Goal: Transaction & Acquisition: Purchase product/service

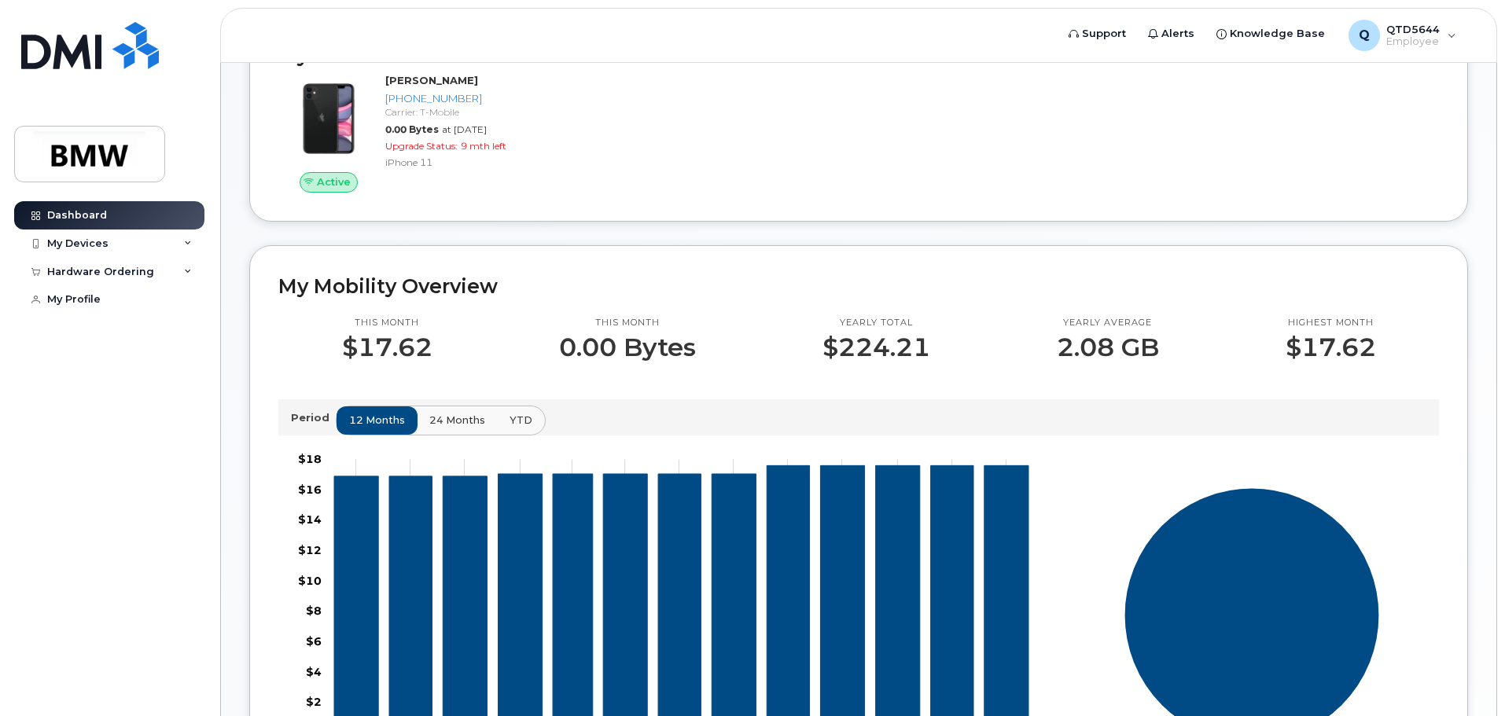
scroll to position [236, 0]
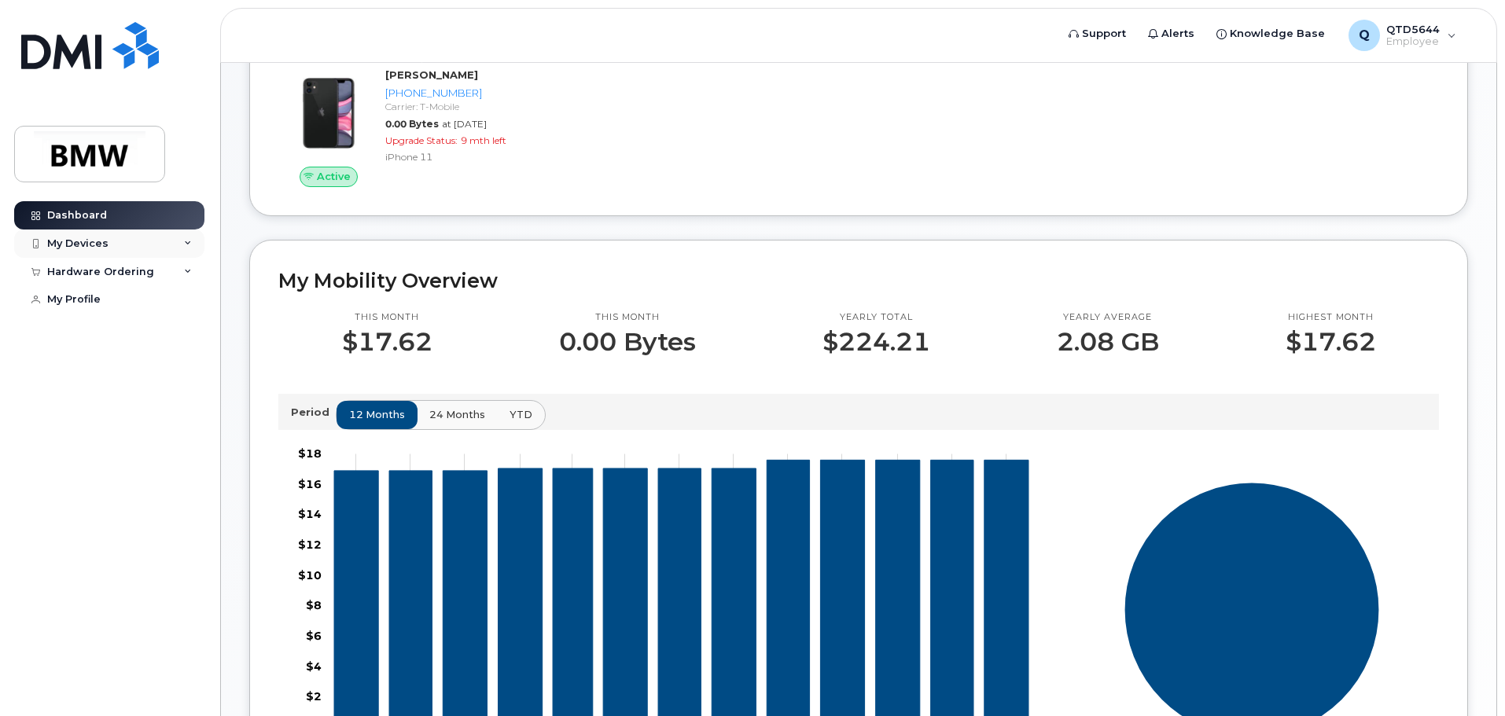
click at [190, 245] on icon at bounding box center [188, 244] width 8 height 8
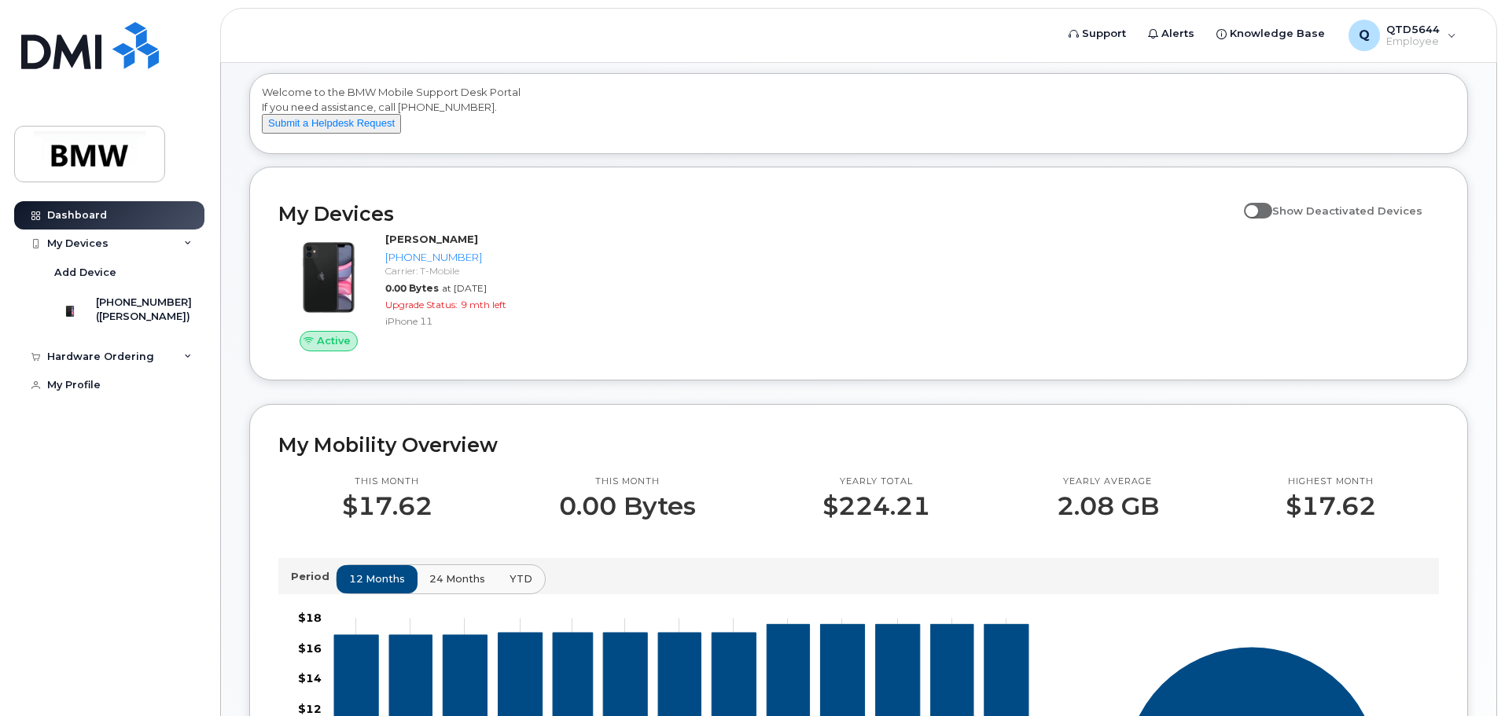
scroll to position [0, 0]
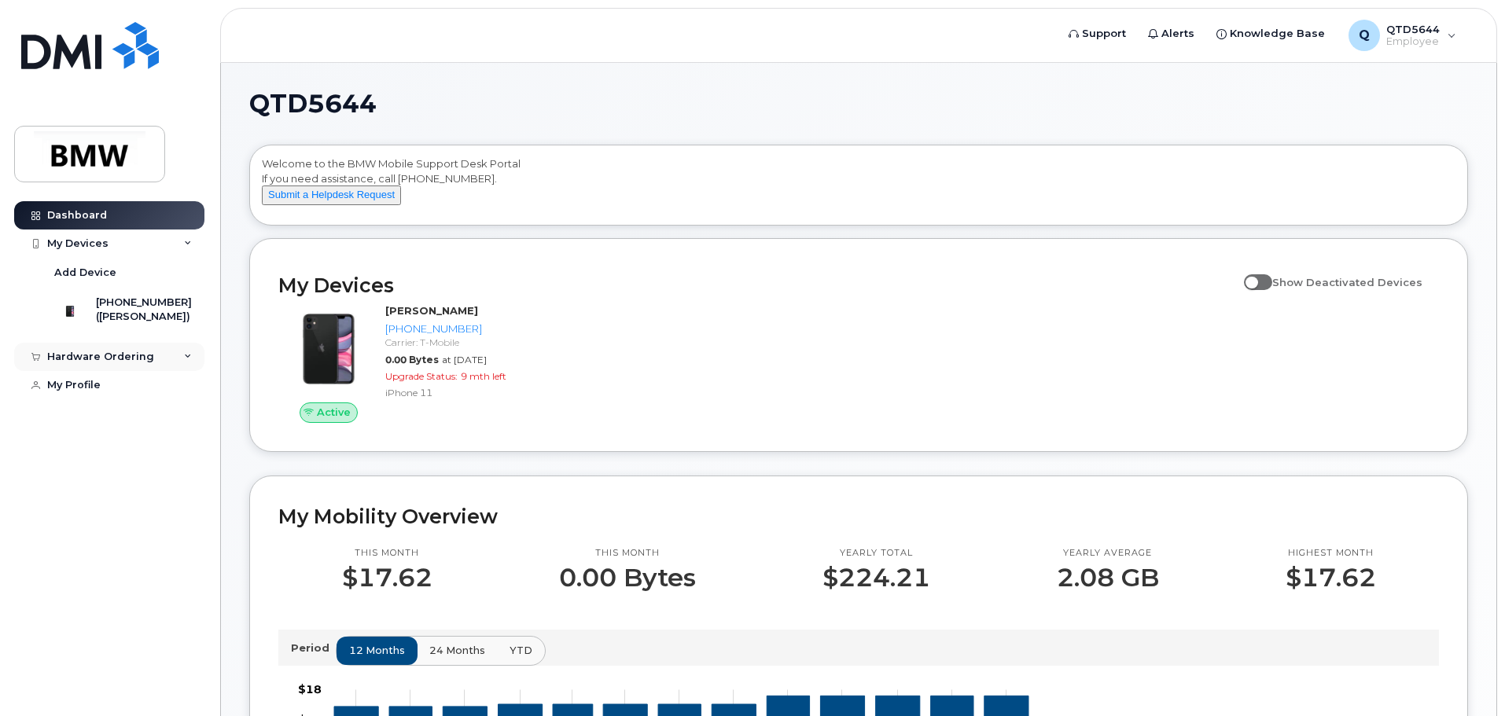
click at [90, 363] on div "Hardware Ordering" at bounding box center [100, 357] width 107 height 13
click at [89, 393] on div "My Orders" at bounding box center [82, 386] width 57 height 14
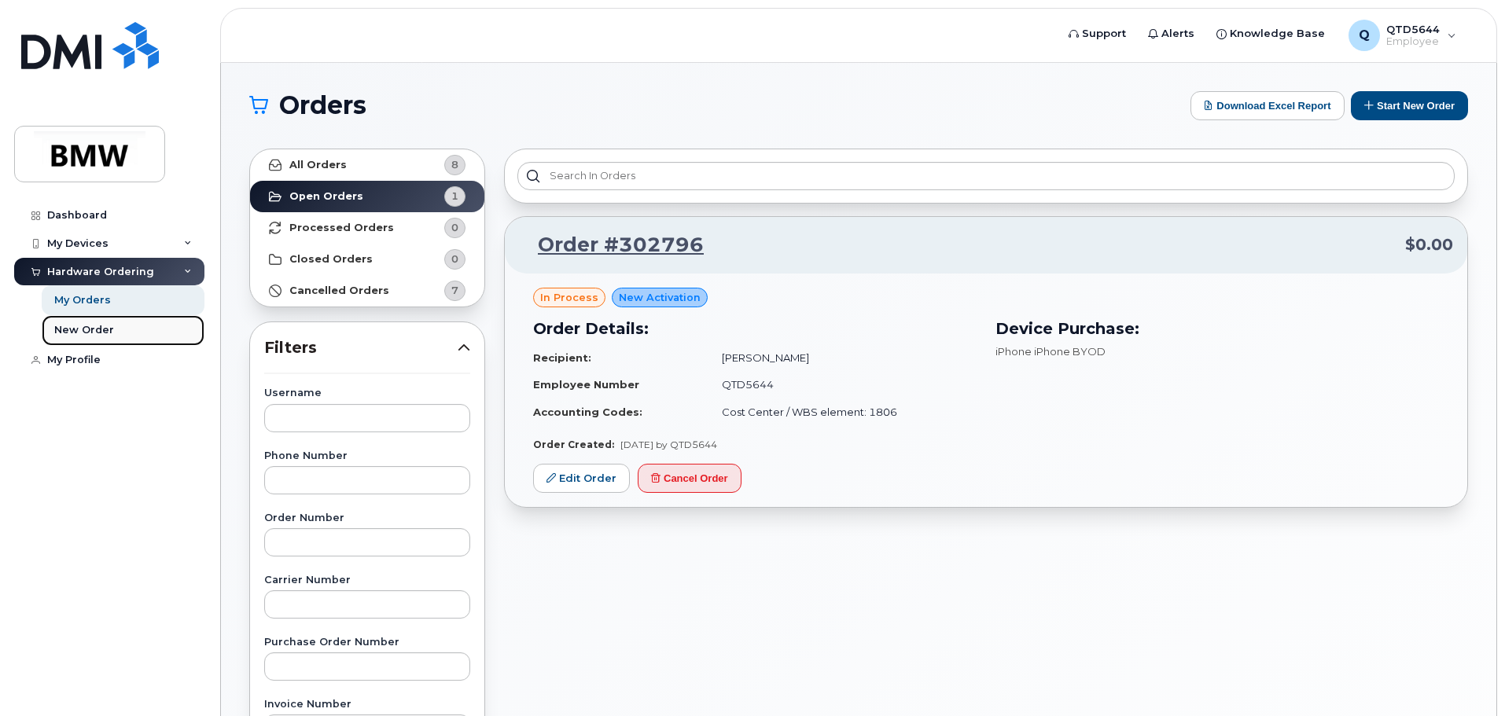
click at [82, 322] on link "New Order" at bounding box center [123, 330] width 163 height 30
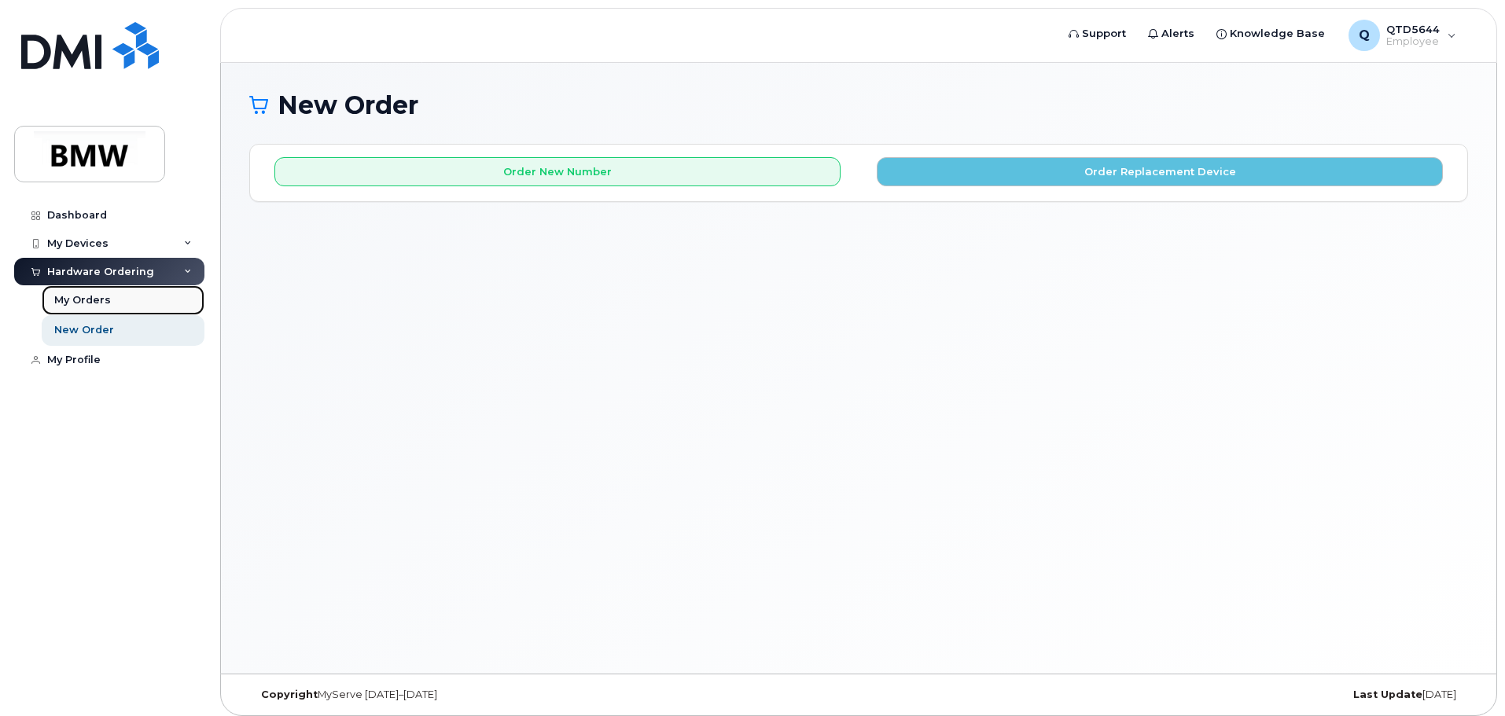
click at [81, 301] on div "My Orders" at bounding box center [82, 300] width 57 height 14
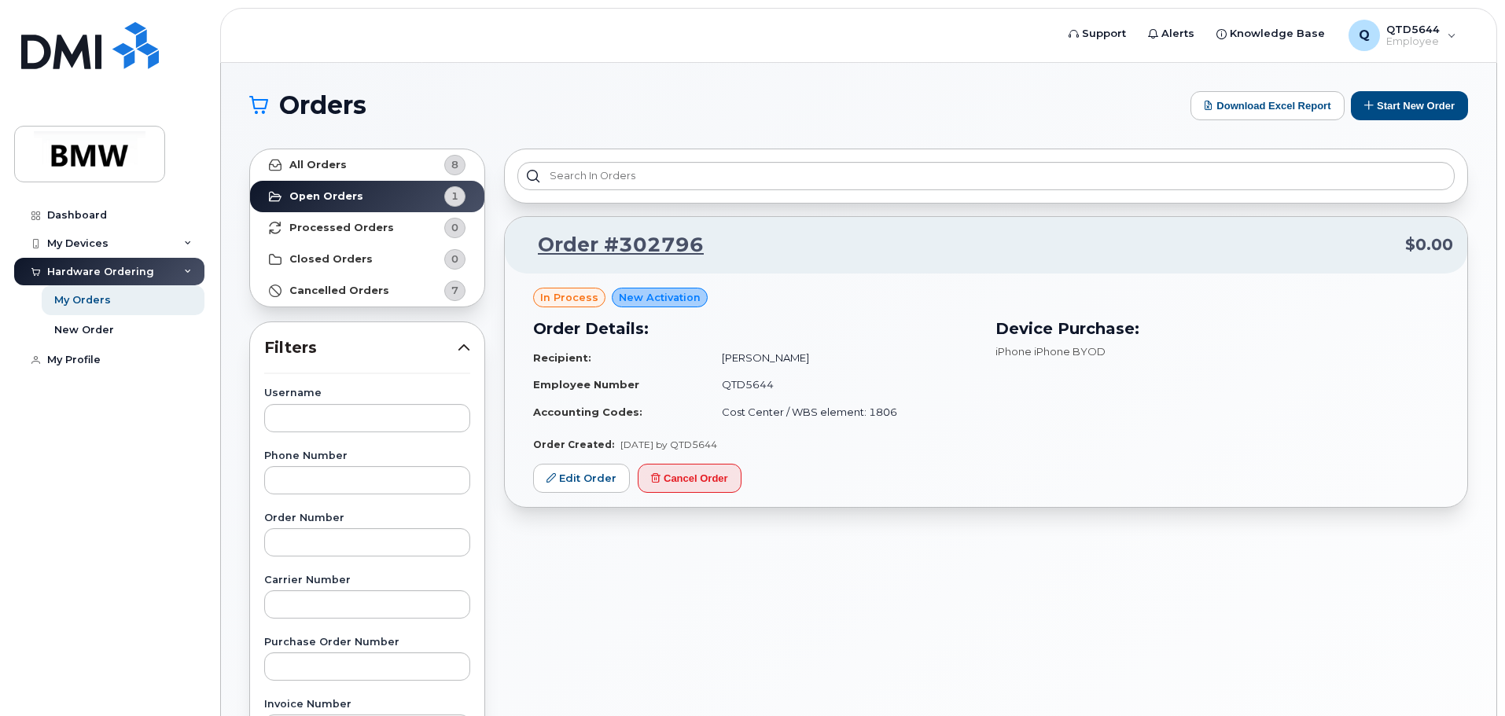
click at [634, 290] on span "New Activation" at bounding box center [660, 297] width 82 height 15
drag, startPoint x: 1041, startPoint y: 345, endPoint x: 813, endPoint y: 358, distance: 228.3
click at [844, 355] on div "Order Details: Recipient: Zikail Livingston Employee Number QTD5644 Accounting …" at bounding box center [986, 370] width 925 height 127
click at [909, 353] on td "[PERSON_NAME]" at bounding box center [842, 358] width 269 height 28
click at [572, 473] on link "Edit Order" at bounding box center [581, 478] width 97 height 29
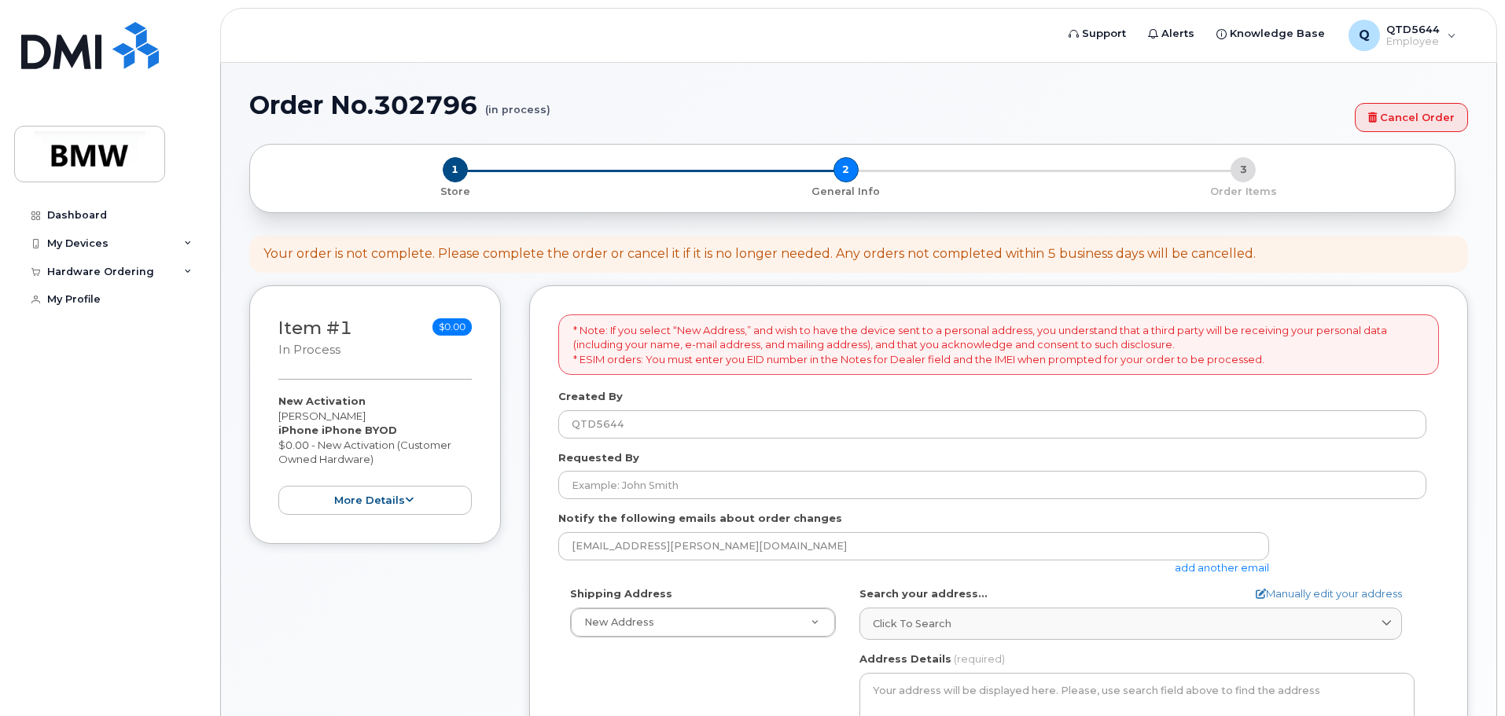
select select
click at [95, 263] on div "Hardware Ordering" at bounding box center [109, 272] width 190 height 28
click at [86, 322] on link "New Order" at bounding box center [123, 330] width 163 height 30
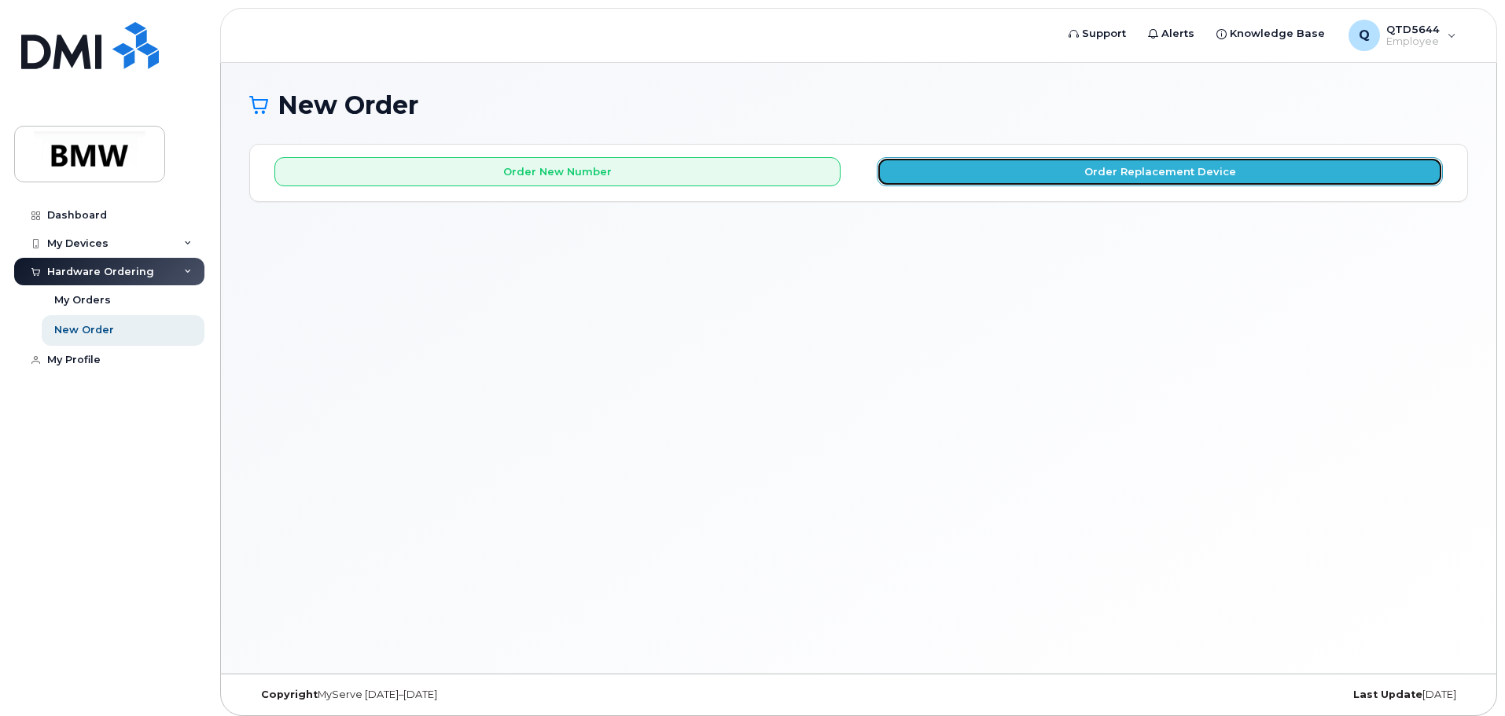
click at [1139, 160] on button "Order Replacement Device" at bounding box center [1160, 171] width 566 height 29
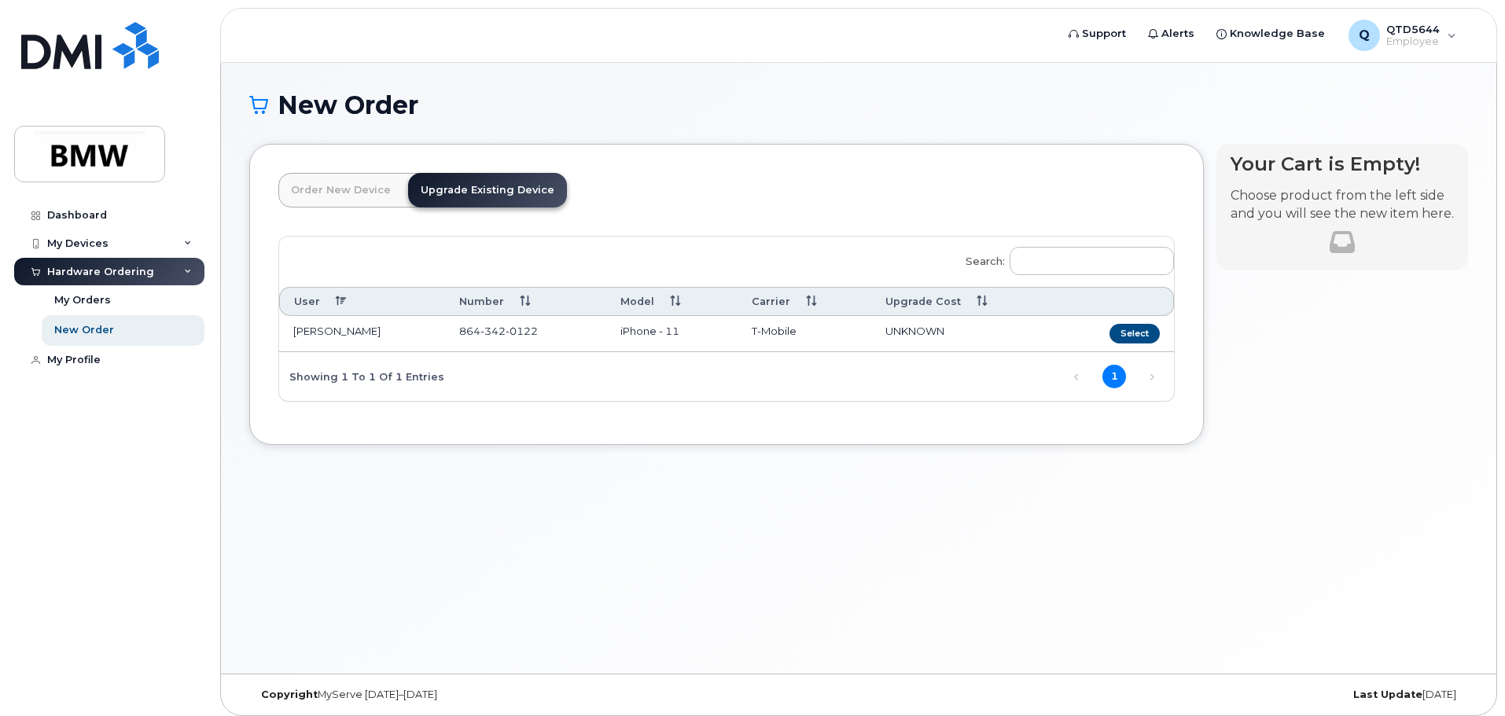
click at [517, 189] on link "Upgrade Existing Device" at bounding box center [487, 190] width 159 height 35
click at [756, 200] on header "Order New Device Upgrade Existing Device Order new device and new line Order ne…" at bounding box center [726, 204] width 896 height 63
click at [1146, 333] on button "Select" at bounding box center [1134, 334] width 50 height 20
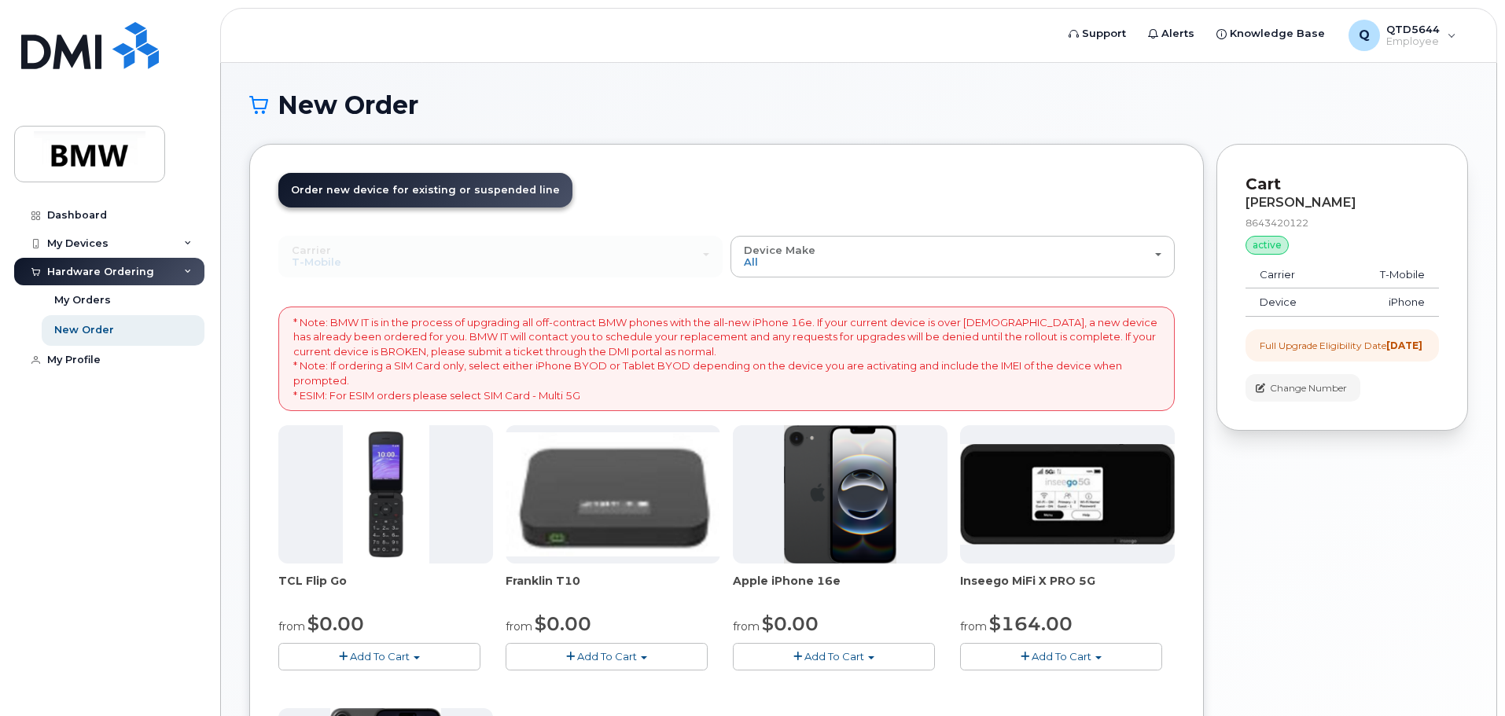
scroll to position [314, 0]
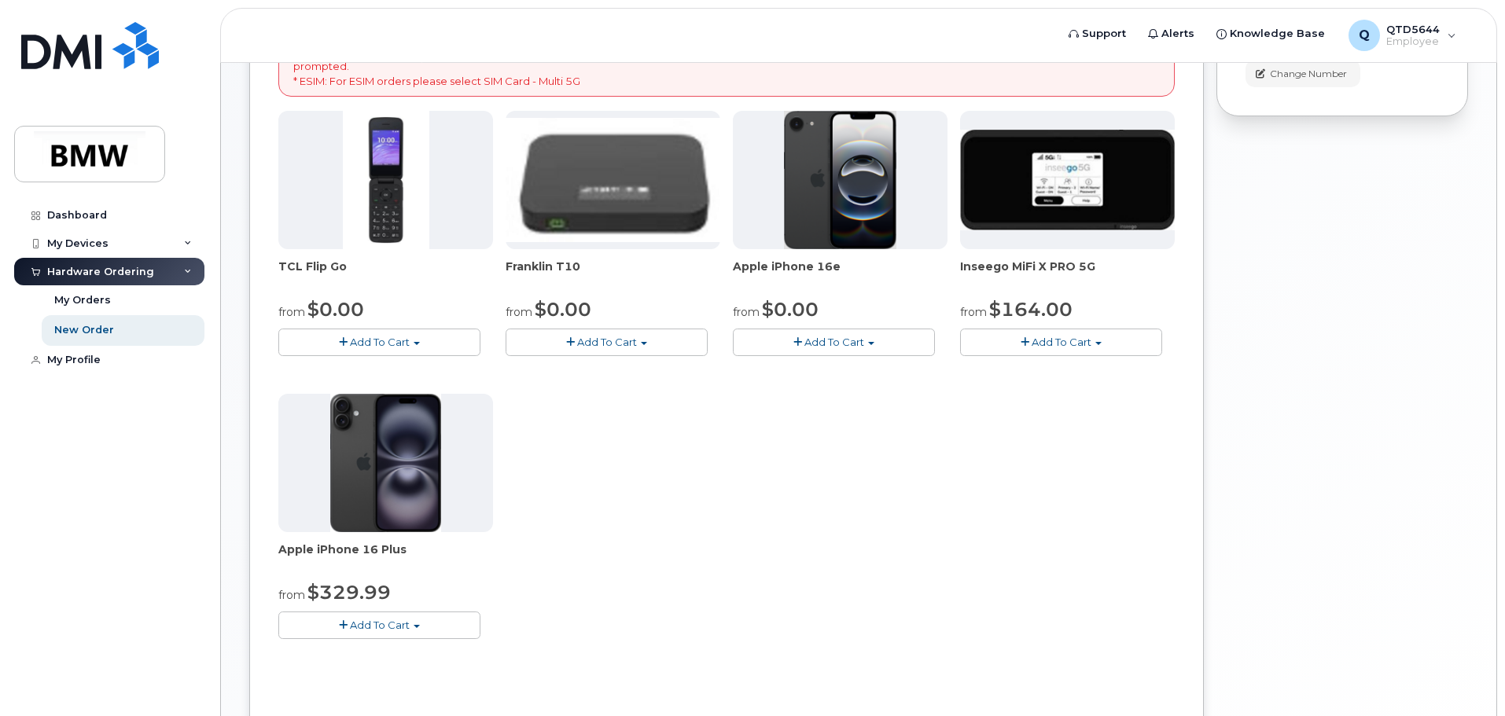
click at [868, 345] on button "Add To Cart" at bounding box center [834, 343] width 202 height 28
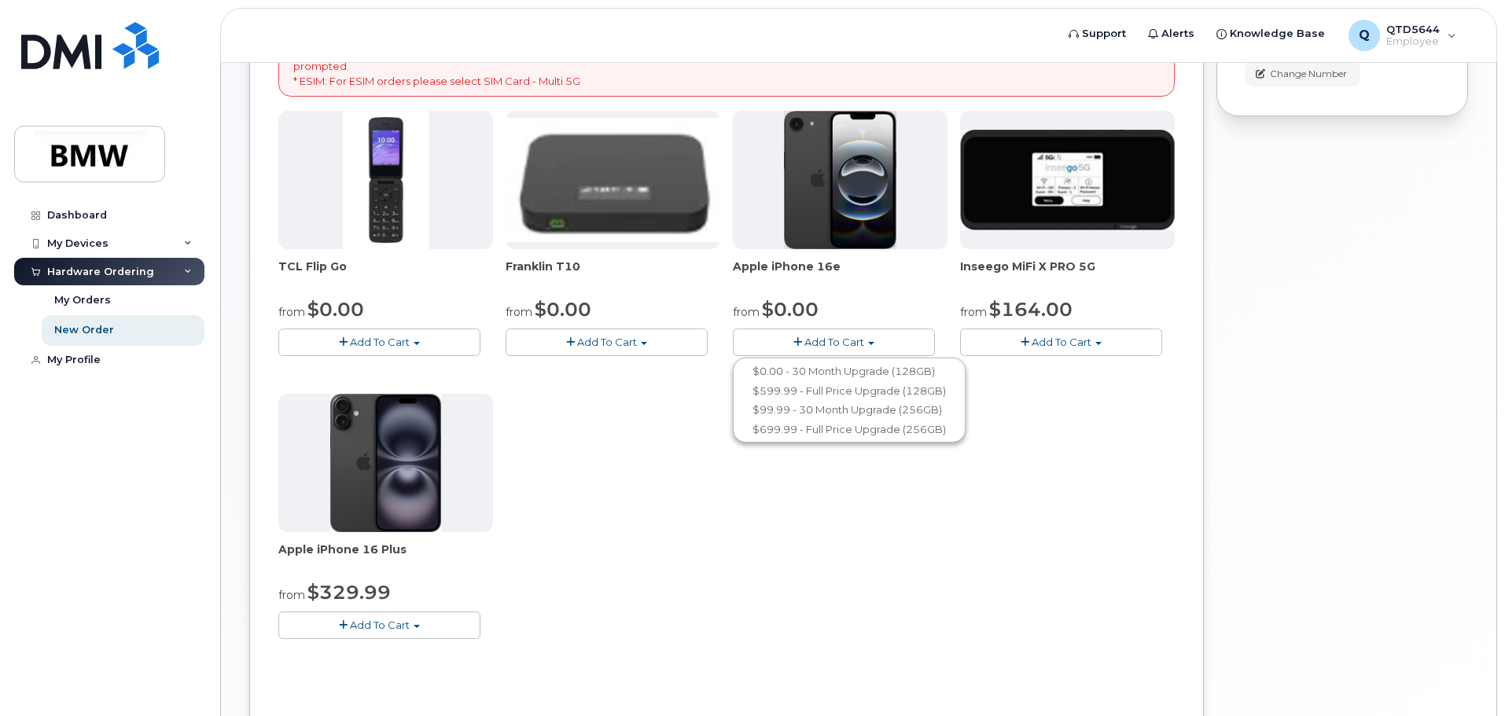
click at [867, 346] on button "Add To Cart" at bounding box center [834, 343] width 202 height 28
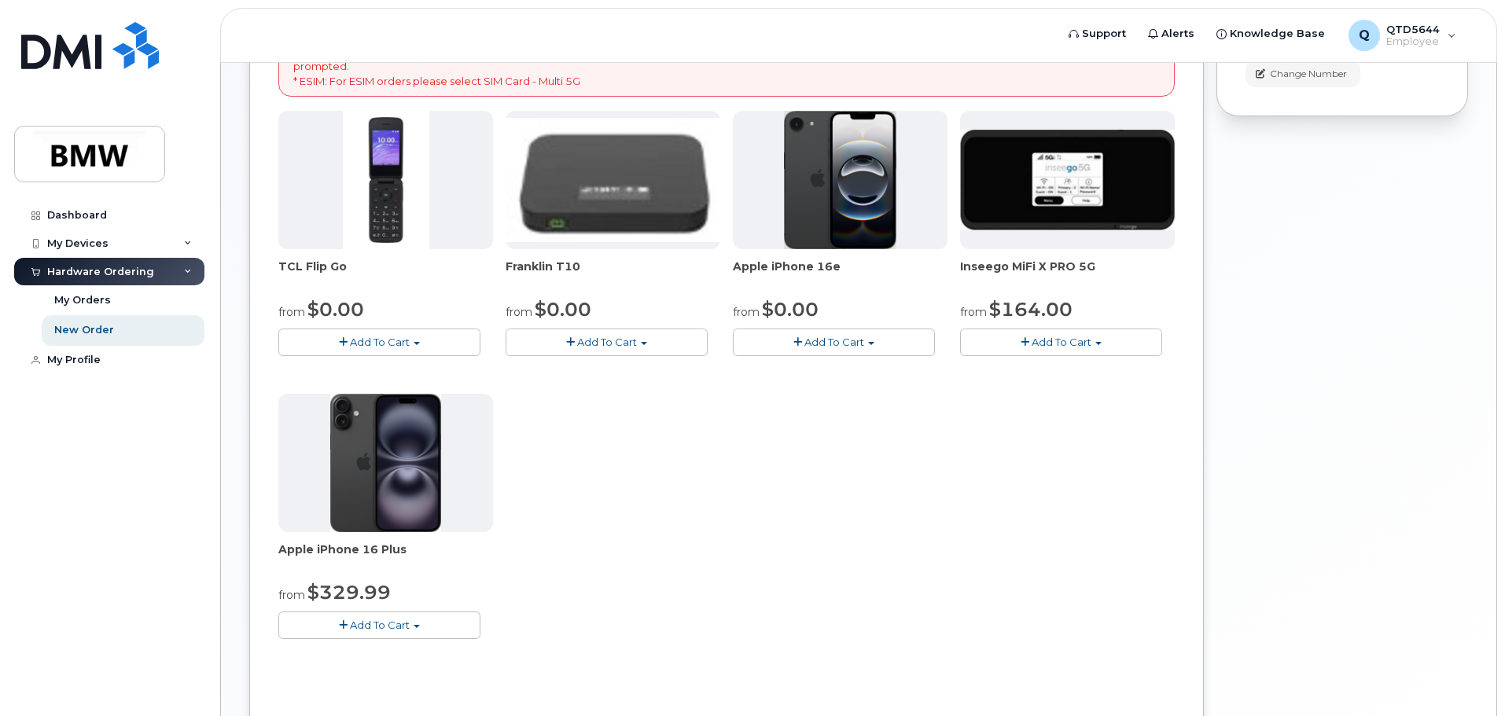
click at [867, 341] on button "Add To Cart" at bounding box center [834, 343] width 202 height 28
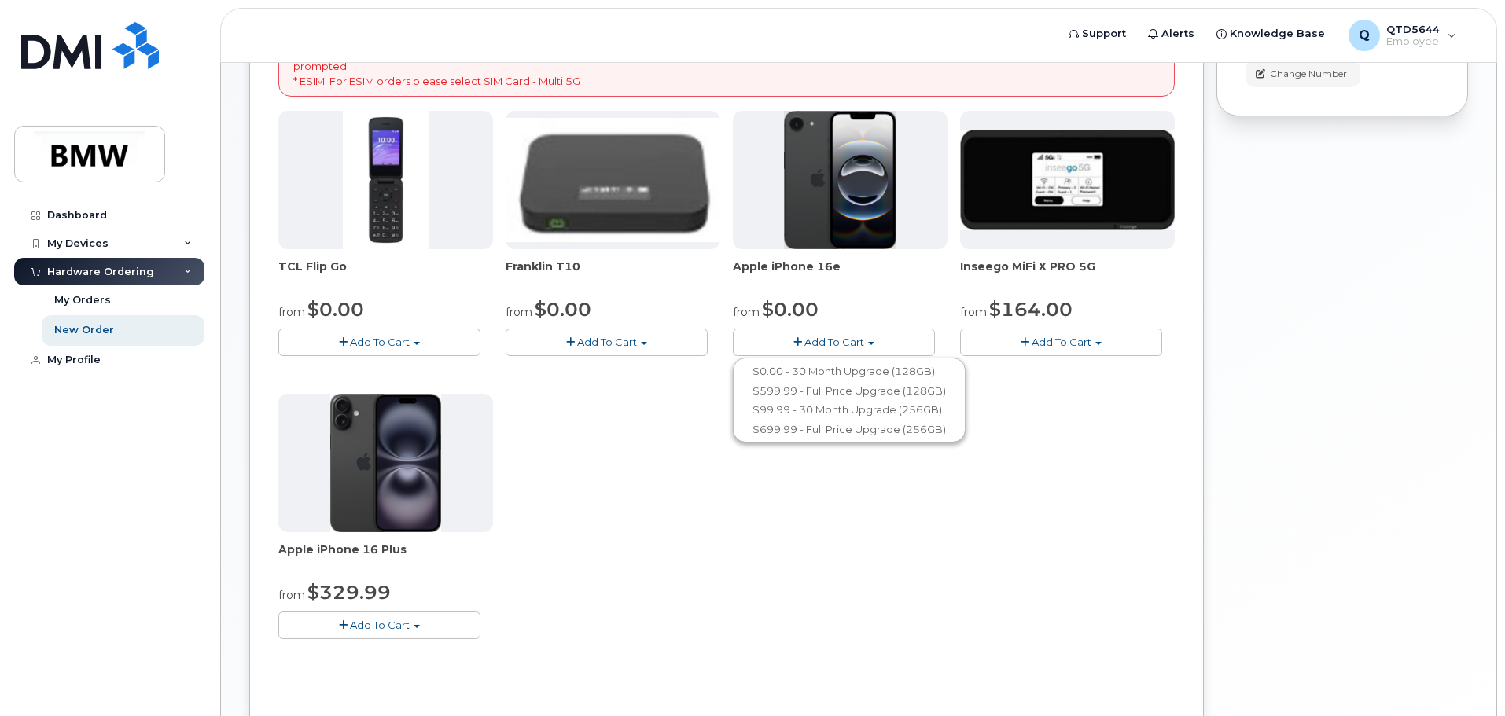
click at [390, 612] on button "Add To Cart" at bounding box center [379, 626] width 202 height 28
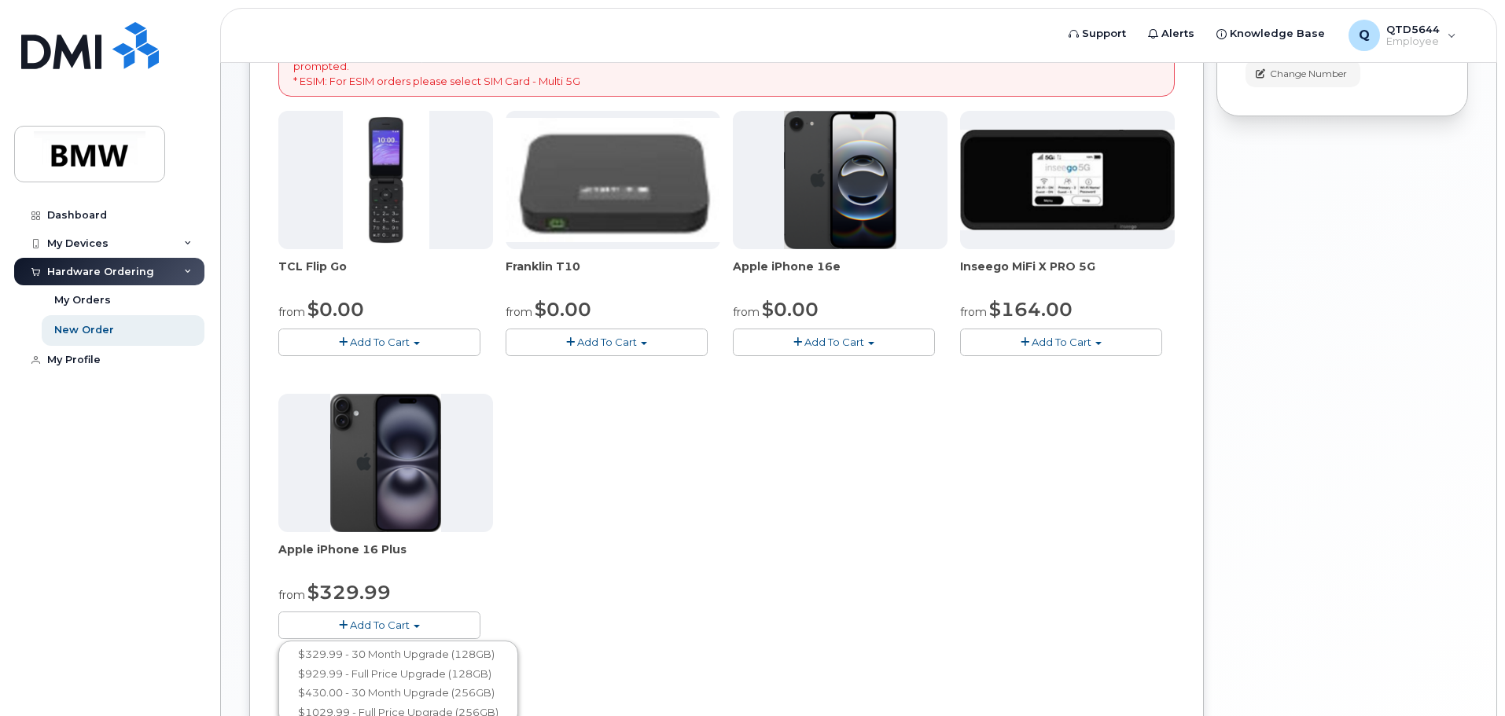
click at [391, 616] on button "Add To Cart" at bounding box center [379, 626] width 202 height 28
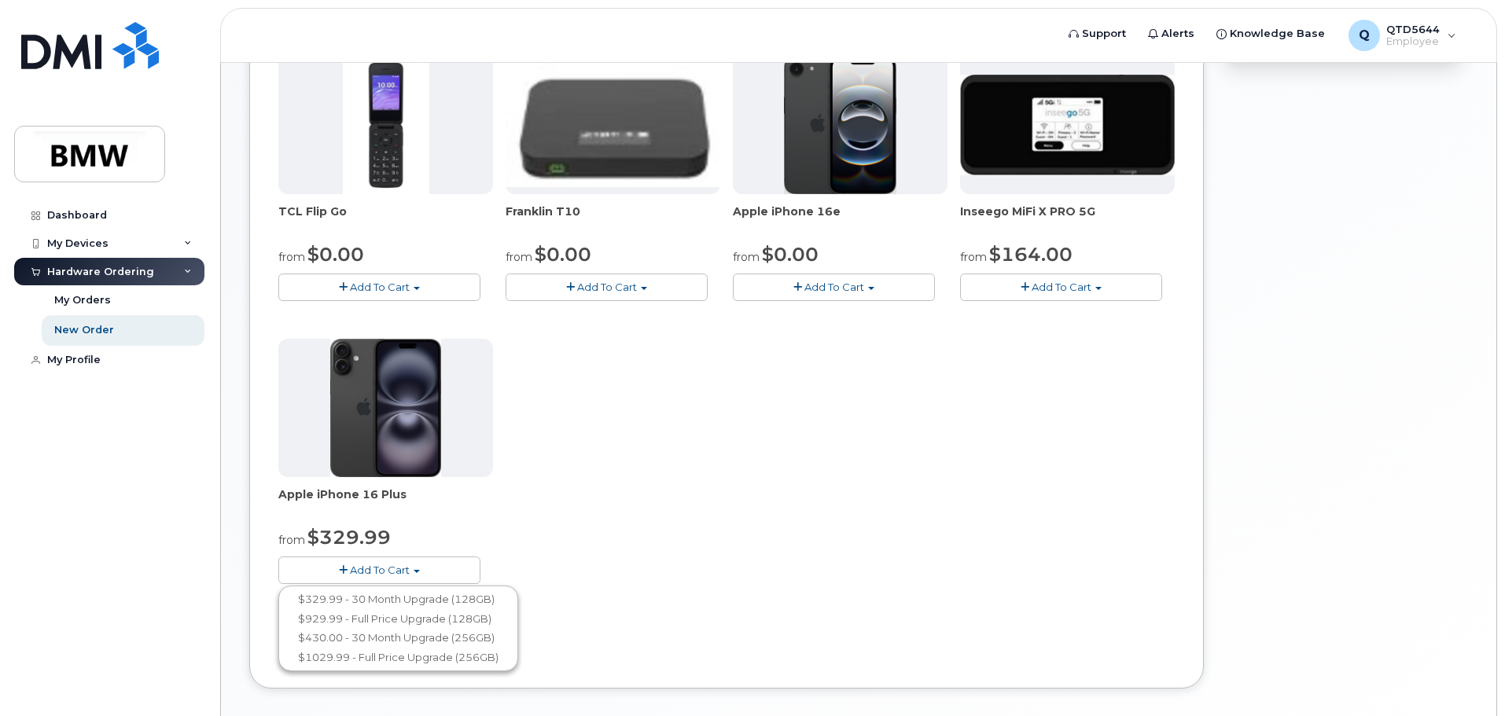
scroll to position [393, 0]
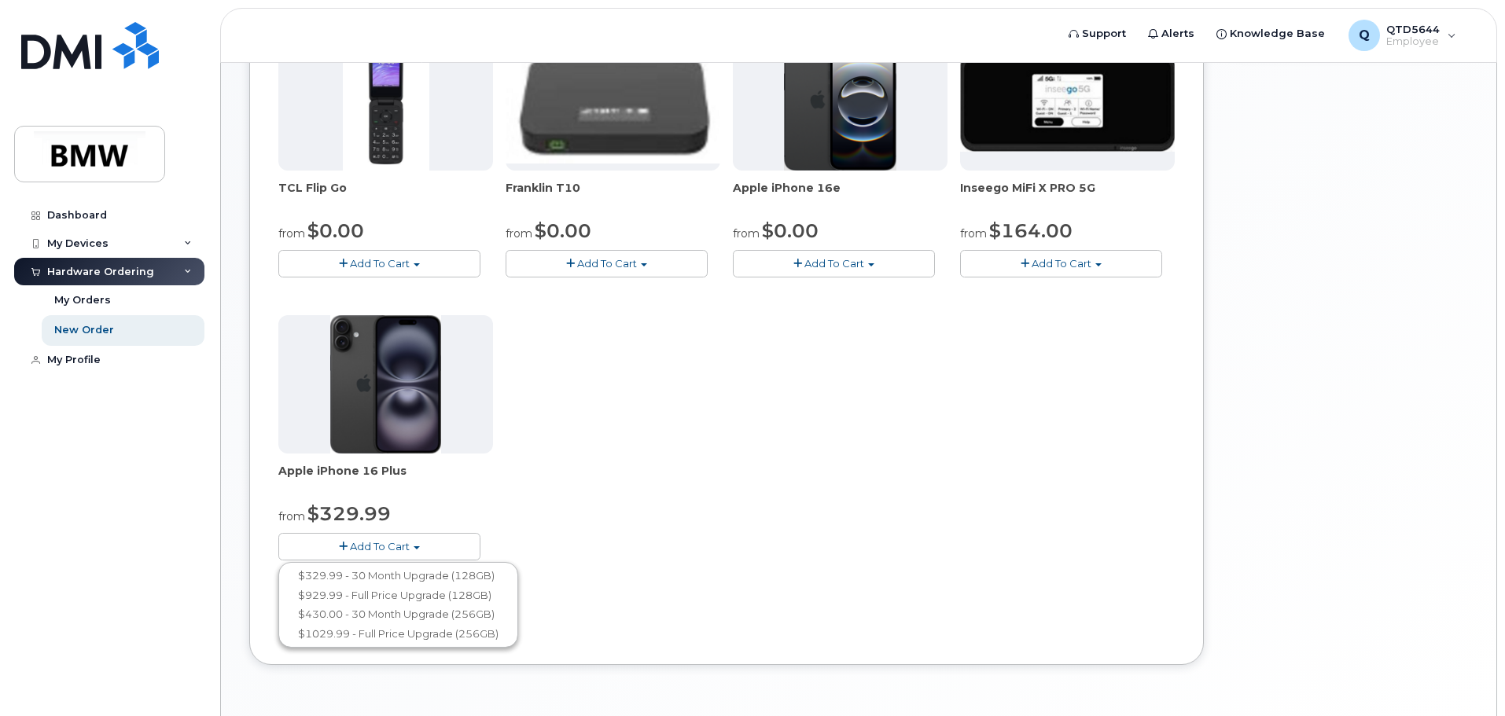
click at [834, 264] on span "Add To Cart" at bounding box center [834, 263] width 60 height 13
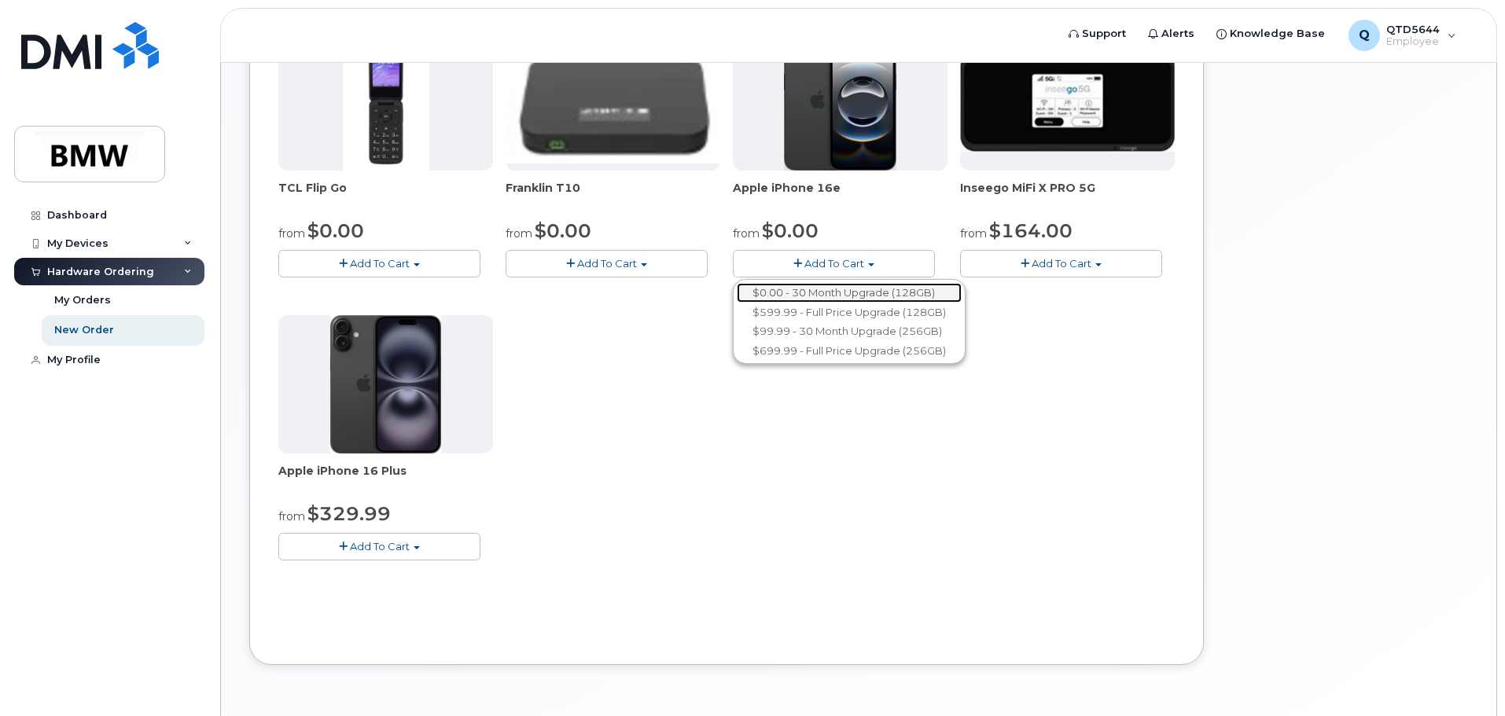
click at [812, 294] on link "$0.00 - 30 Month Upgrade (128GB)" at bounding box center [849, 293] width 225 height 20
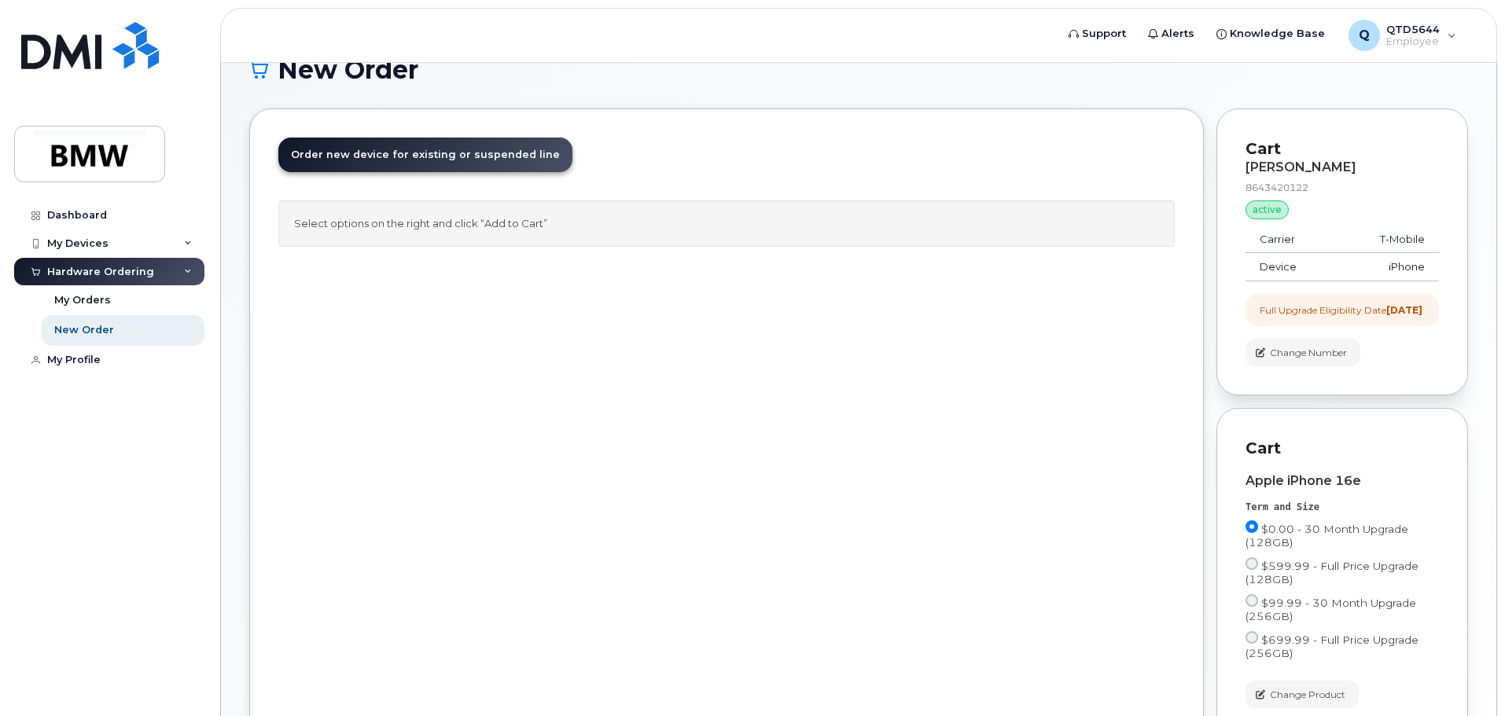
scroll to position [0, 0]
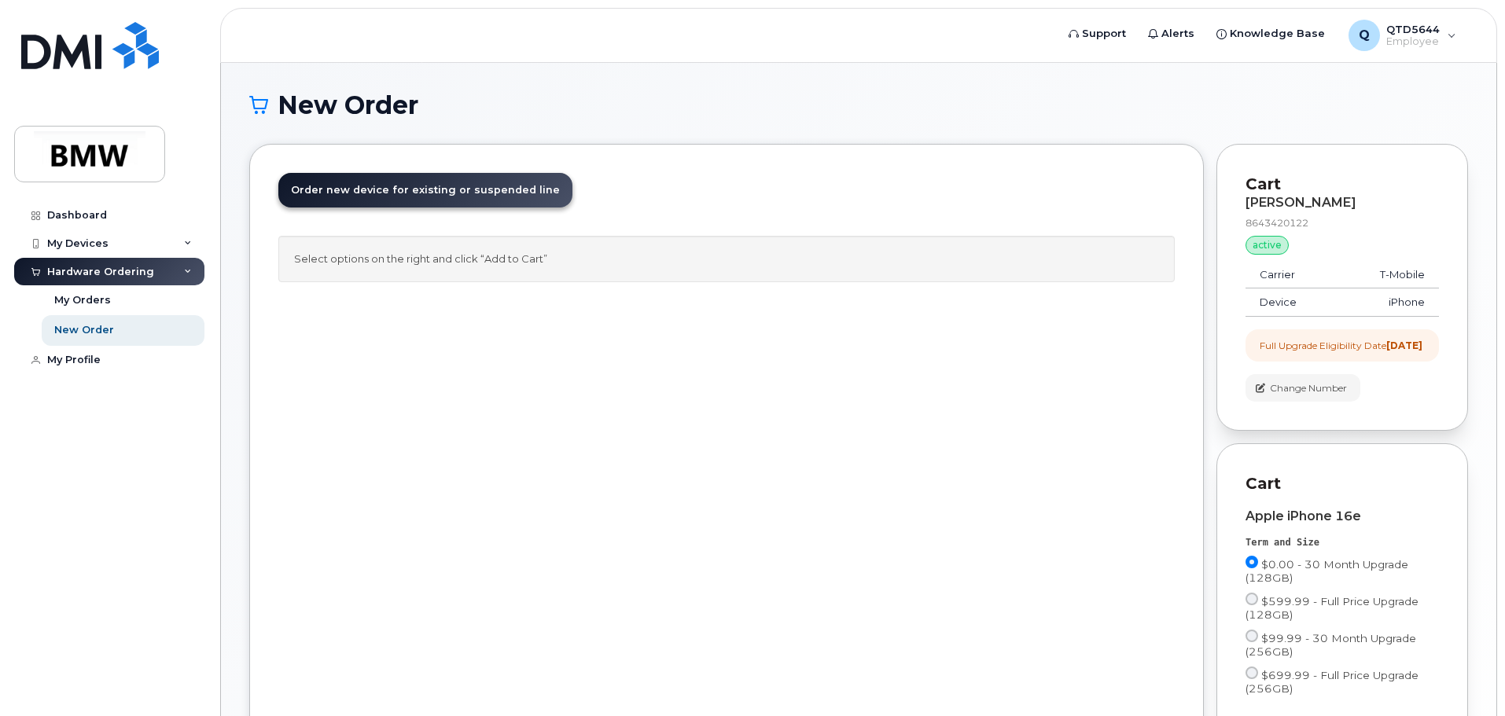
click at [457, 193] on span "Order new device for existing or suspended line" at bounding box center [425, 190] width 269 height 12
click at [428, 263] on div "Select options on the right and click “Add to Cart”" at bounding box center [726, 259] width 896 height 46
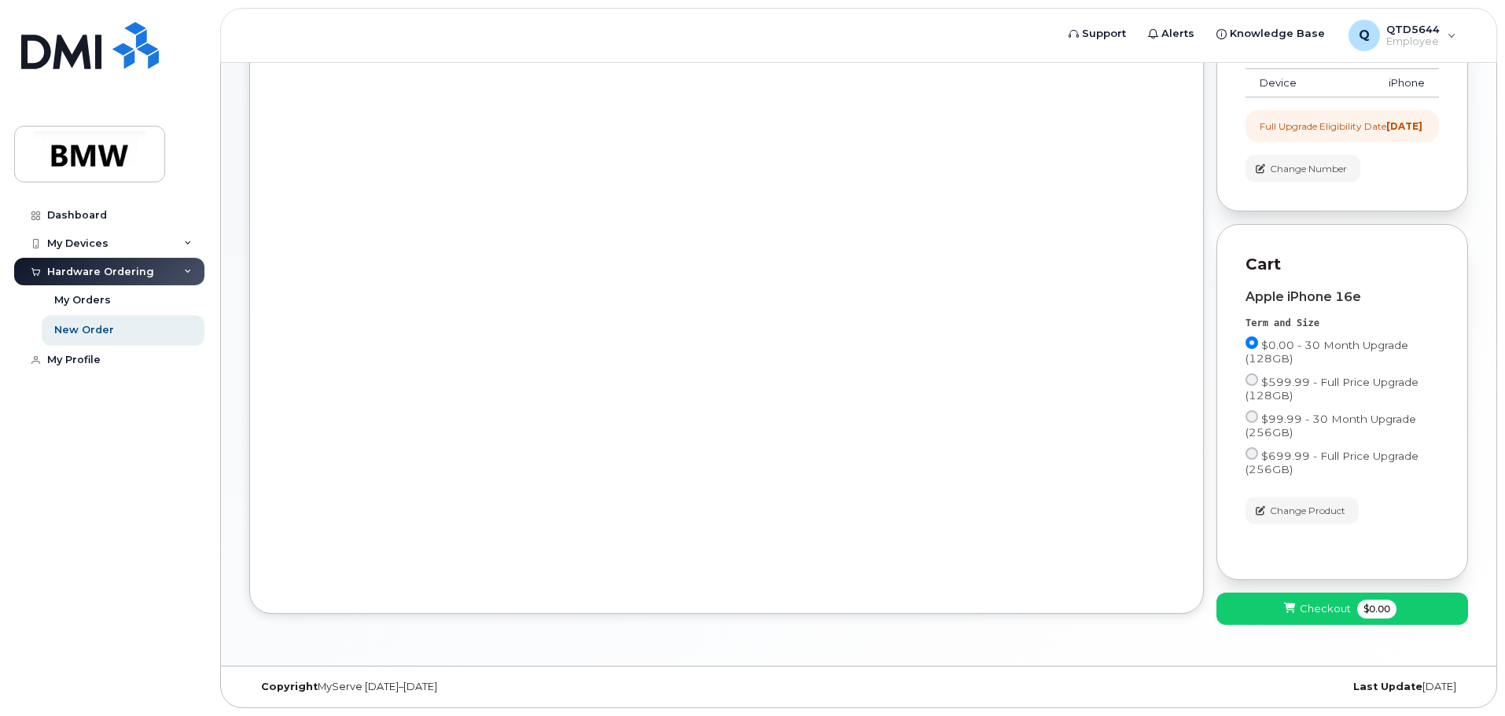
scroll to position [233, 0]
click at [1299, 607] on button "Checkout $0.00" at bounding box center [1342, 609] width 252 height 32
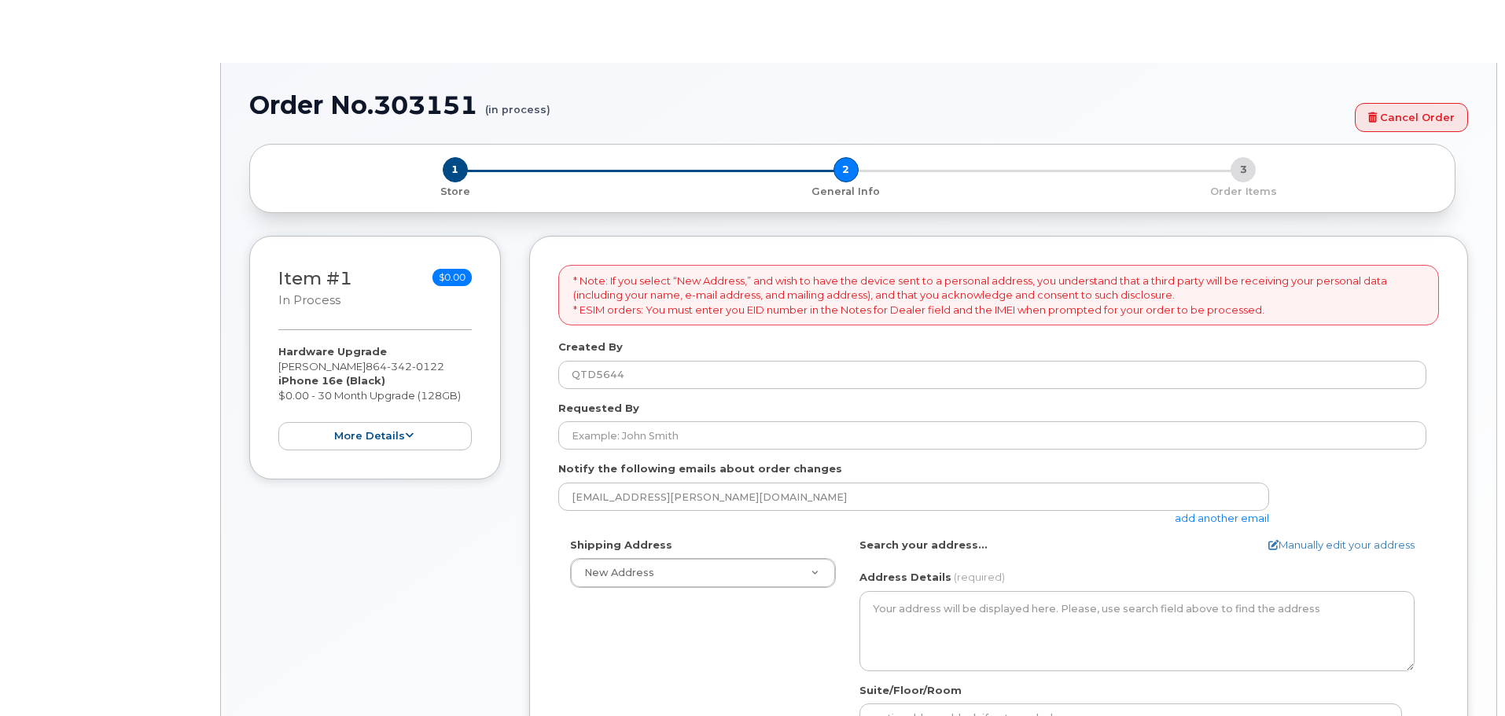
select select
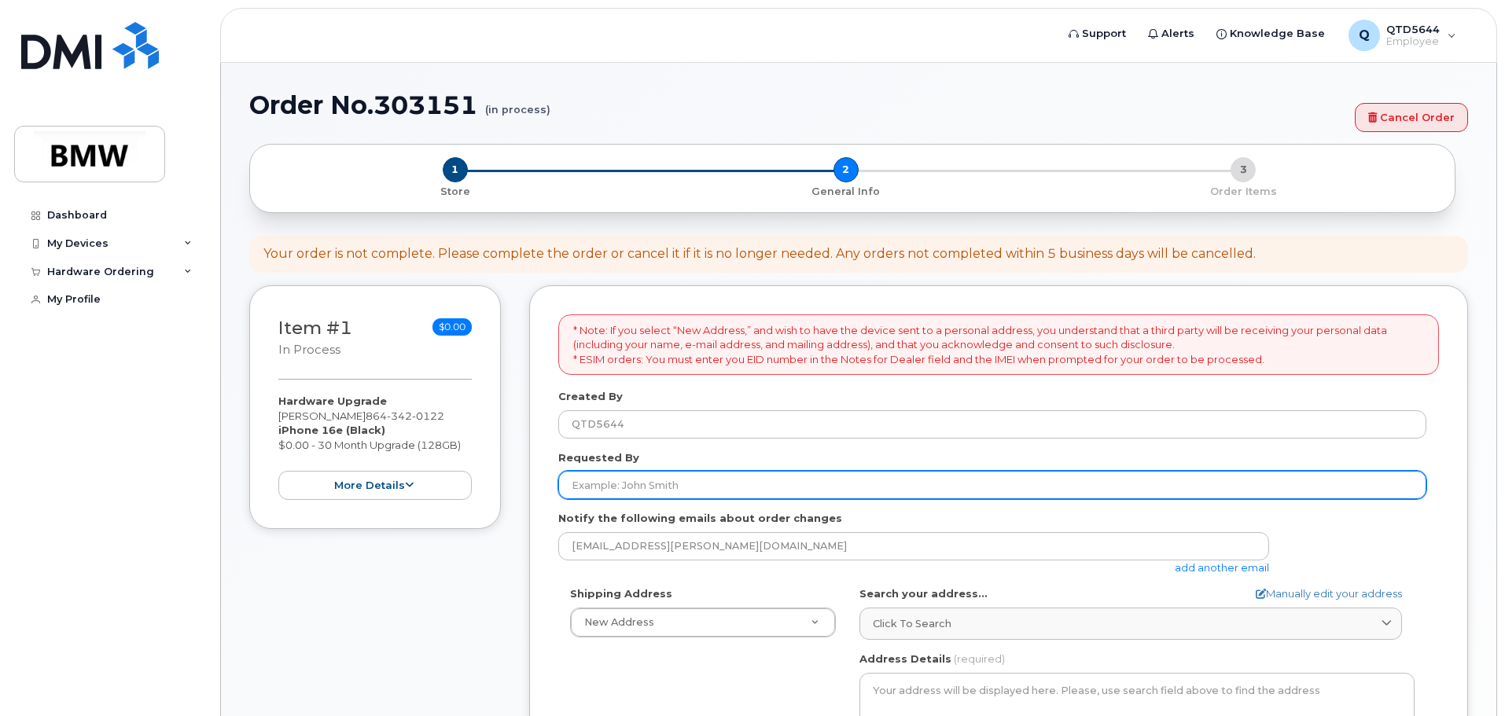
click at [611, 486] on input "Requested By" at bounding box center [992, 485] width 868 height 28
type input "[PERSON_NAME]"
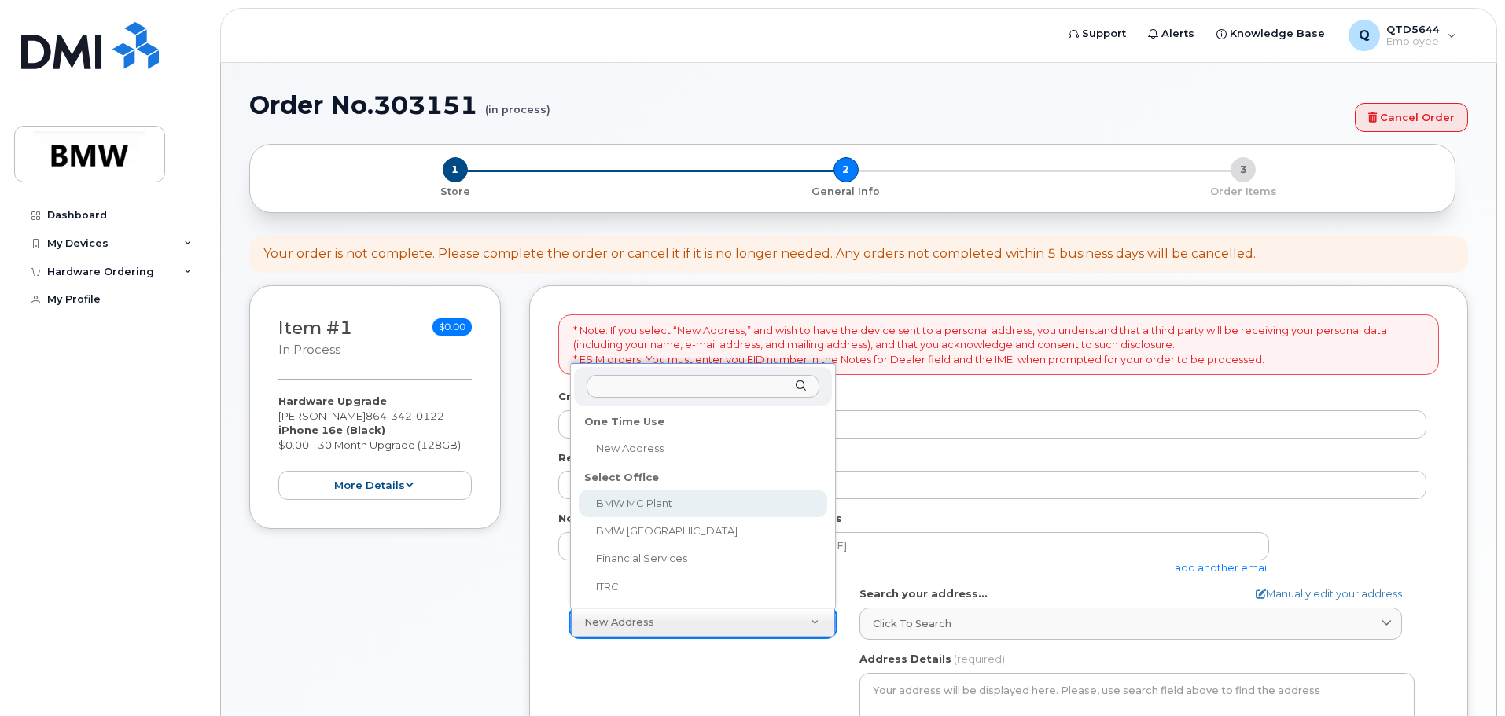
select select
type textarea "1400 Highway 101 S GREER SC 29651-6731 UNITED STATES Greer South Carolina 29651…"
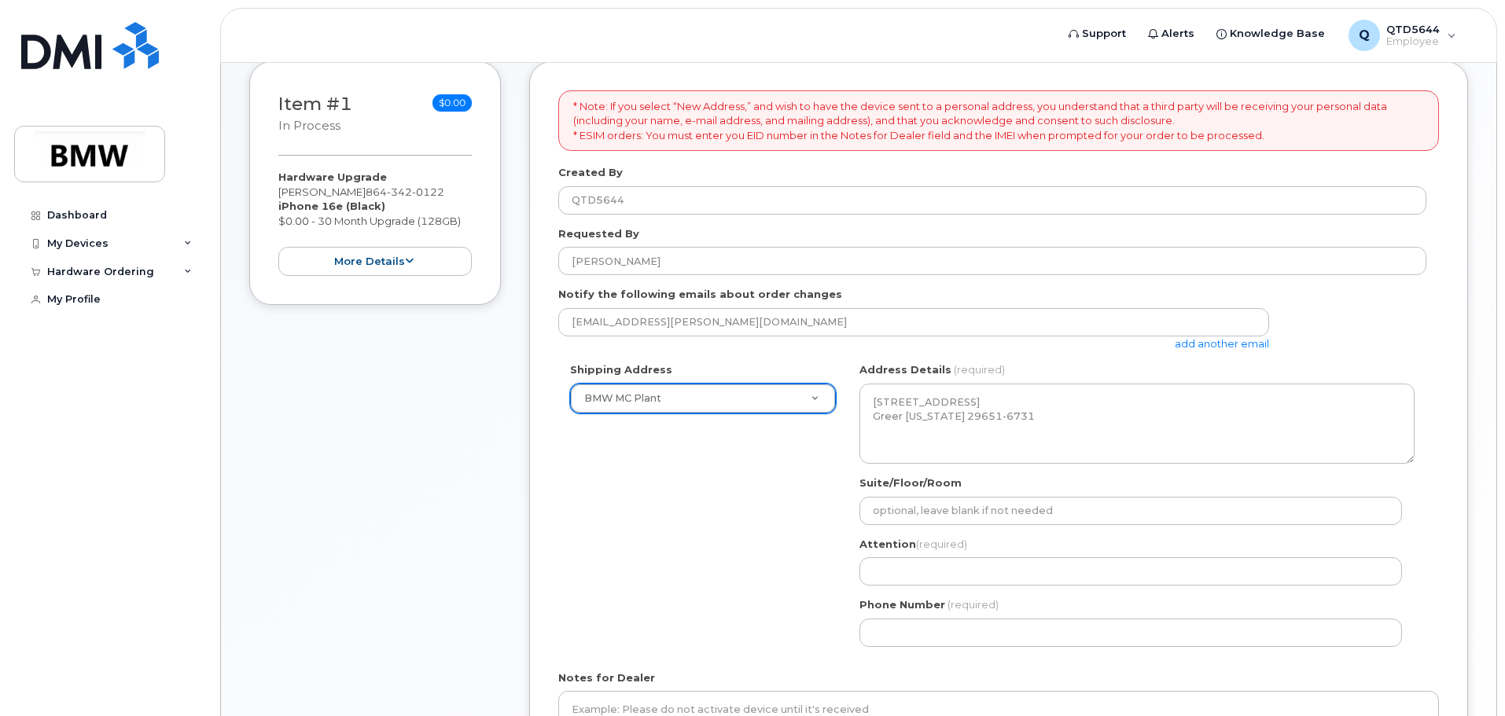
scroll to position [423, 0]
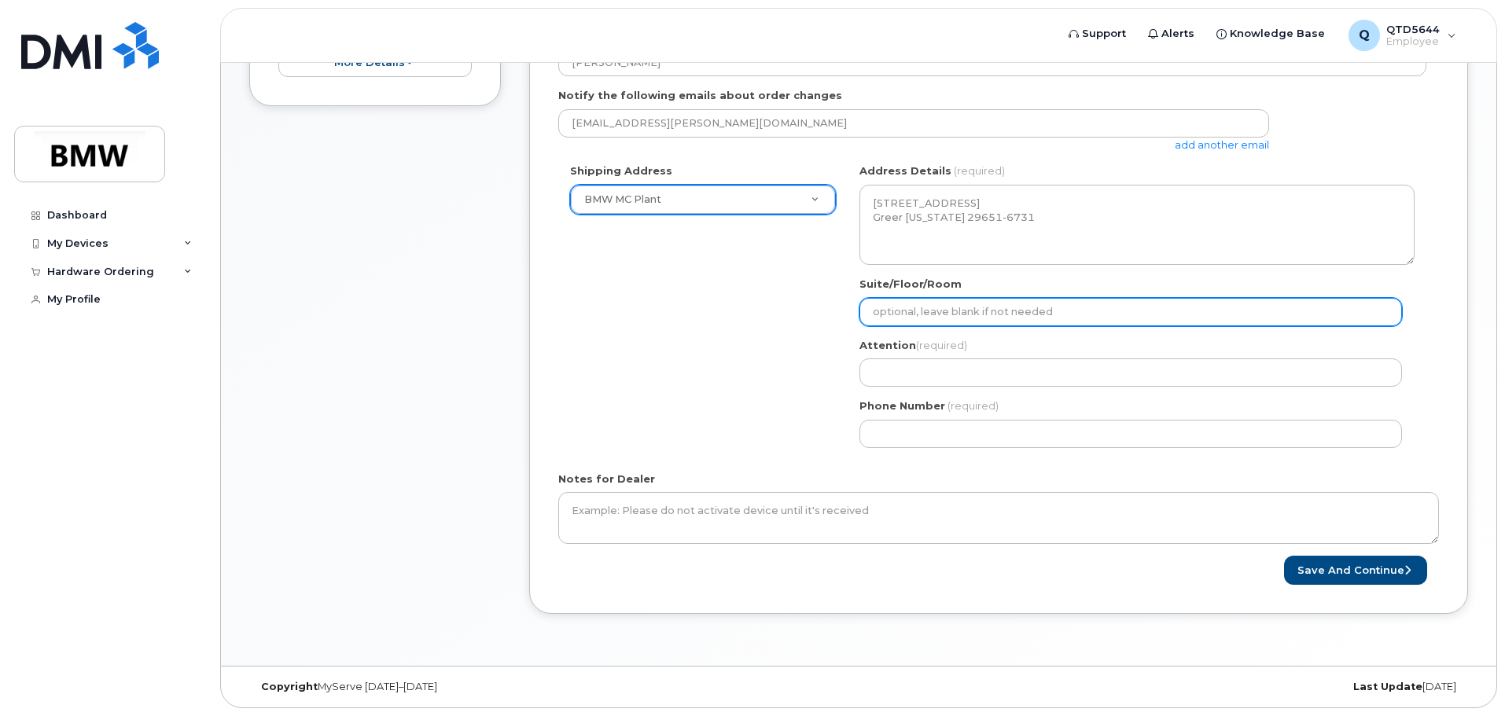
click at [890, 311] on input "Suite/Floor/Room" at bounding box center [1130, 312] width 542 height 28
select select
type input "q"
select select
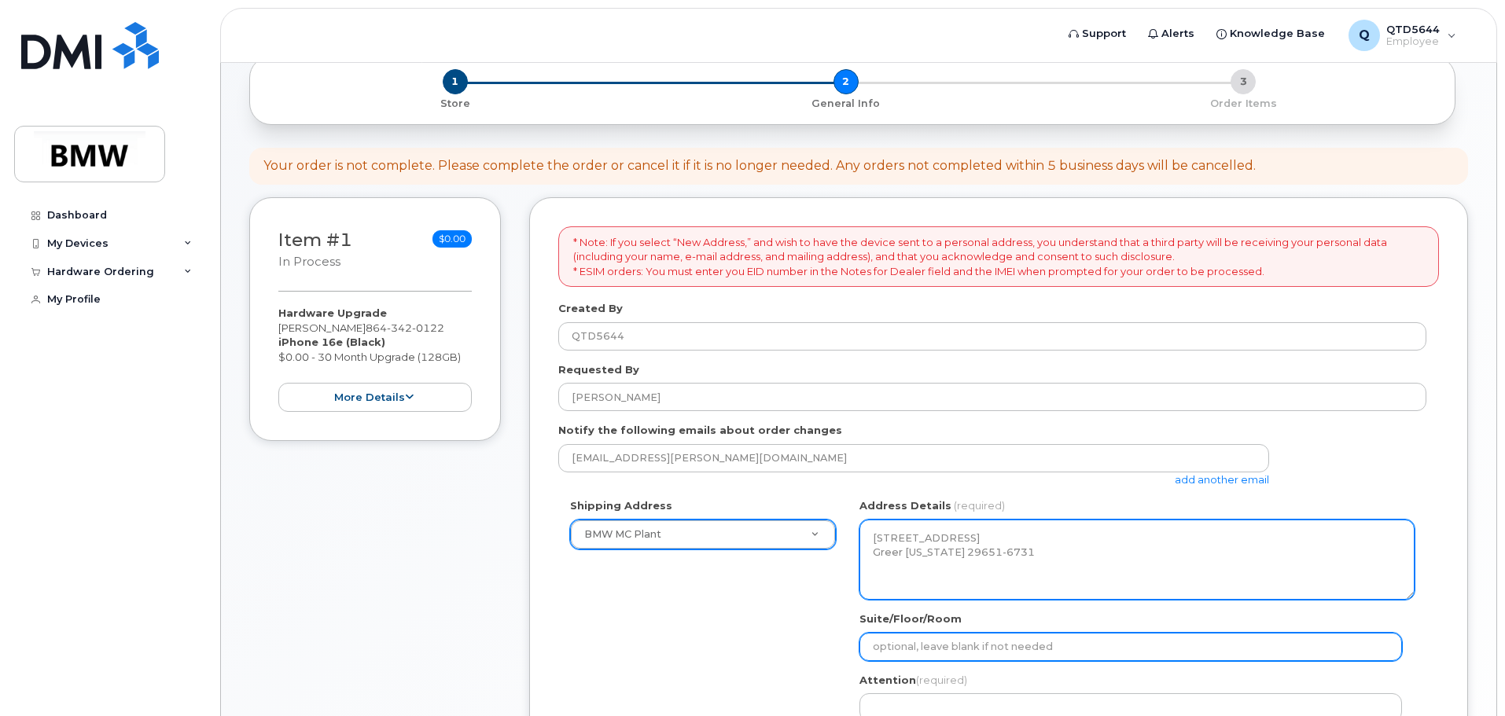
scroll to position [344, 0]
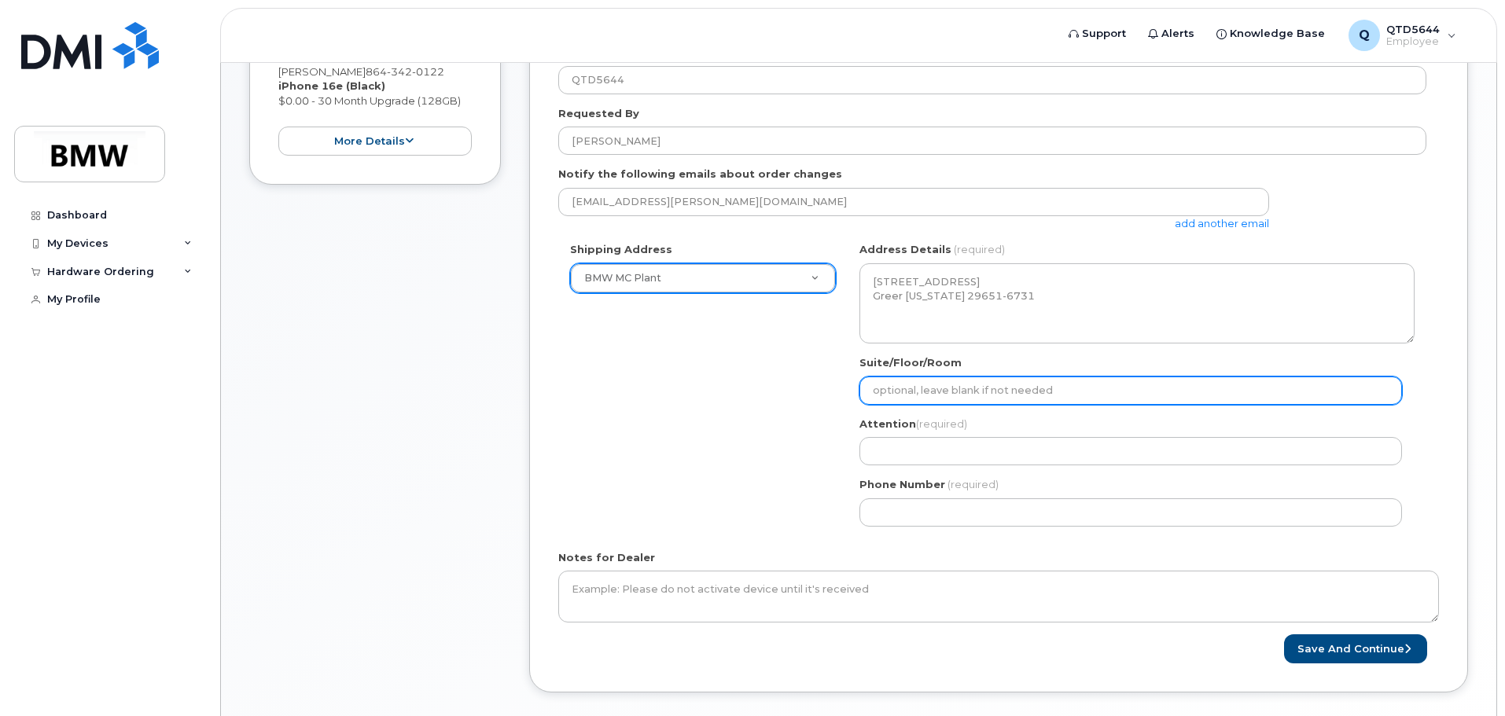
click at [934, 382] on input "Suite/Floor/Room" at bounding box center [1130, 391] width 542 height 28
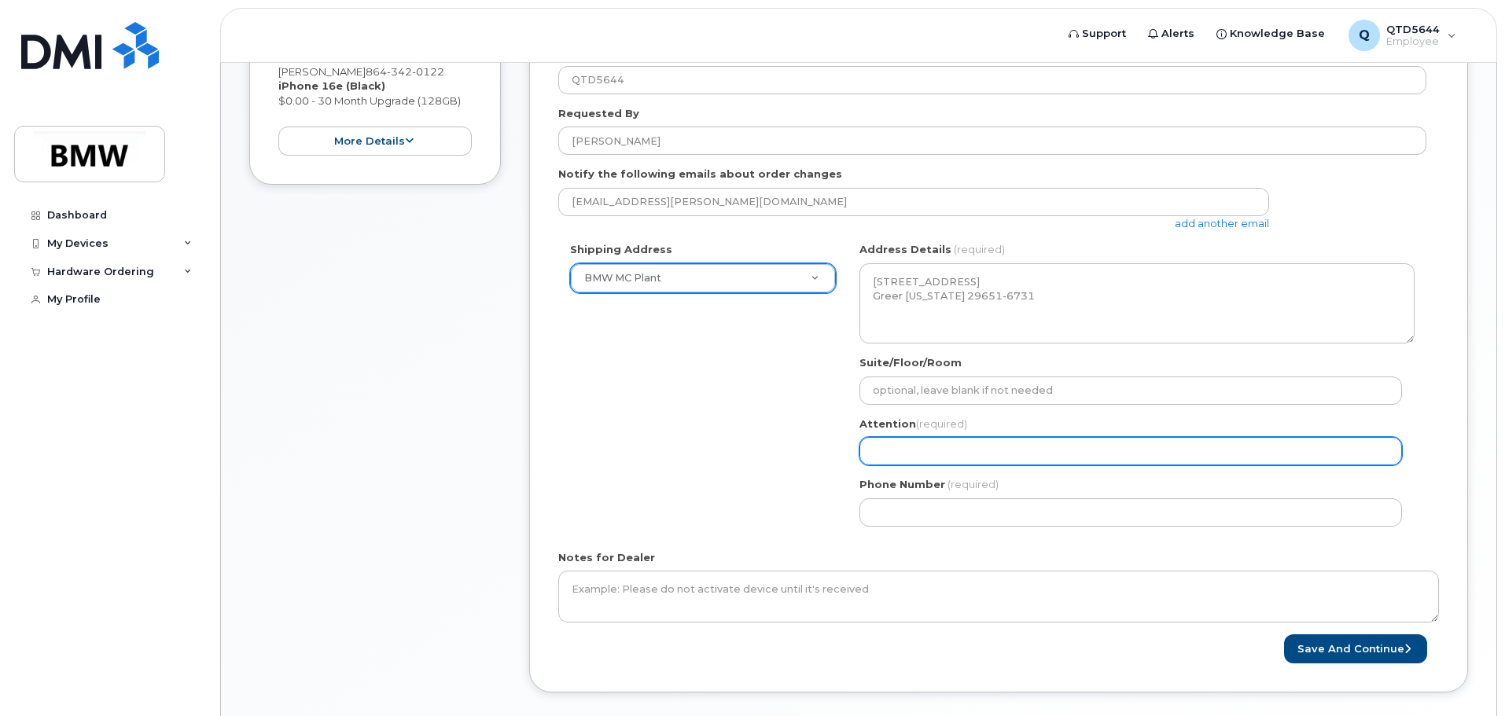
click at [888, 448] on input "Attention (required)" at bounding box center [1130, 451] width 542 height 28
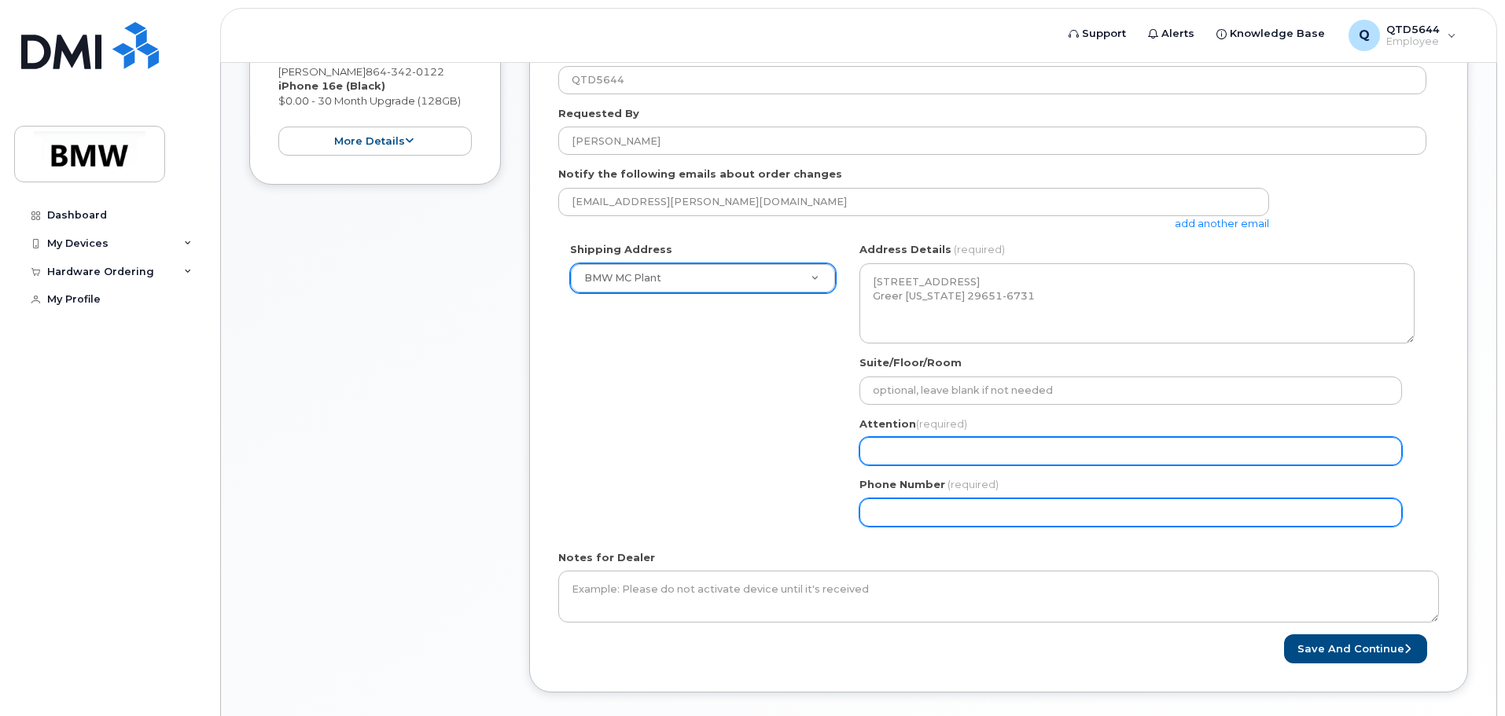
type input "Column number Q37 for Zikail"
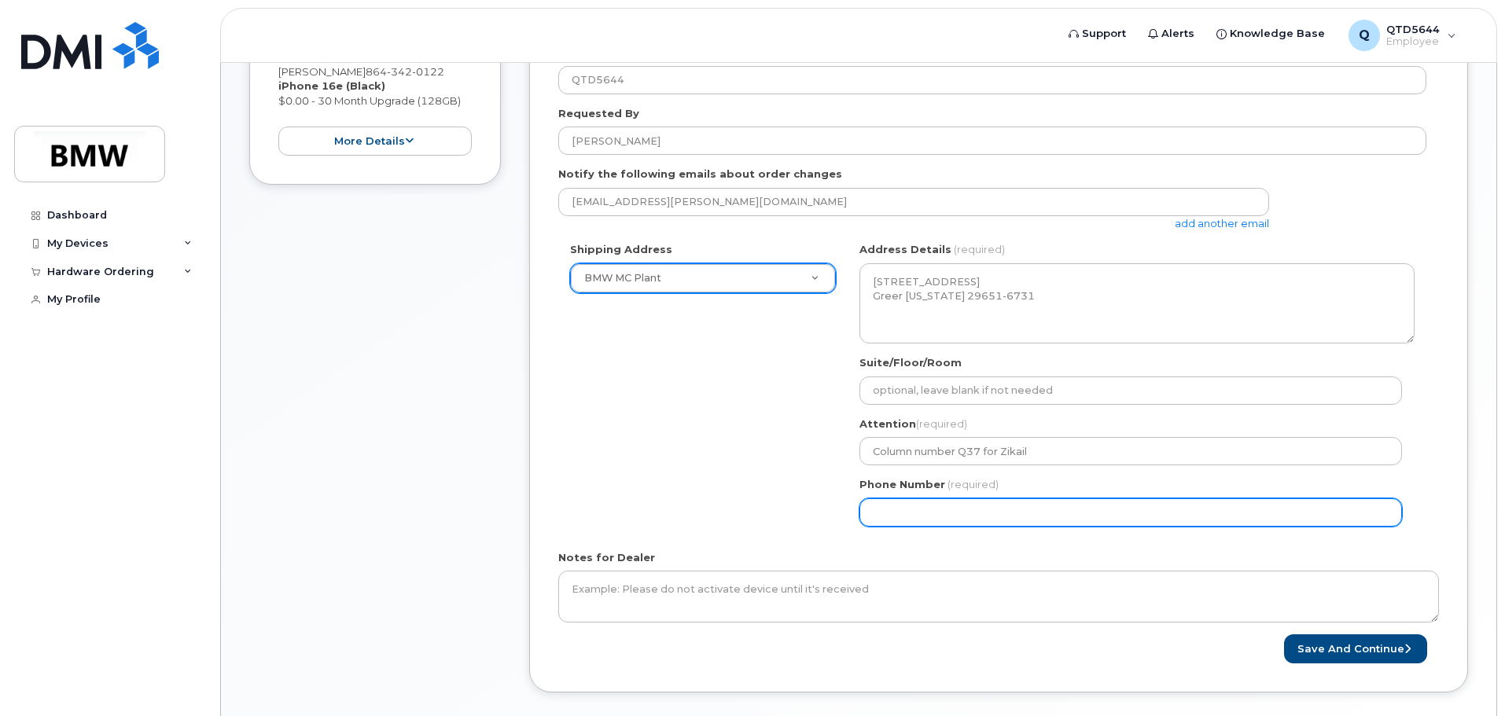
click at [900, 503] on input "Phone Number" at bounding box center [1130, 512] width 542 height 28
select select
type input "864342012"
select select
type input "8643420122"
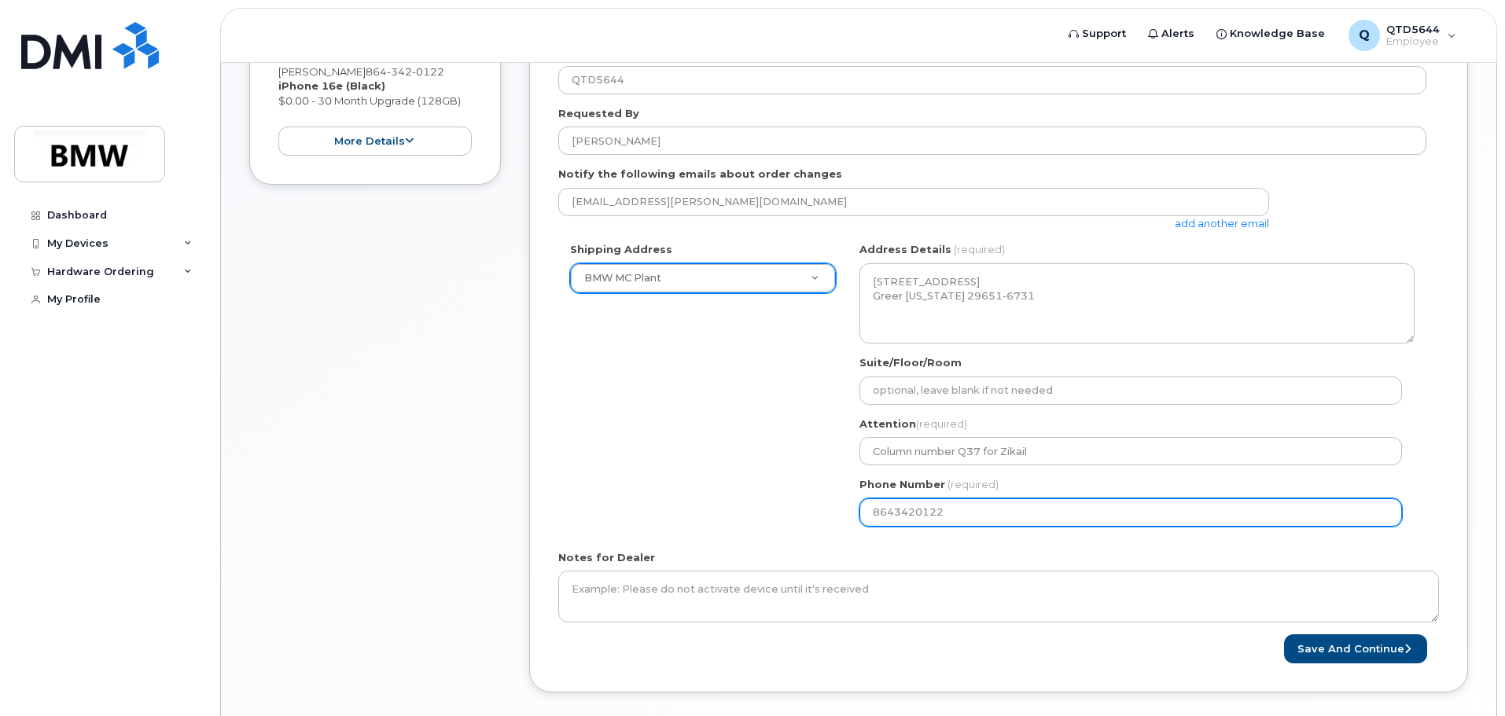
select select
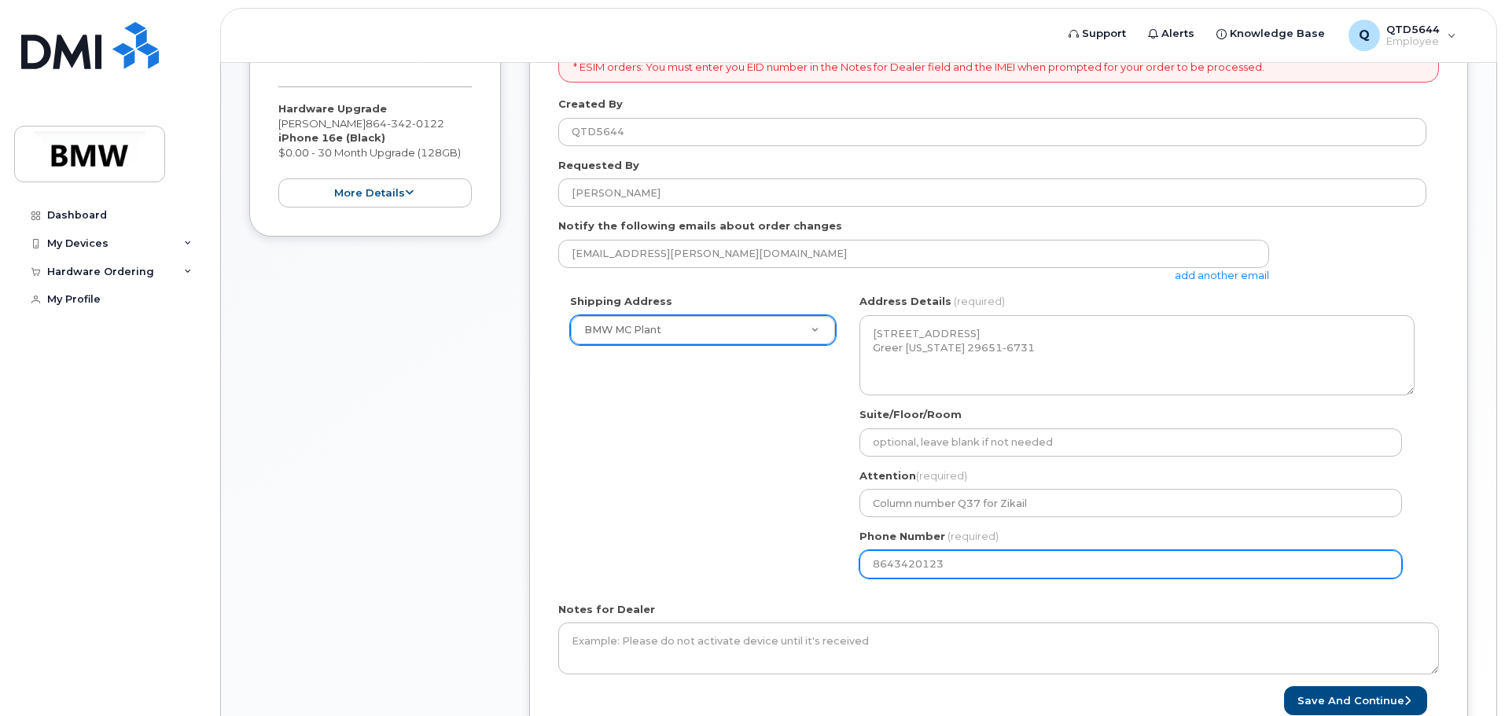
scroll to position [266, 0]
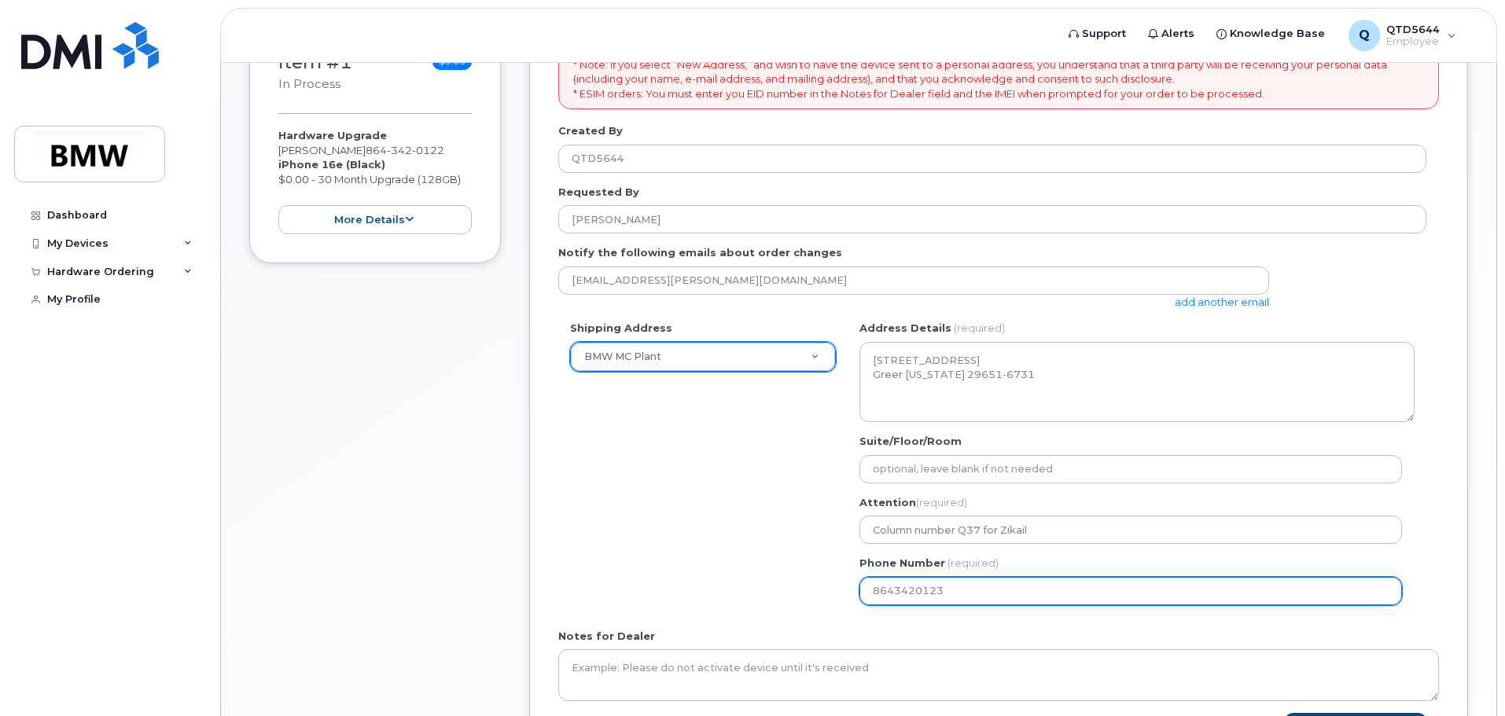
type input "8643420123"
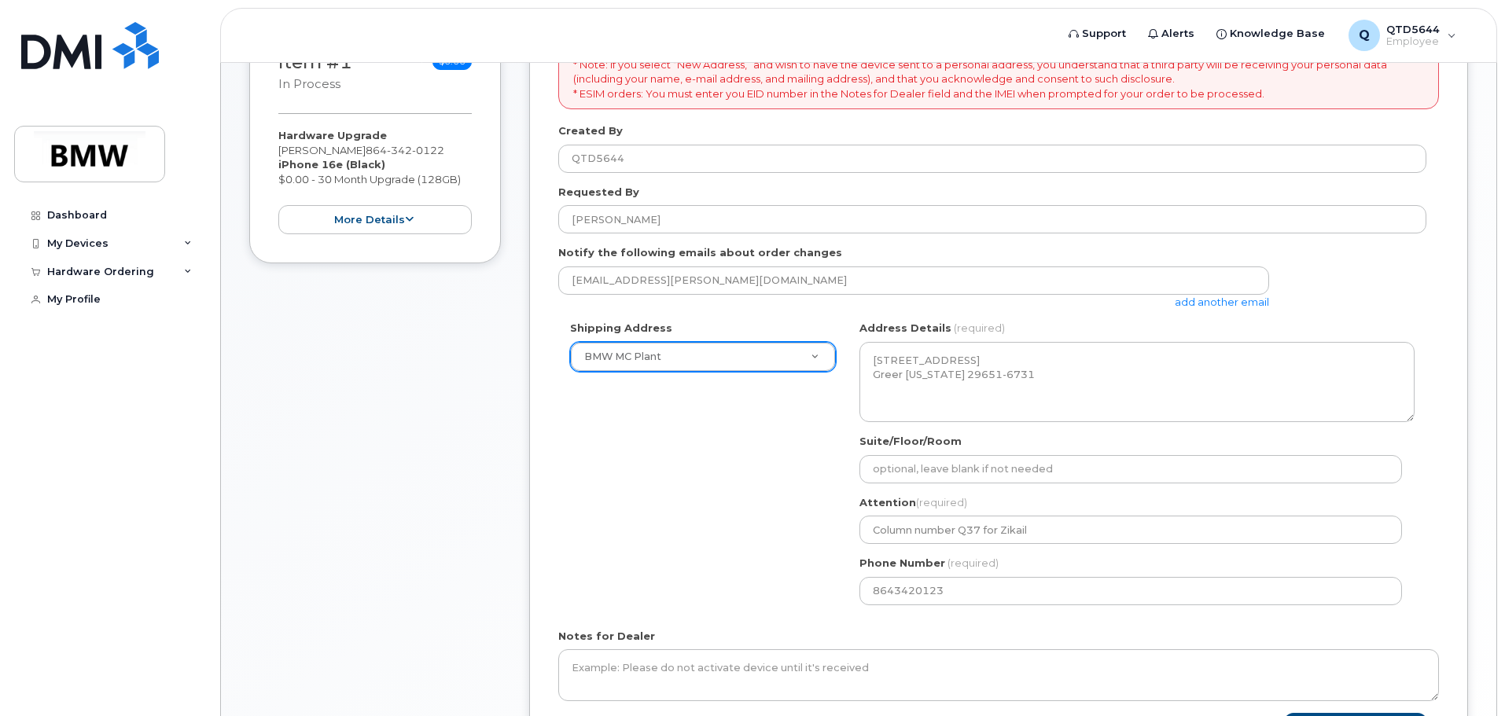
click at [1006, 634] on div "Notes for Dealer" at bounding box center [998, 665] width 881 height 72
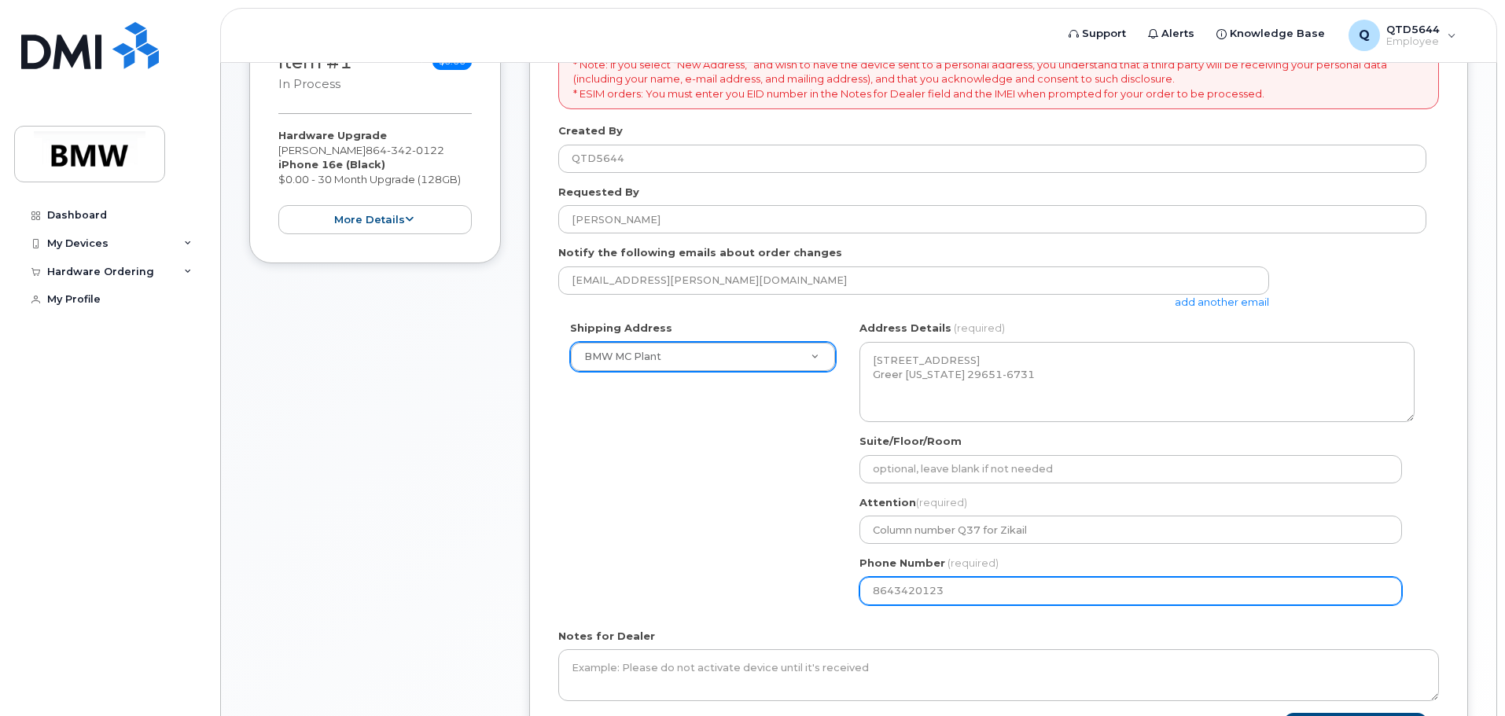
click at [955, 594] on input "8643420123" at bounding box center [1130, 591] width 542 height 28
select select
type input "864342012"
select select
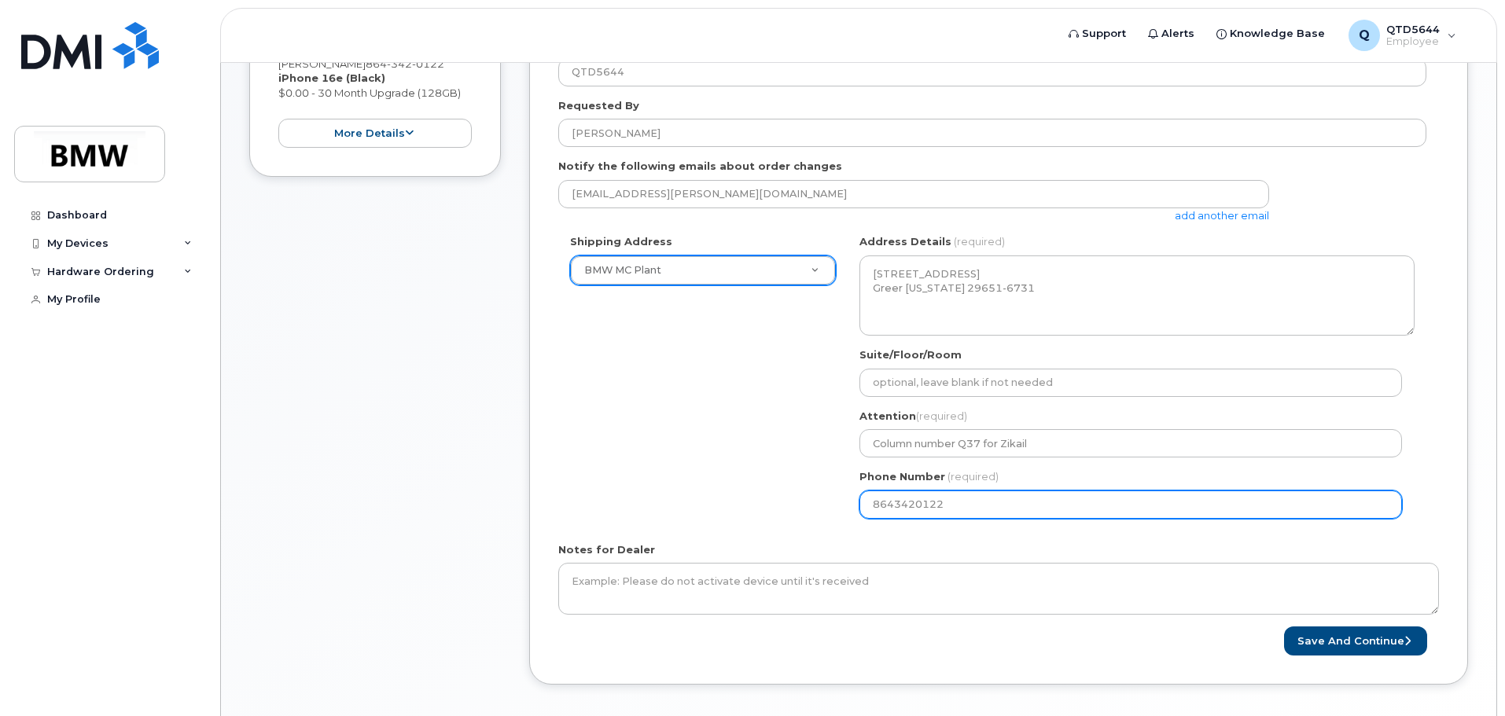
scroll to position [423, 0]
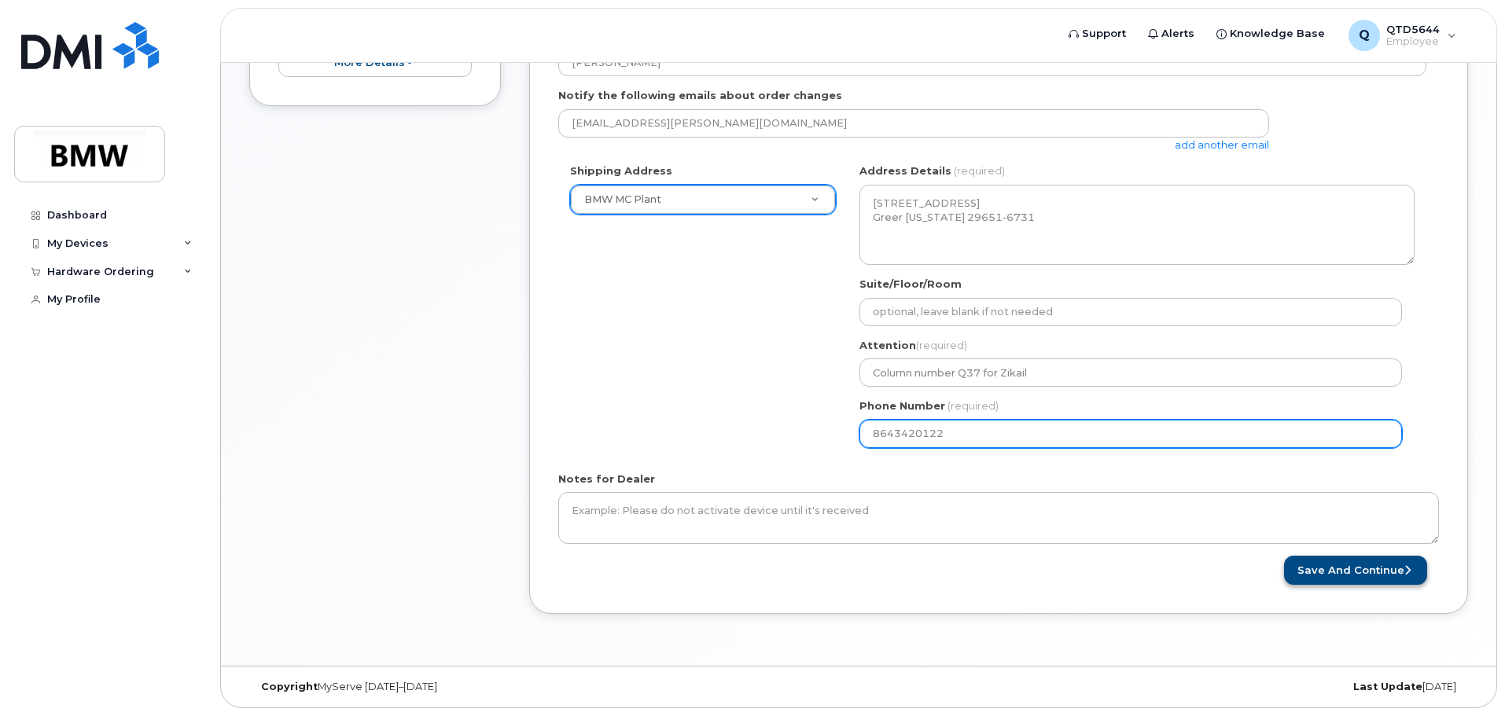
type input "8643420122"
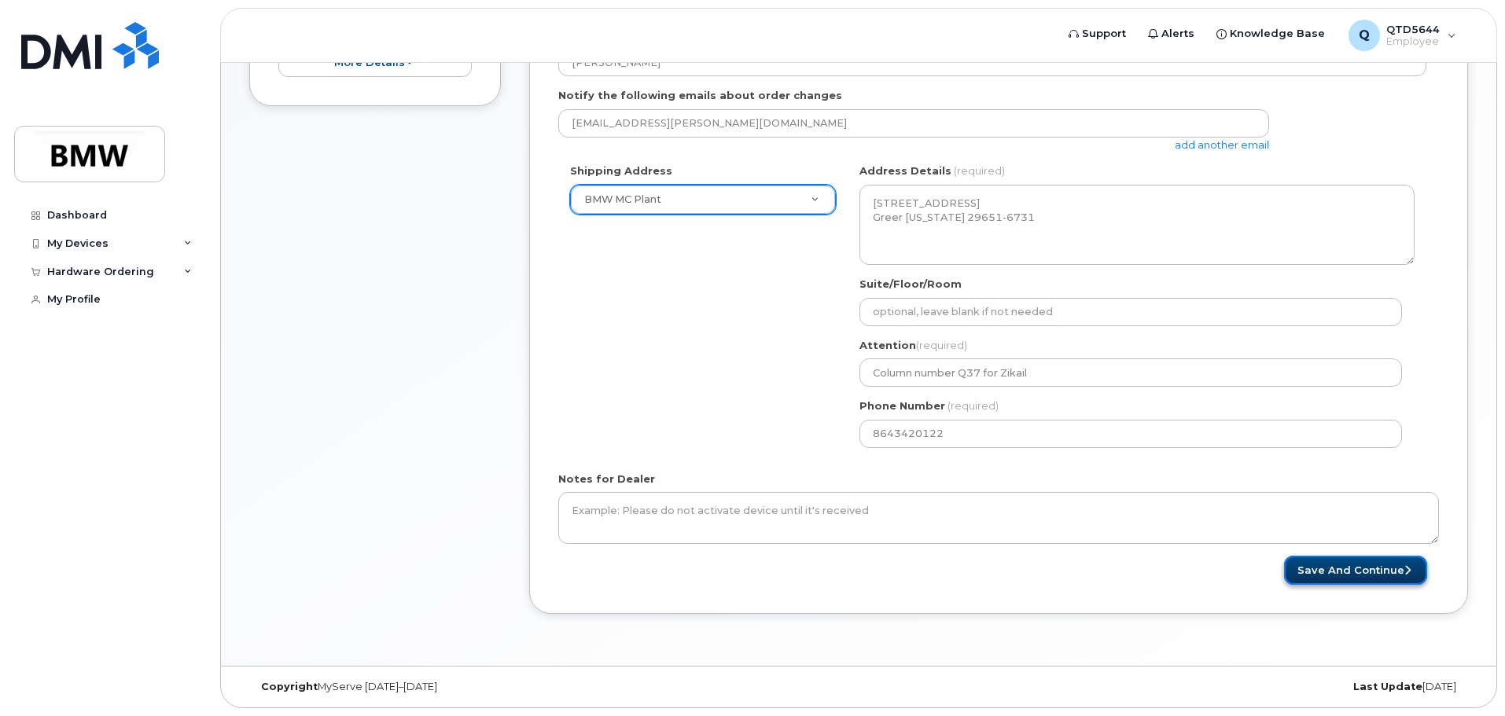
click at [1360, 566] on button "Save and Continue" at bounding box center [1355, 570] width 143 height 29
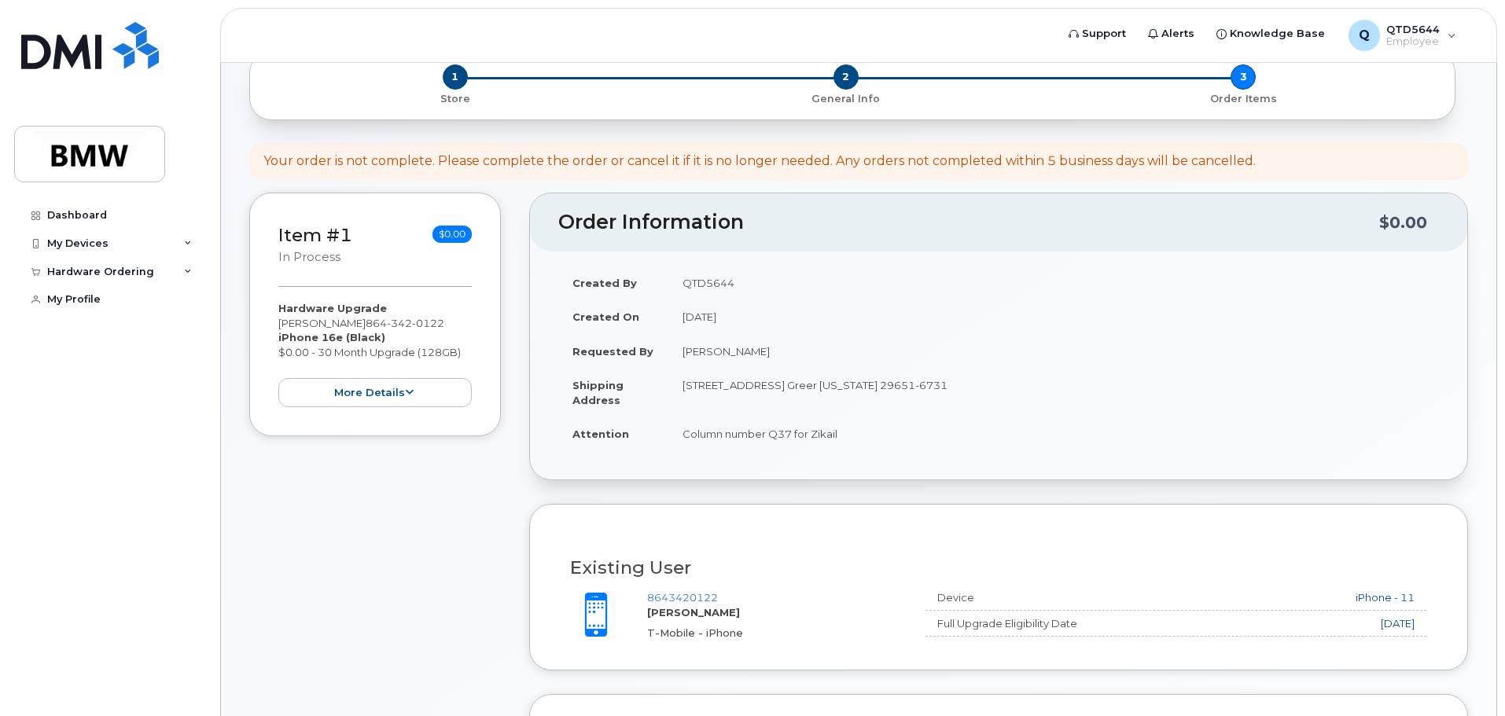
scroll to position [79, 0]
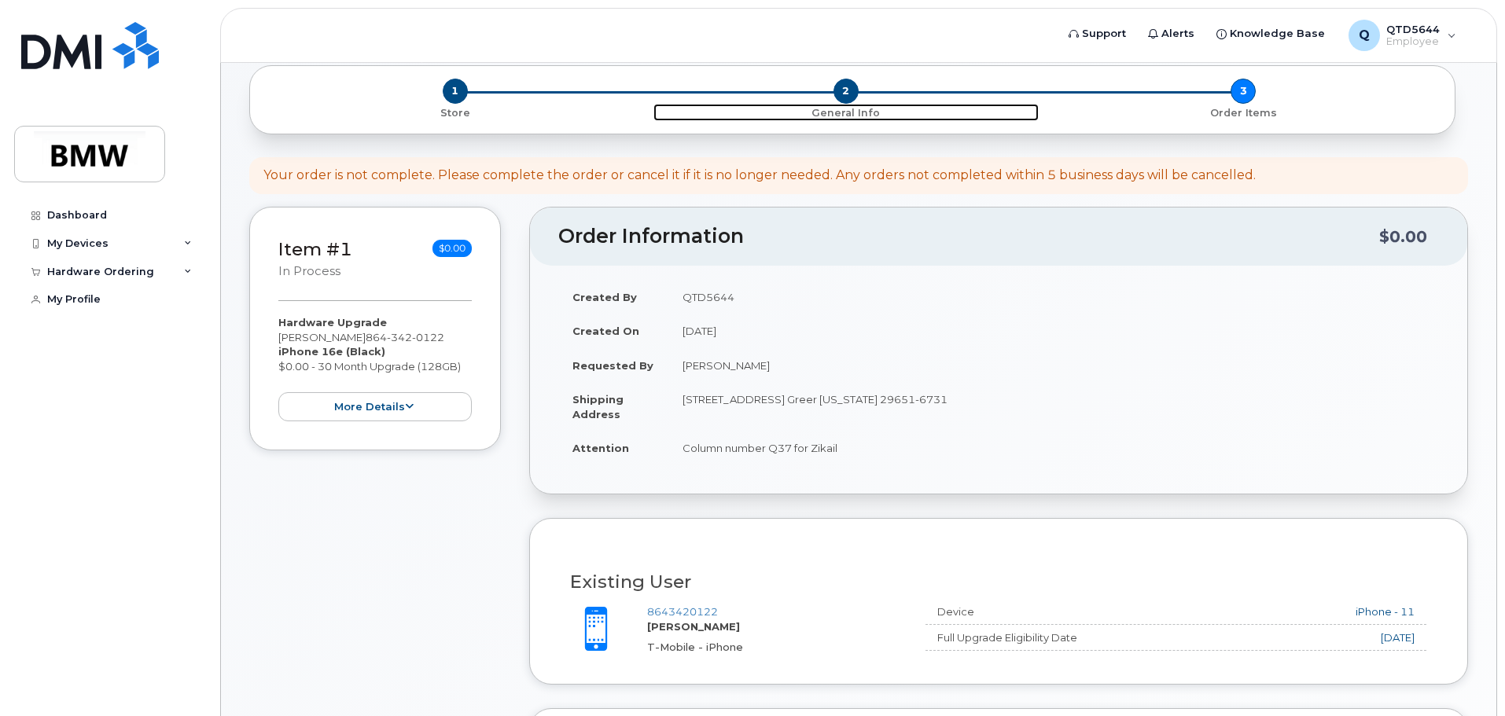
click at [852, 92] on span "2" at bounding box center [845, 91] width 25 height 25
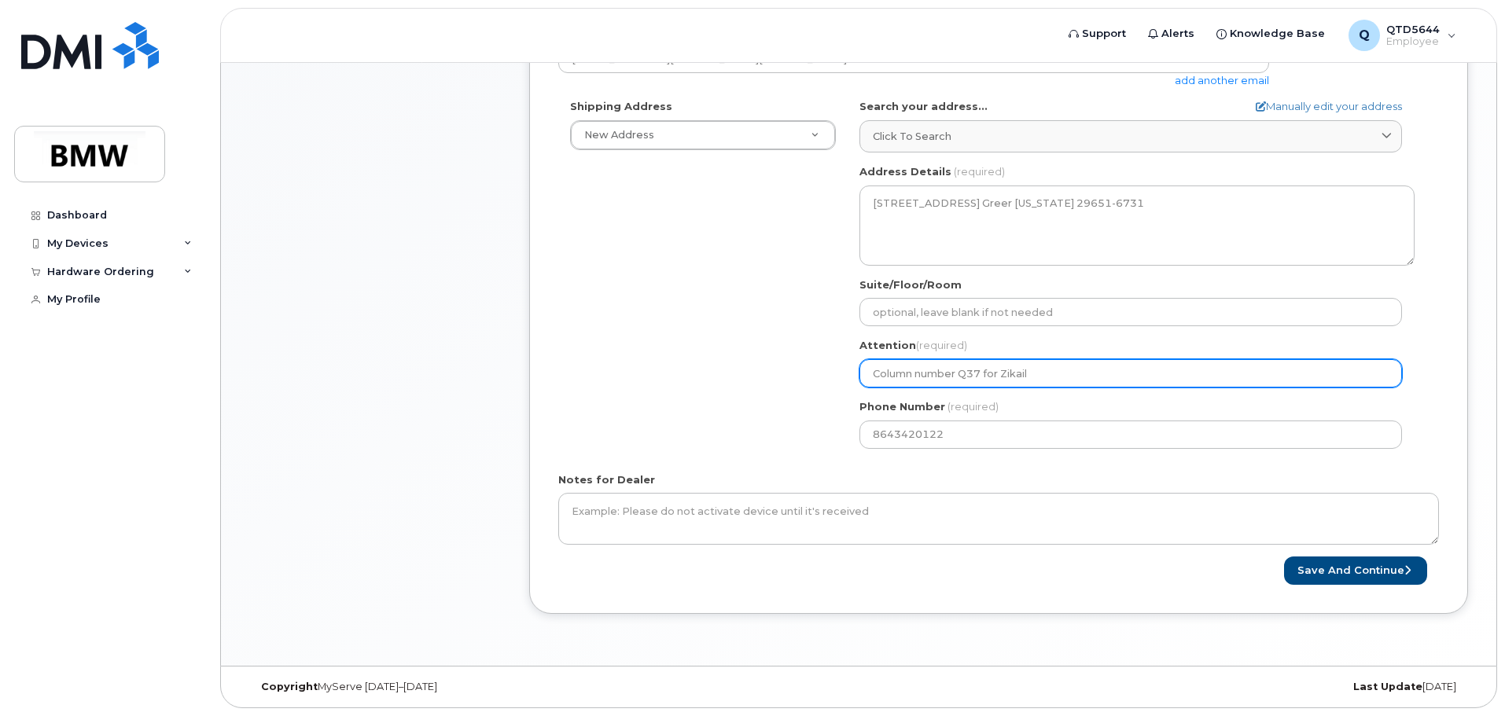
scroll to position [487, 0]
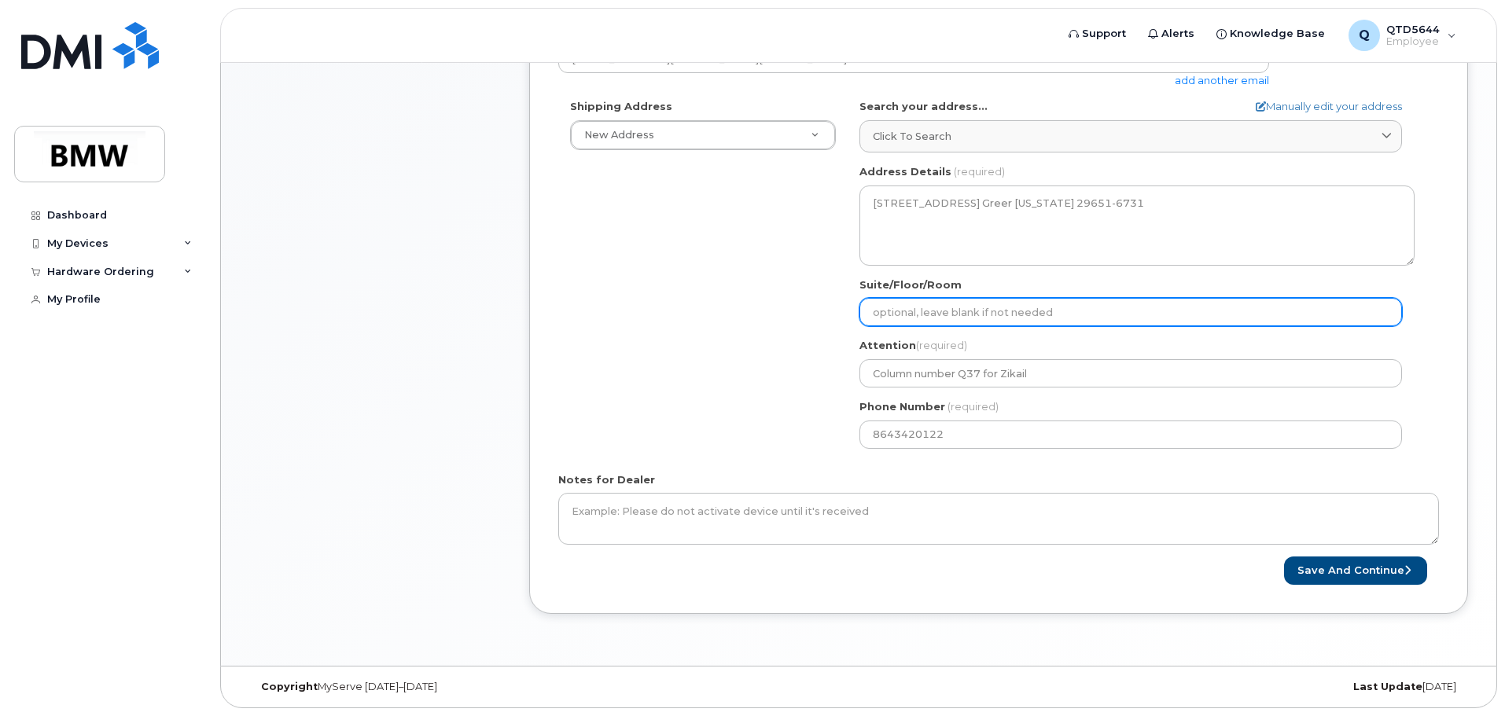
click at [969, 321] on input "Suite/Floor/Room" at bounding box center [1130, 312] width 542 height 28
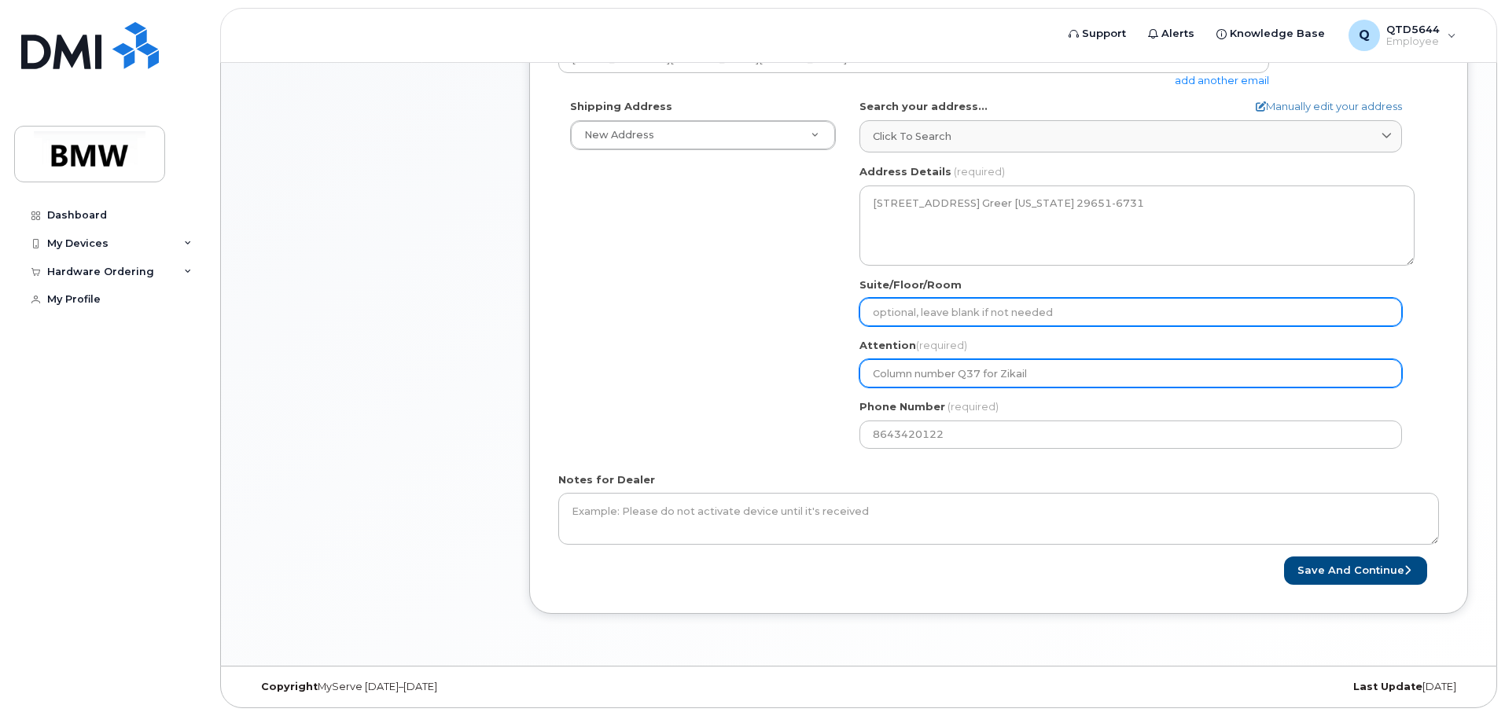
select select
type input "H"
select select
type input "Ha"
select select
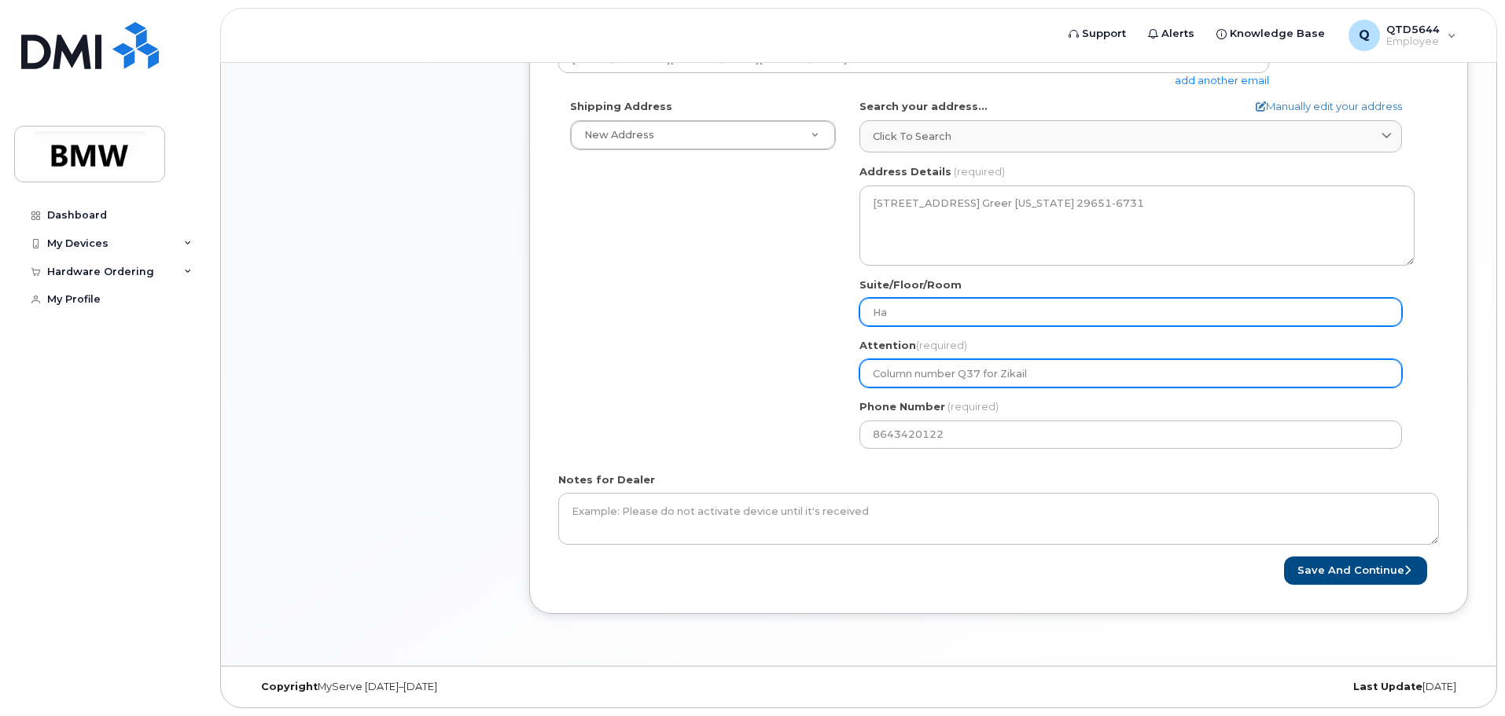
type input "Hal"
select select
type input "Hall"
select select
type input "Hall 5"
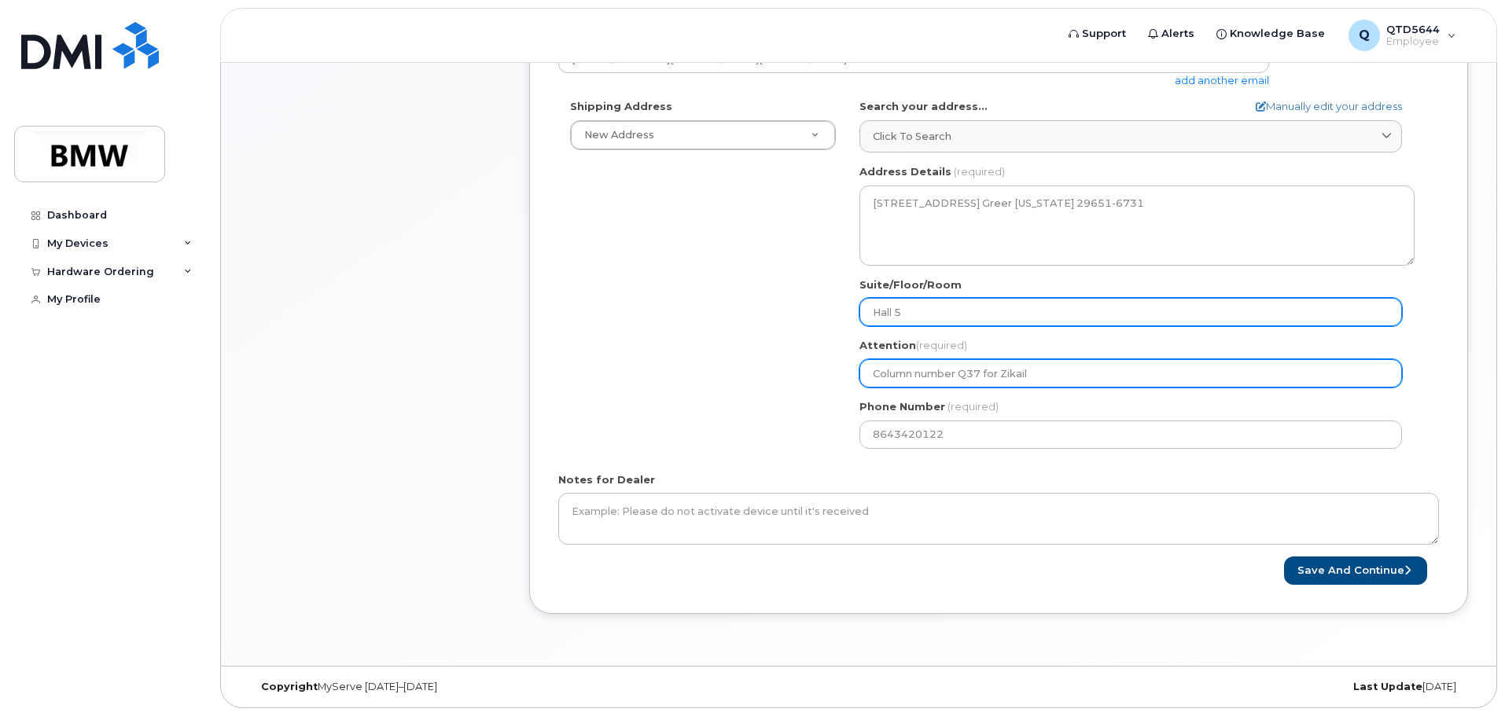
select select
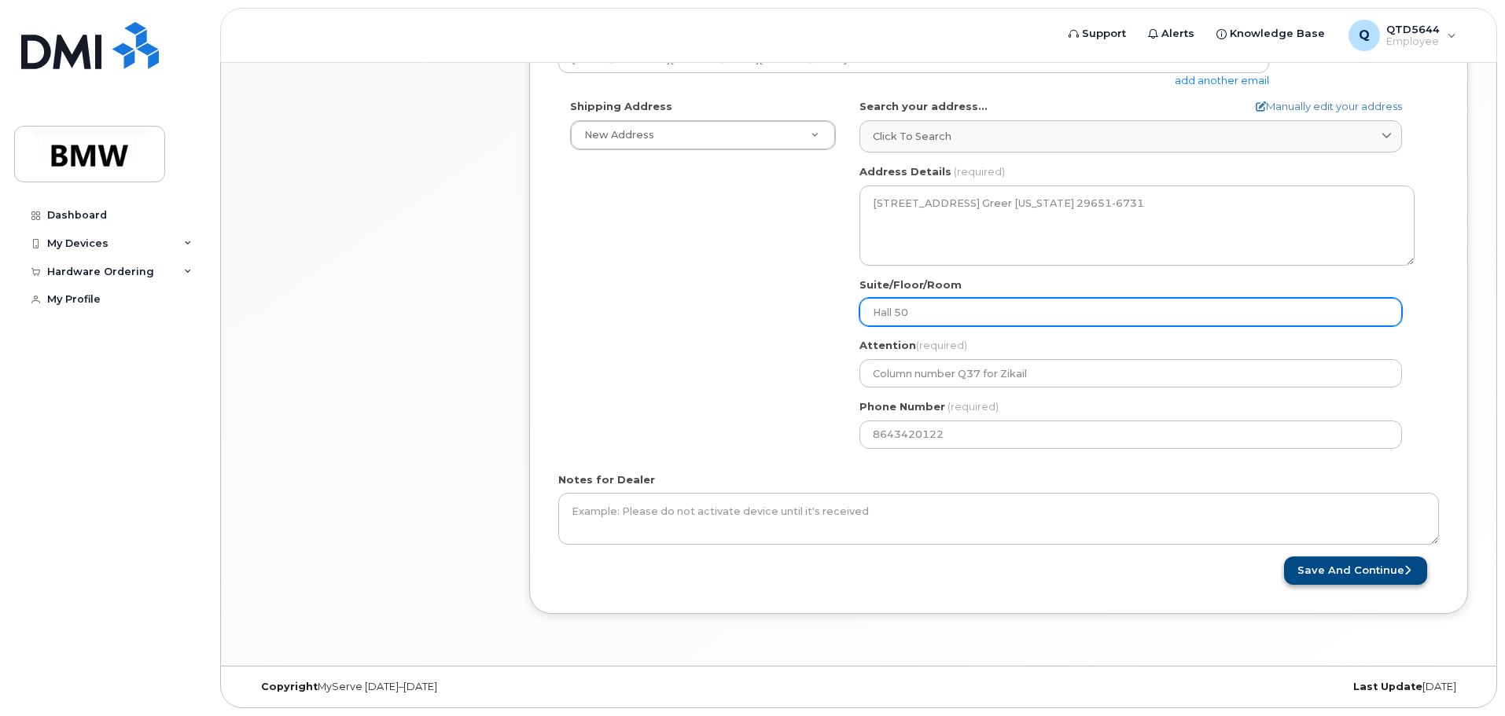
type input "Hall 50"
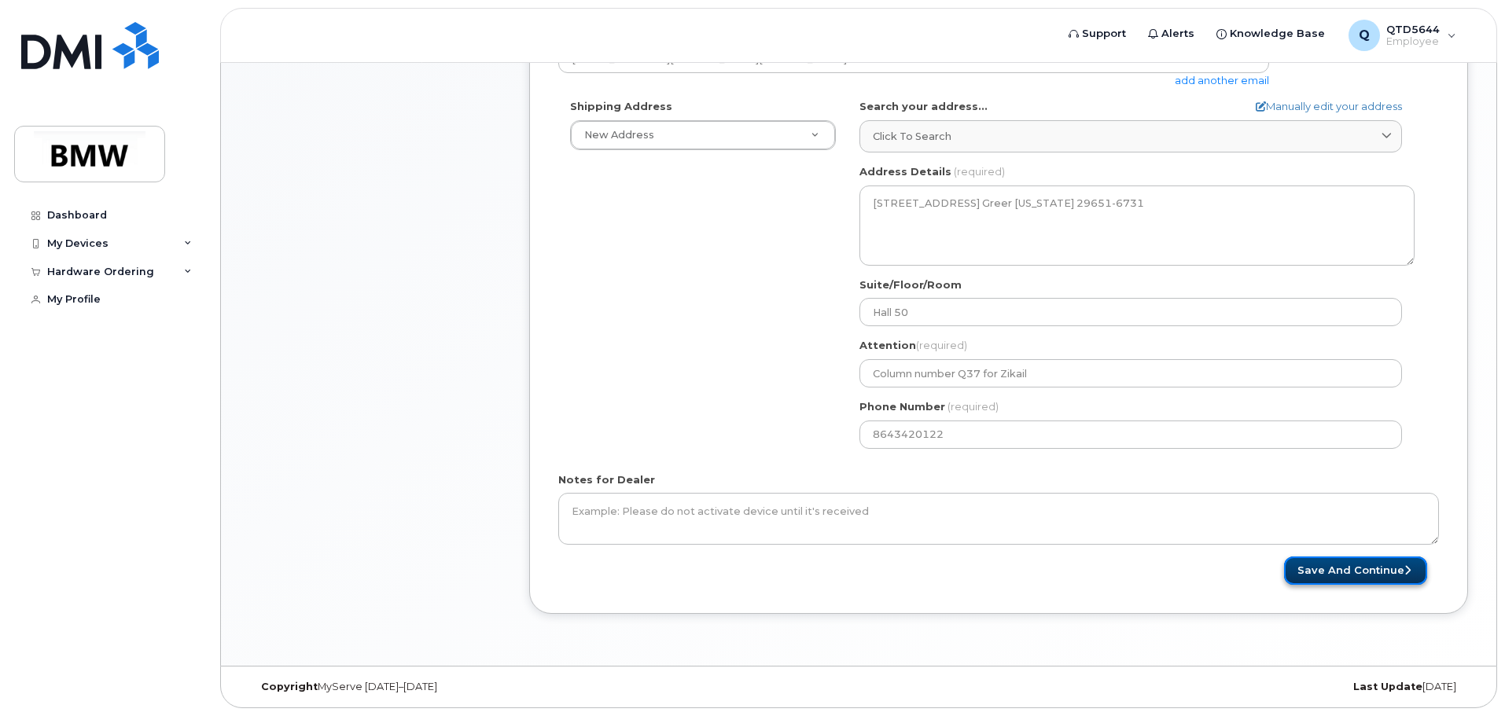
click at [1388, 561] on button "Save and Continue" at bounding box center [1355, 571] width 143 height 29
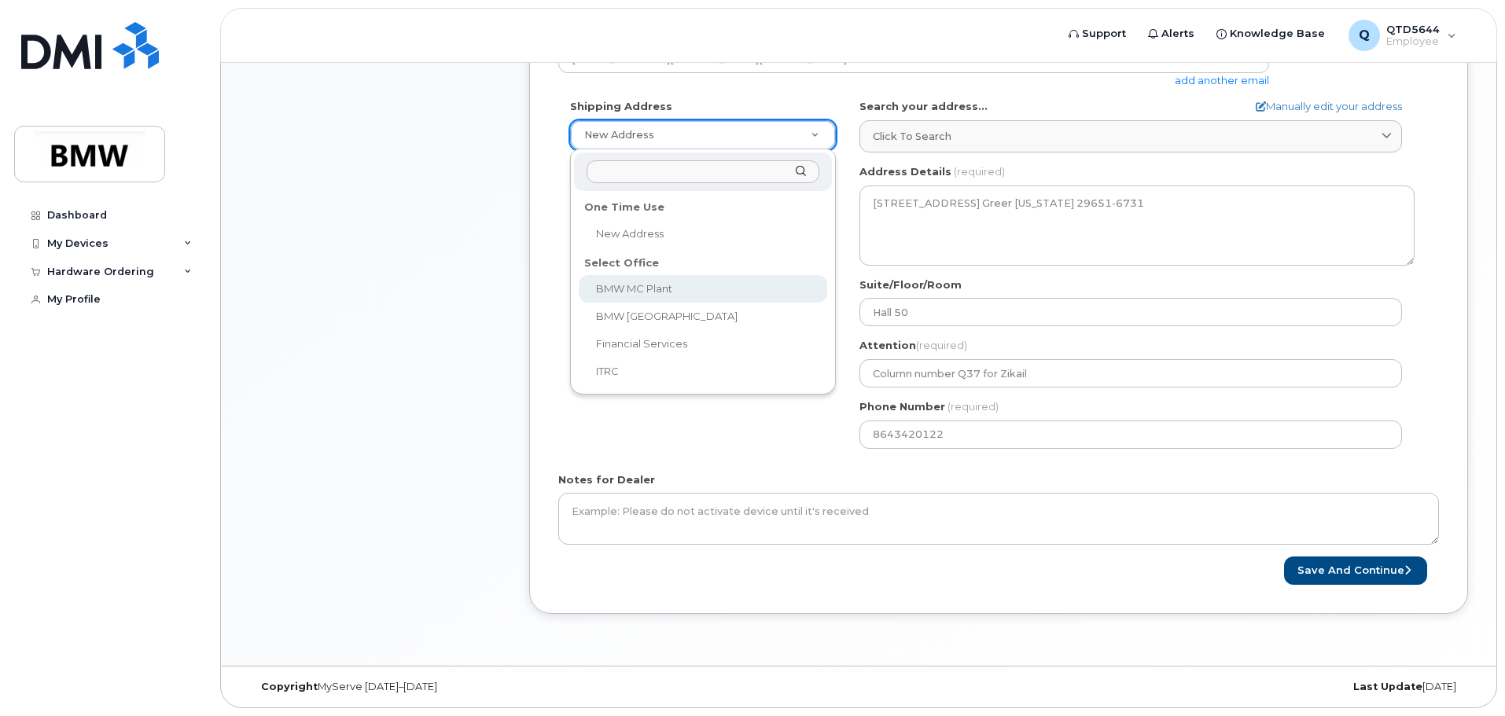
select select
type textarea "[STREET_ADDRESS] Greer [US_STATE] 29651-6731"
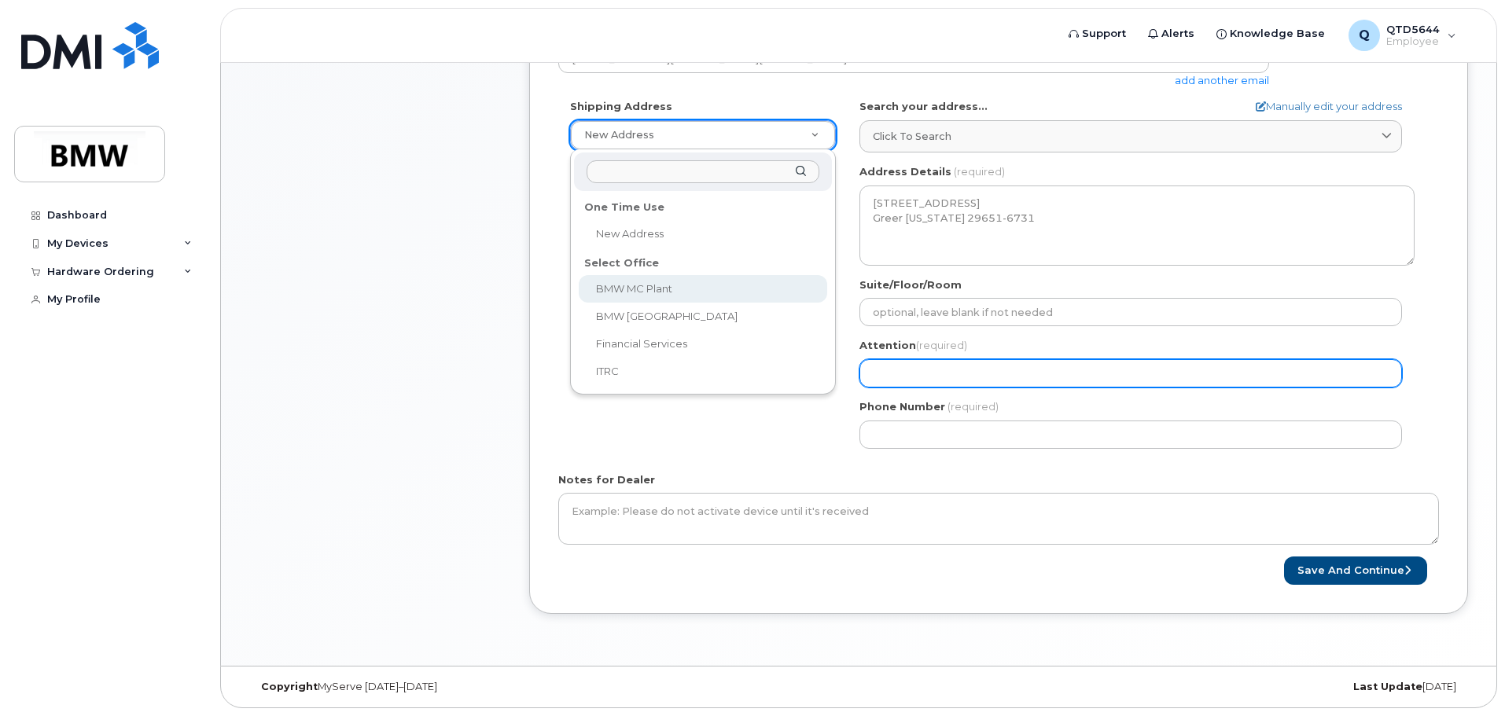
scroll to position [423, 0]
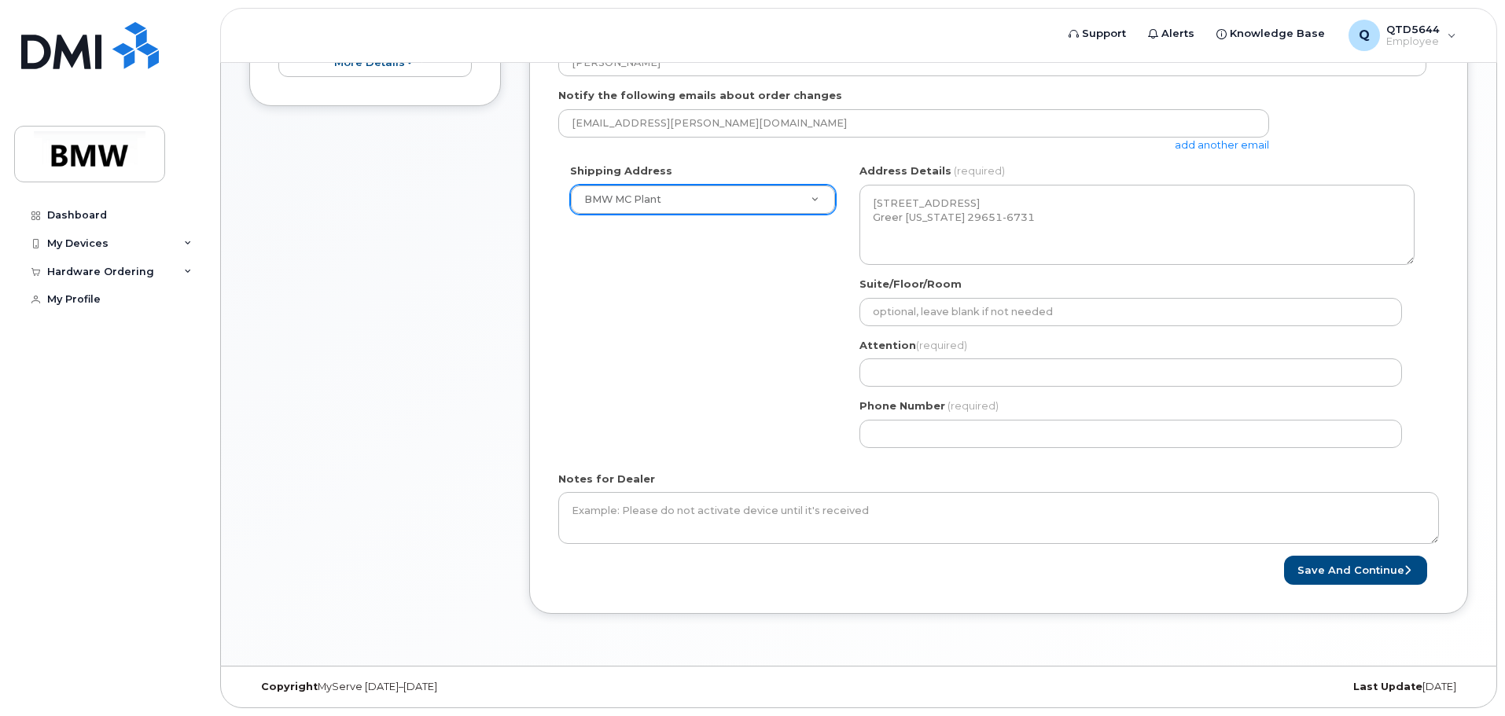
click at [868, 295] on div "Suite/Floor/Room" at bounding box center [1136, 302] width 555 height 50
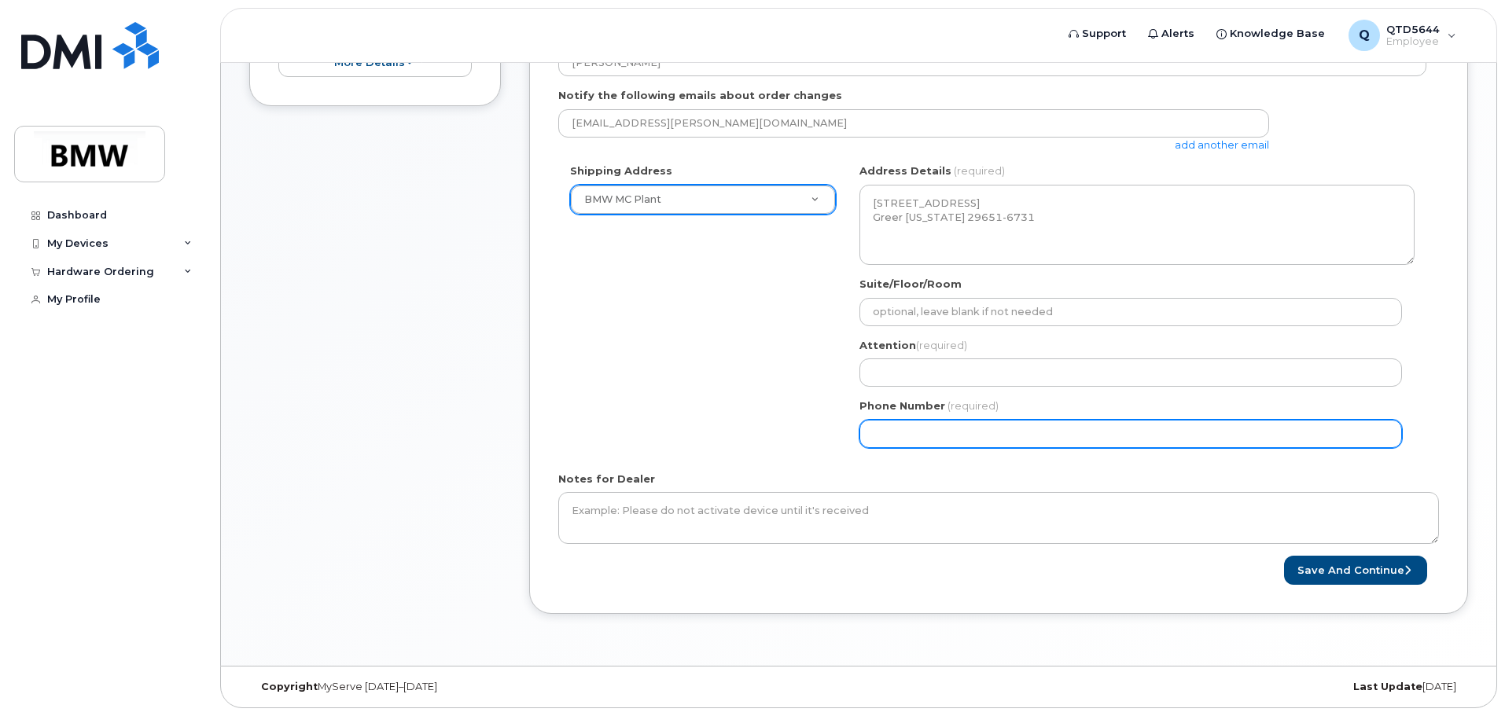
click at [903, 420] on input "Phone Number" at bounding box center [1130, 434] width 542 height 28
select select
type input "864342012"
select select
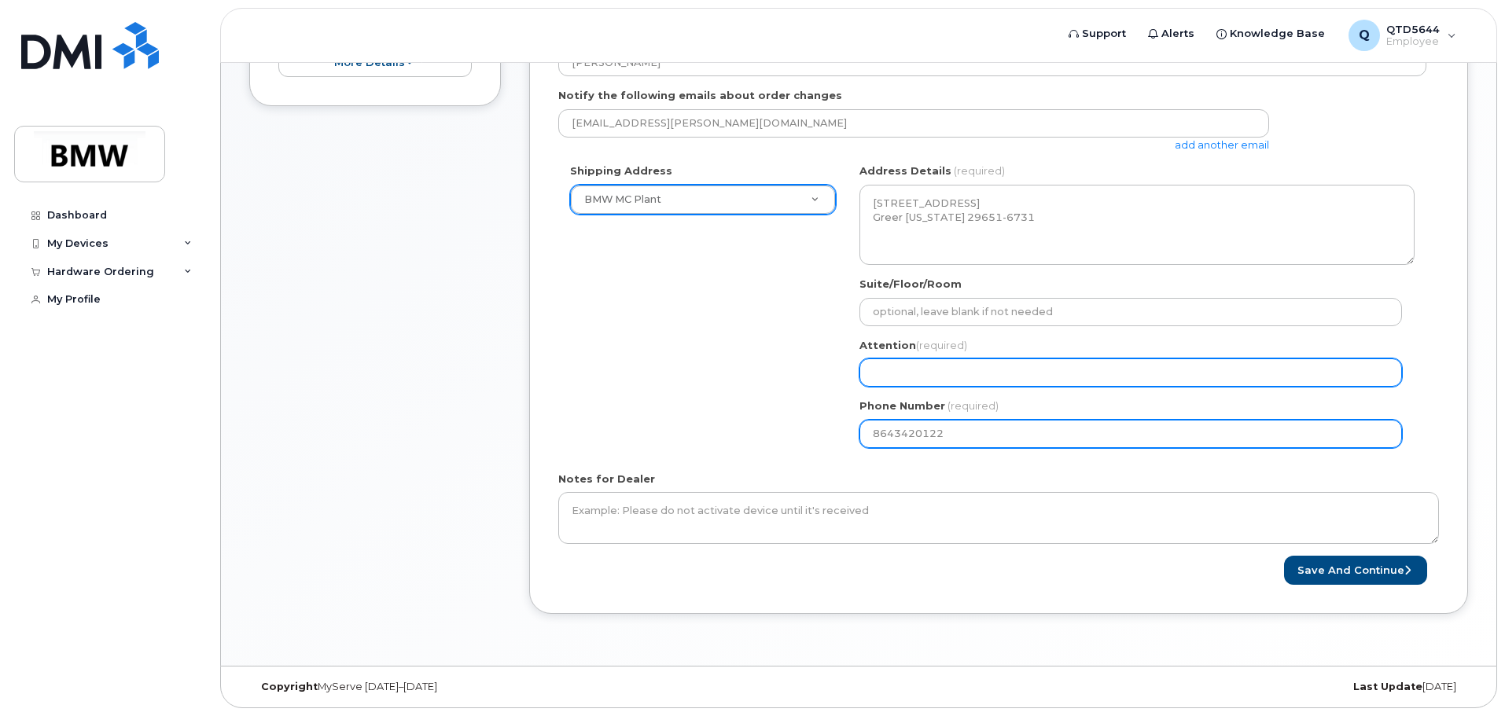
type input "8643420122"
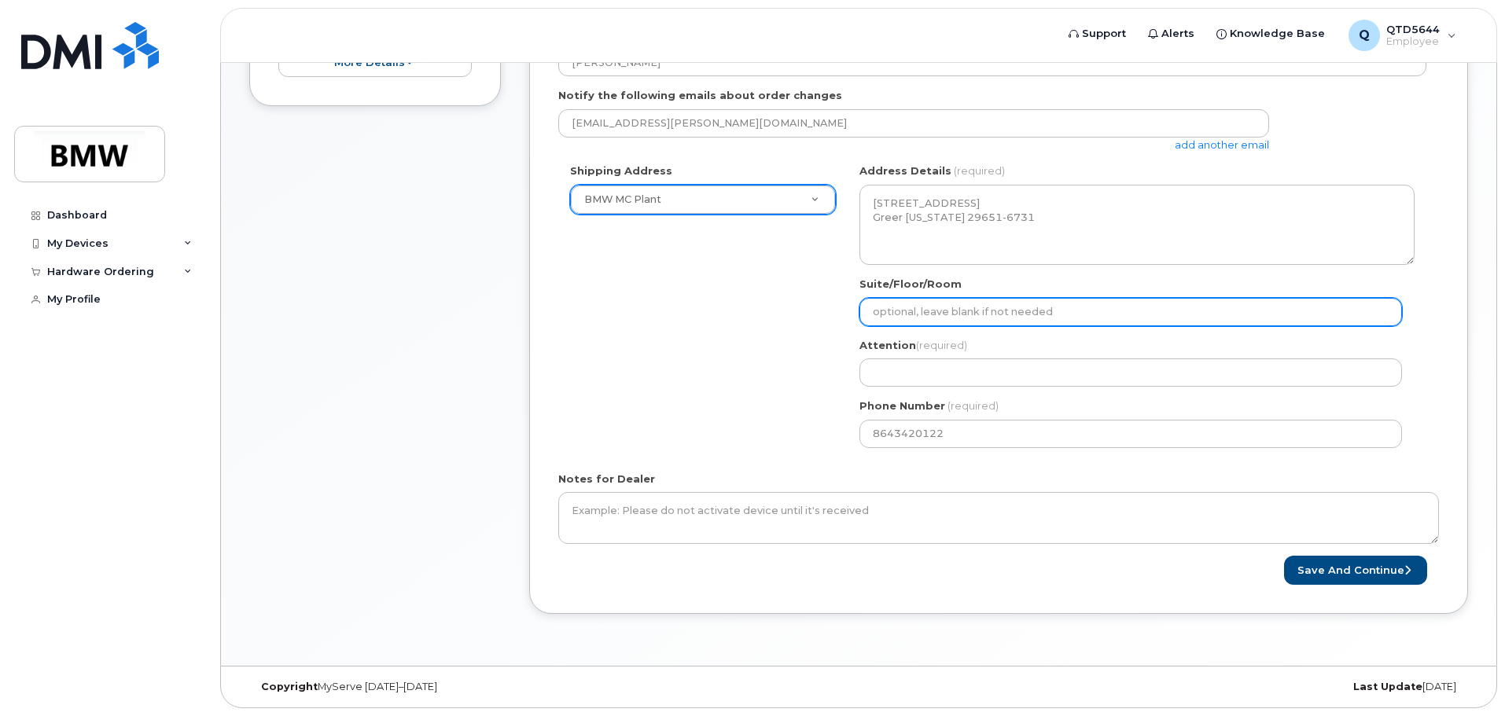
click at [935, 311] on input "Suite/Floor/Room" at bounding box center [1130, 312] width 542 height 28
type input "Hall 50"
select select
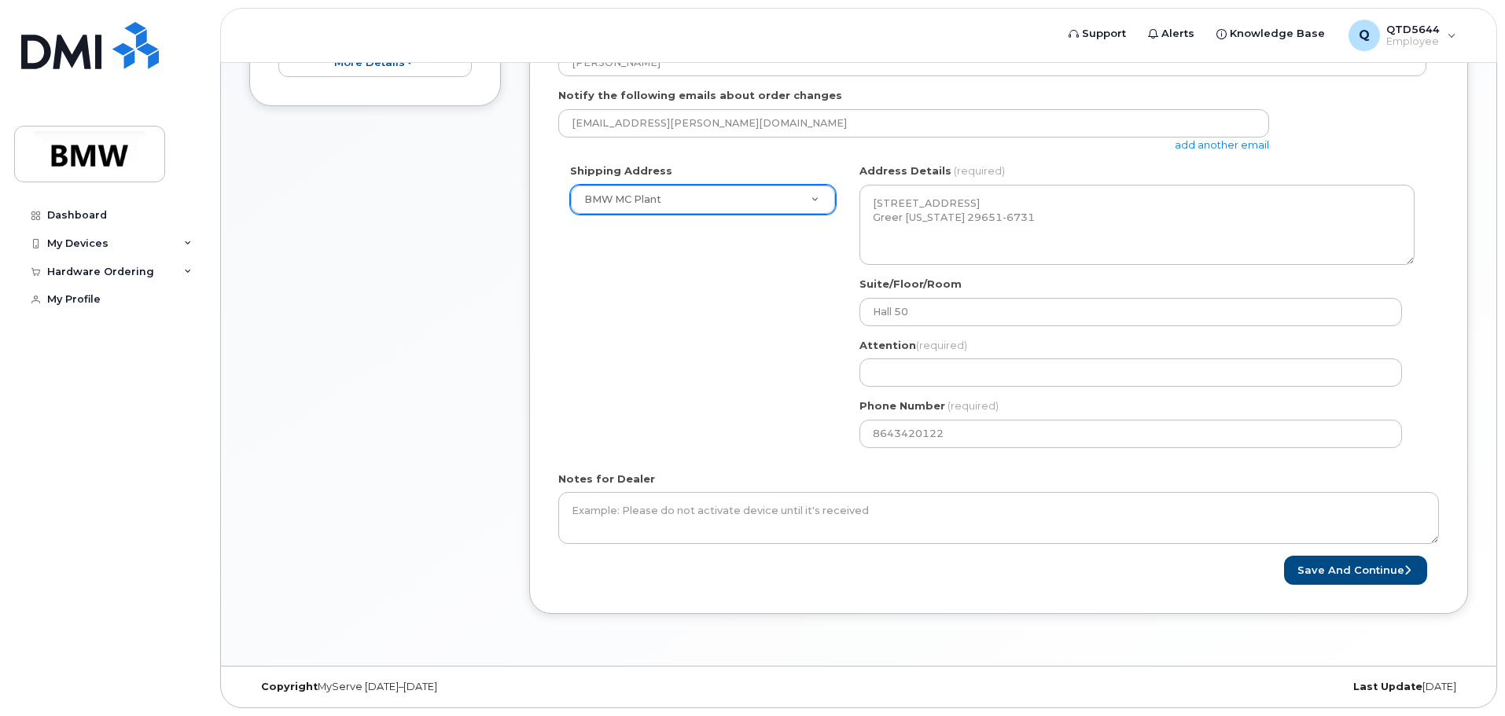
click at [852, 370] on div "SC Greer Search your address... Manually edit your address Click to search No a…" at bounding box center [1137, 312] width 579 height 296
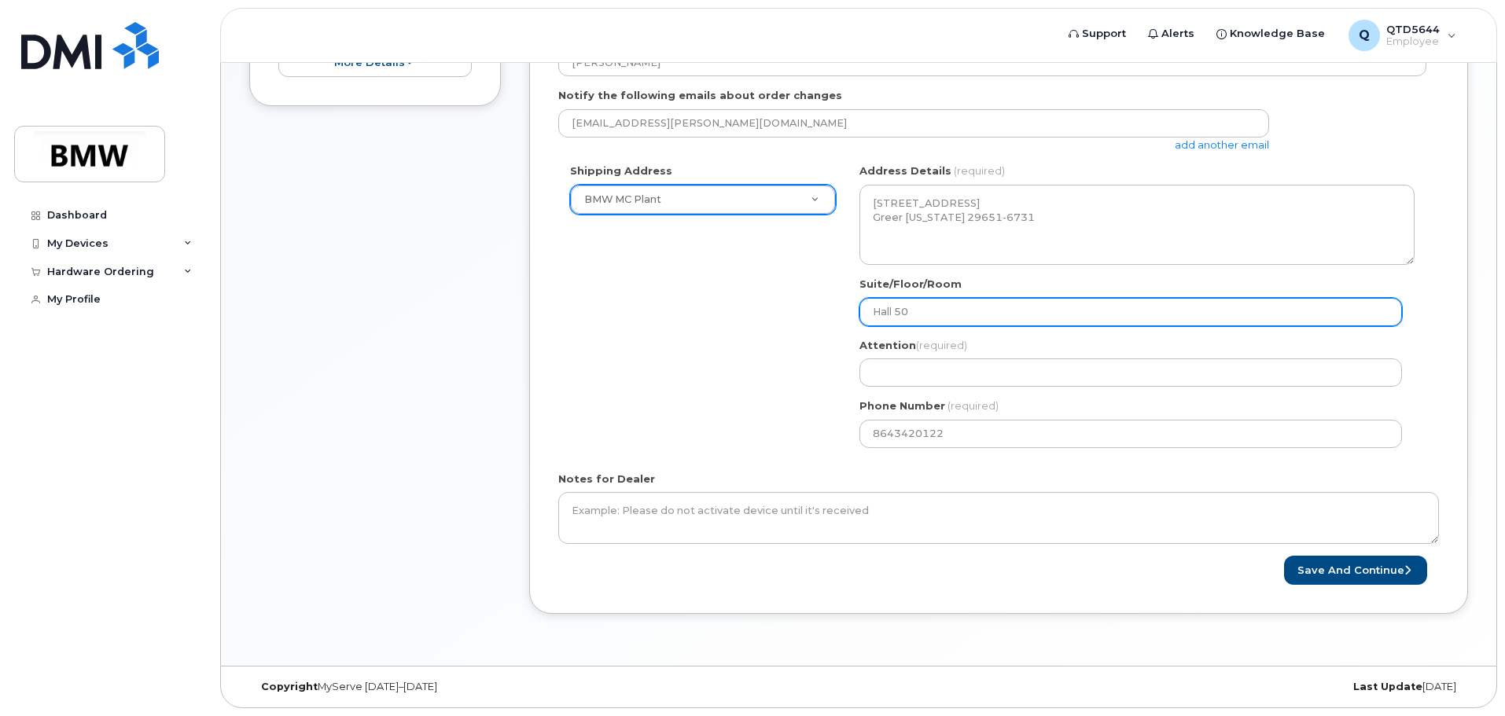
drag, startPoint x: 974, startPoint y: 335, endPoint x: 987, endPoint y: 311, distance: 27.1
click at [975, 333] on div "SC Greer Search your address... Manually edit your address Click to search No a…" at bounding box center [1137, 312] width 579 height 296
click at [987, 311] on input "Hall 50" at bounding box center [1130, 312] width 542 height 28
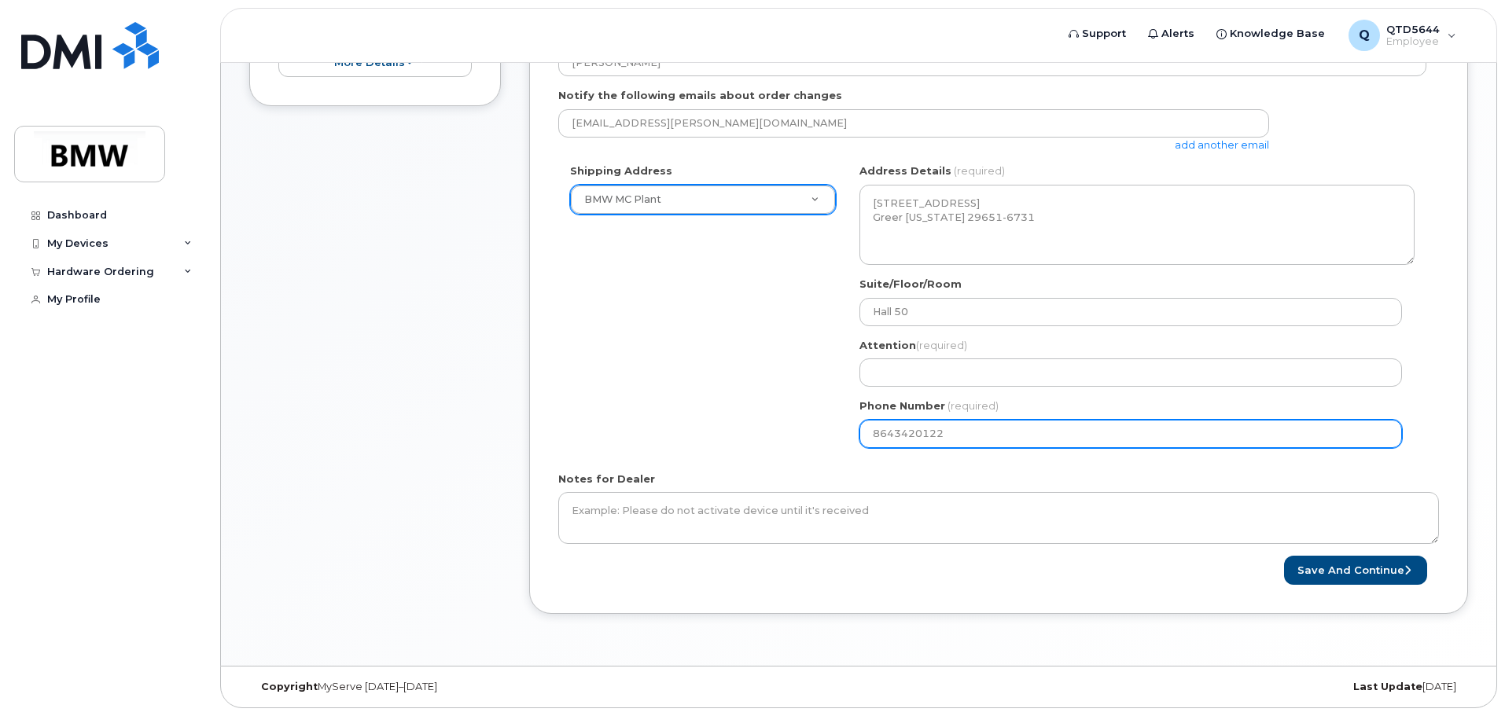
click at [973, 422] on input "8643420122" at bounding box center [1130, 434] width 542 height 28
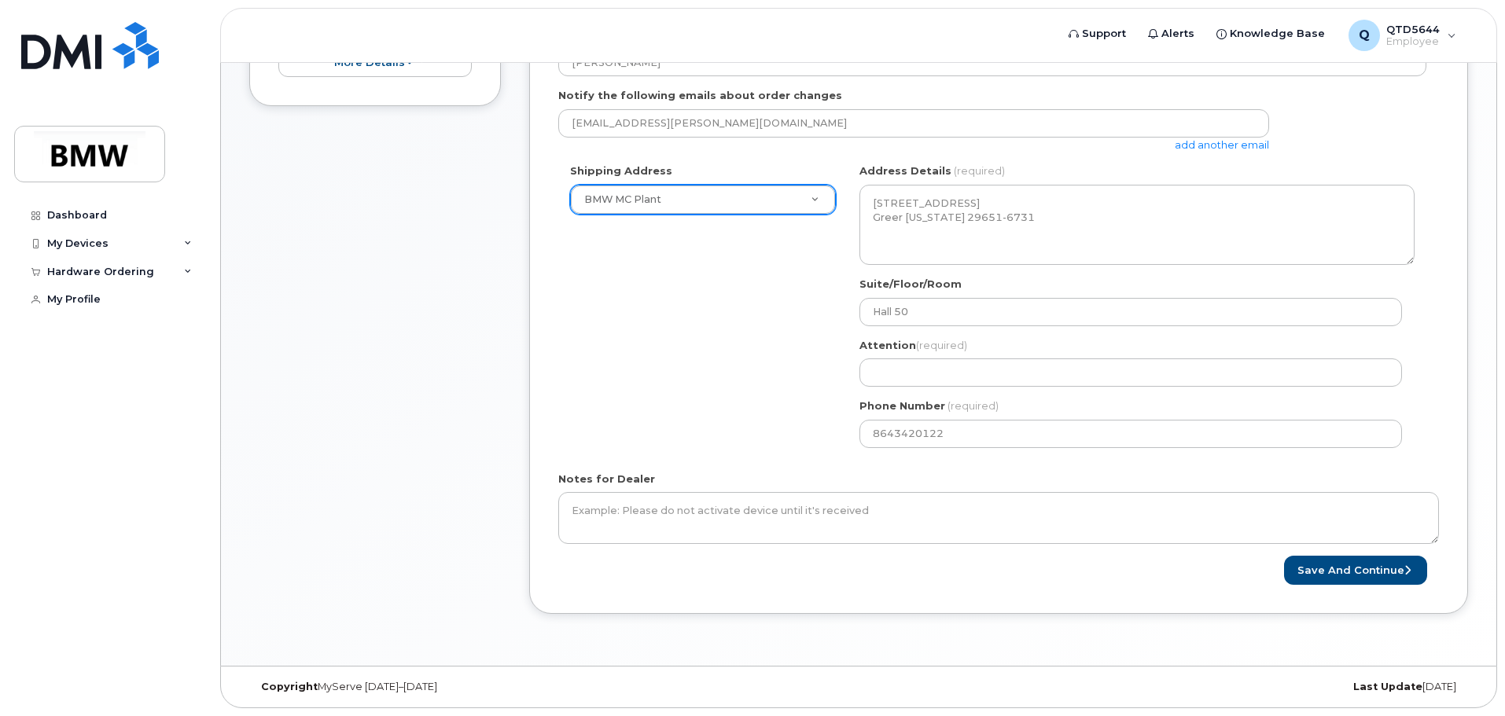
click at [909, 279] on label "Suite/Floor/Room" at bounding box center [910, 284] width 102 height 15
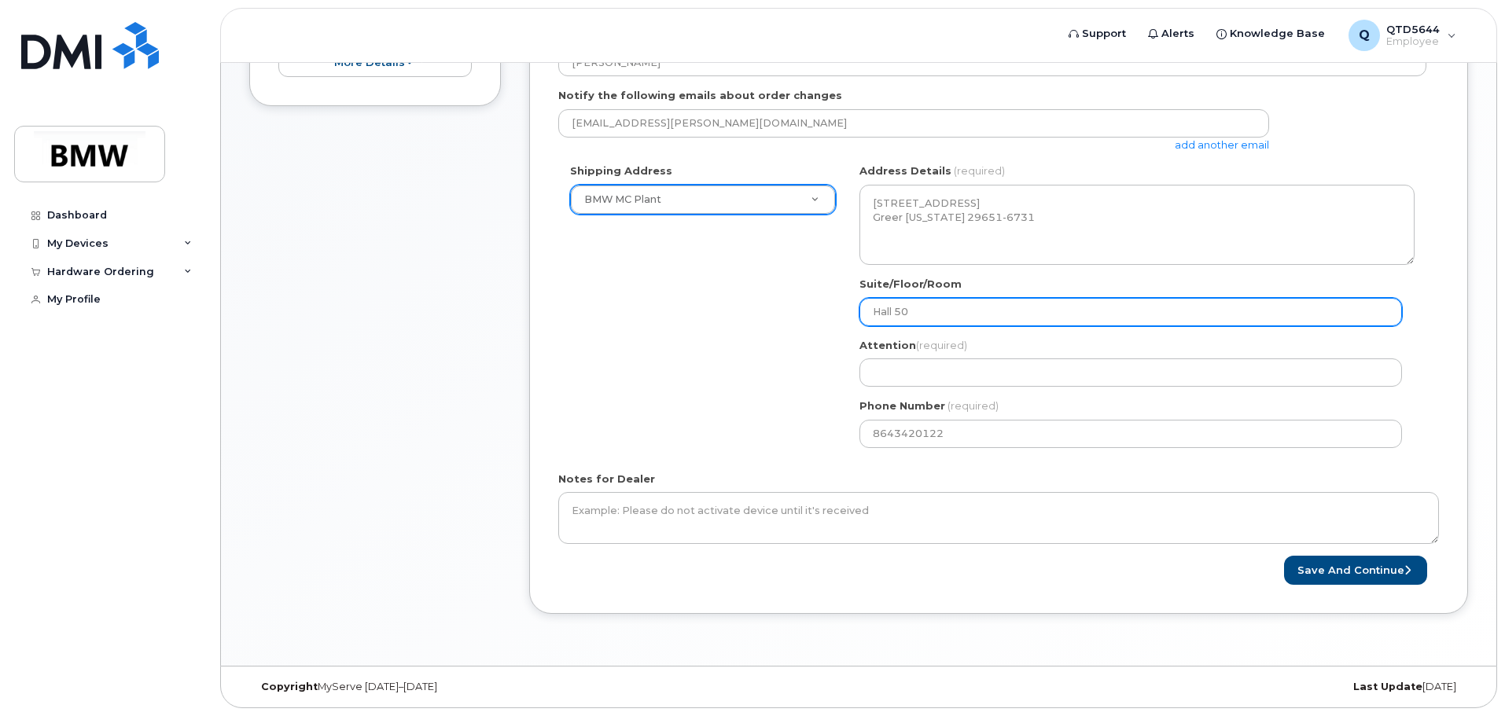
click at [909, 298] on input "Hall 50" at bounding box center [1130, 312] width 542 height 28
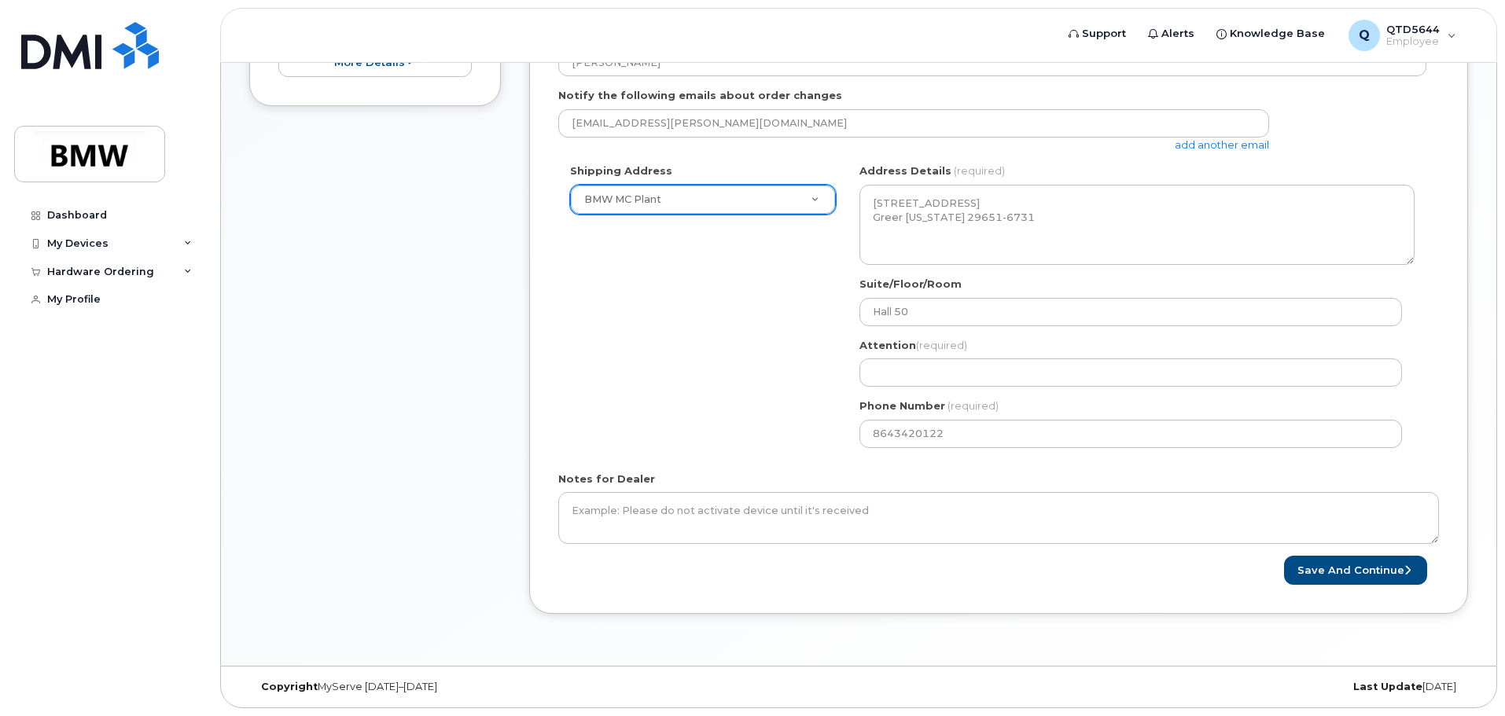
click at [932, 418] on div "Phone Number (required) 8643420122" at bounding box center [1136, 424] width 555 height 50
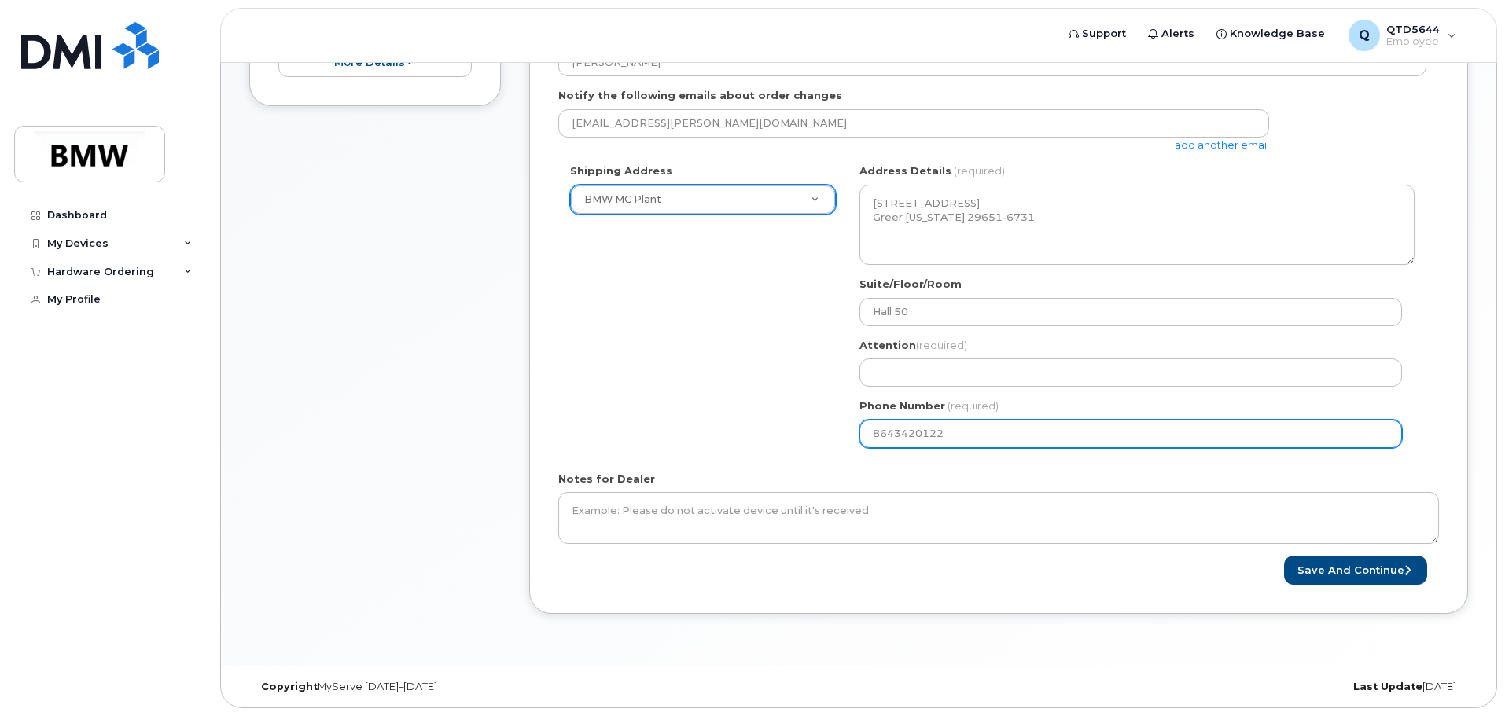
click at [927, 427] on input "8643420122" at bounding box center [1130, 434] width 542 height 28
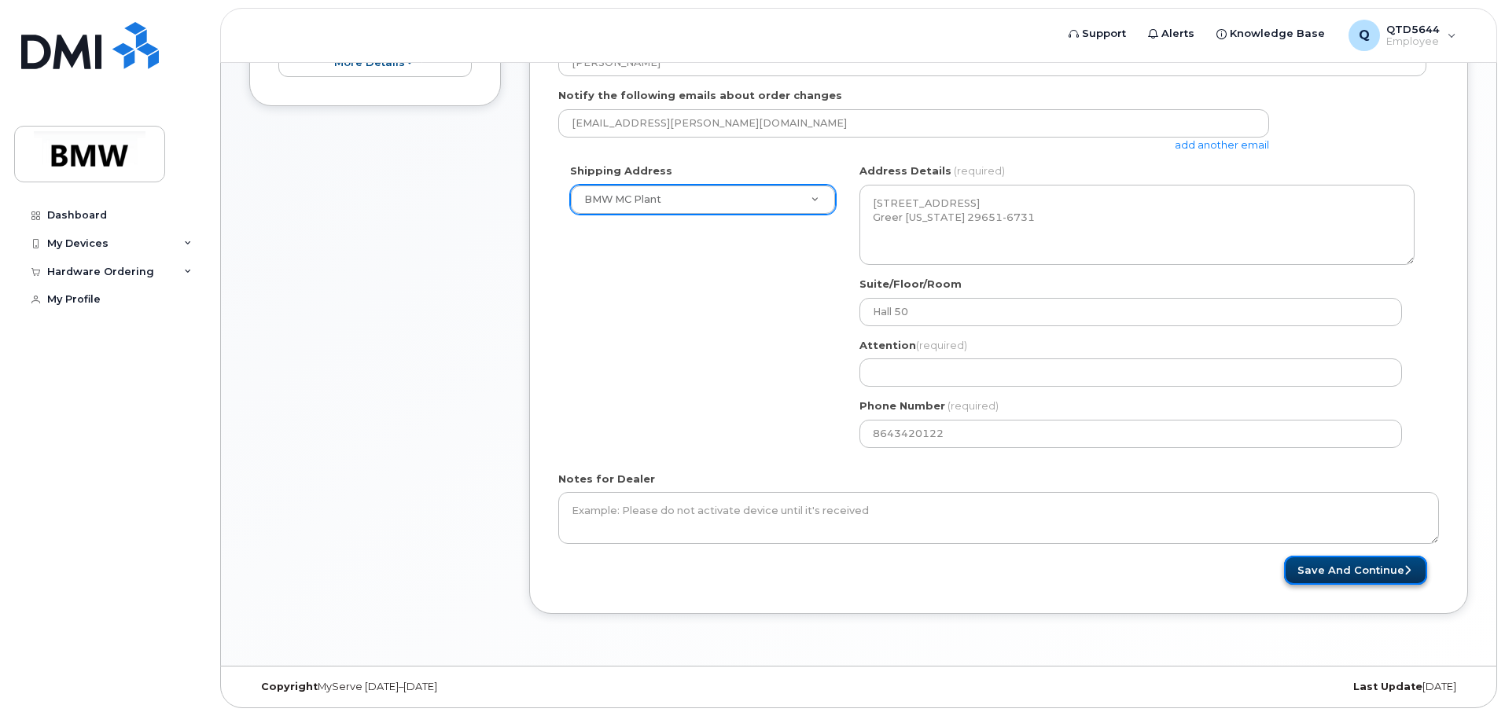
click at [1301, 575] on button "Save and Continue" at bounding box center [1355, 570] width 143 height 29
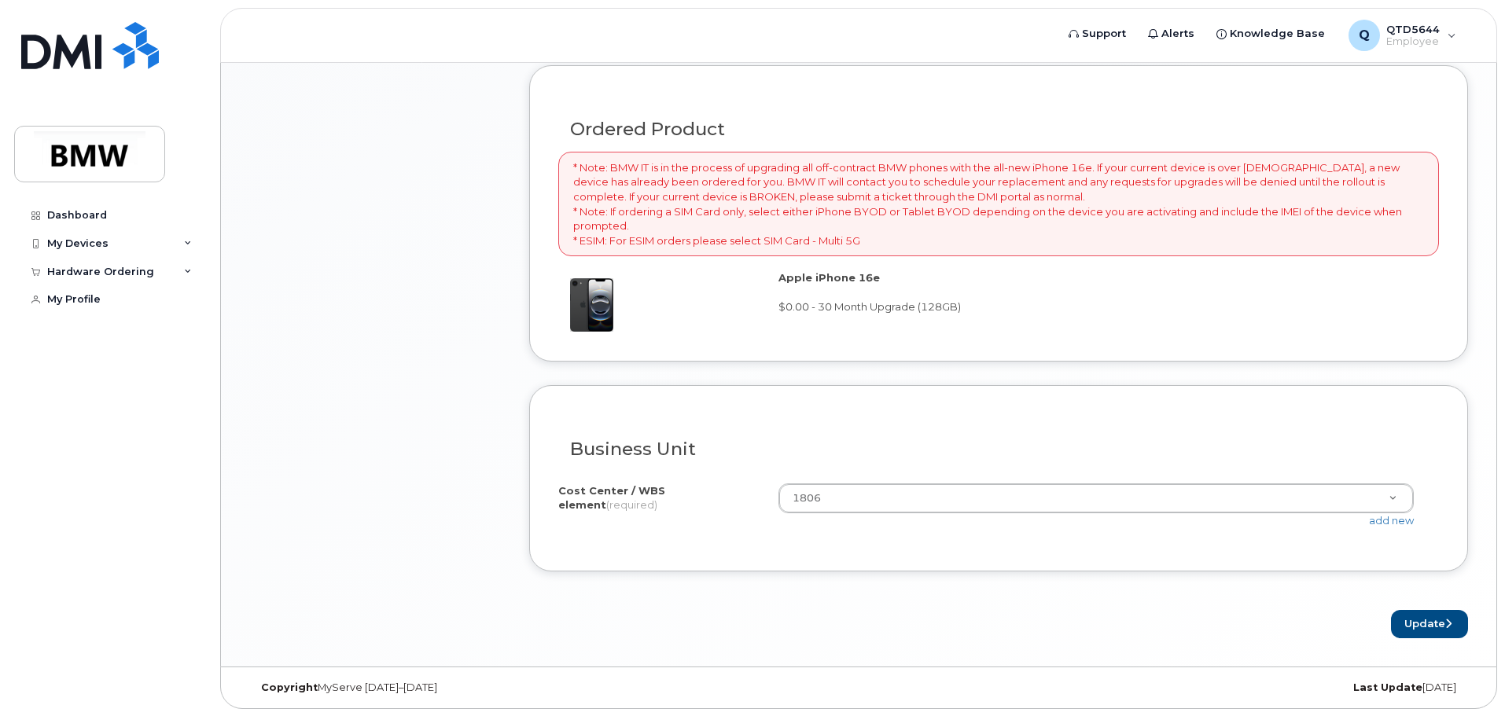
scroll to position [1068, 0]
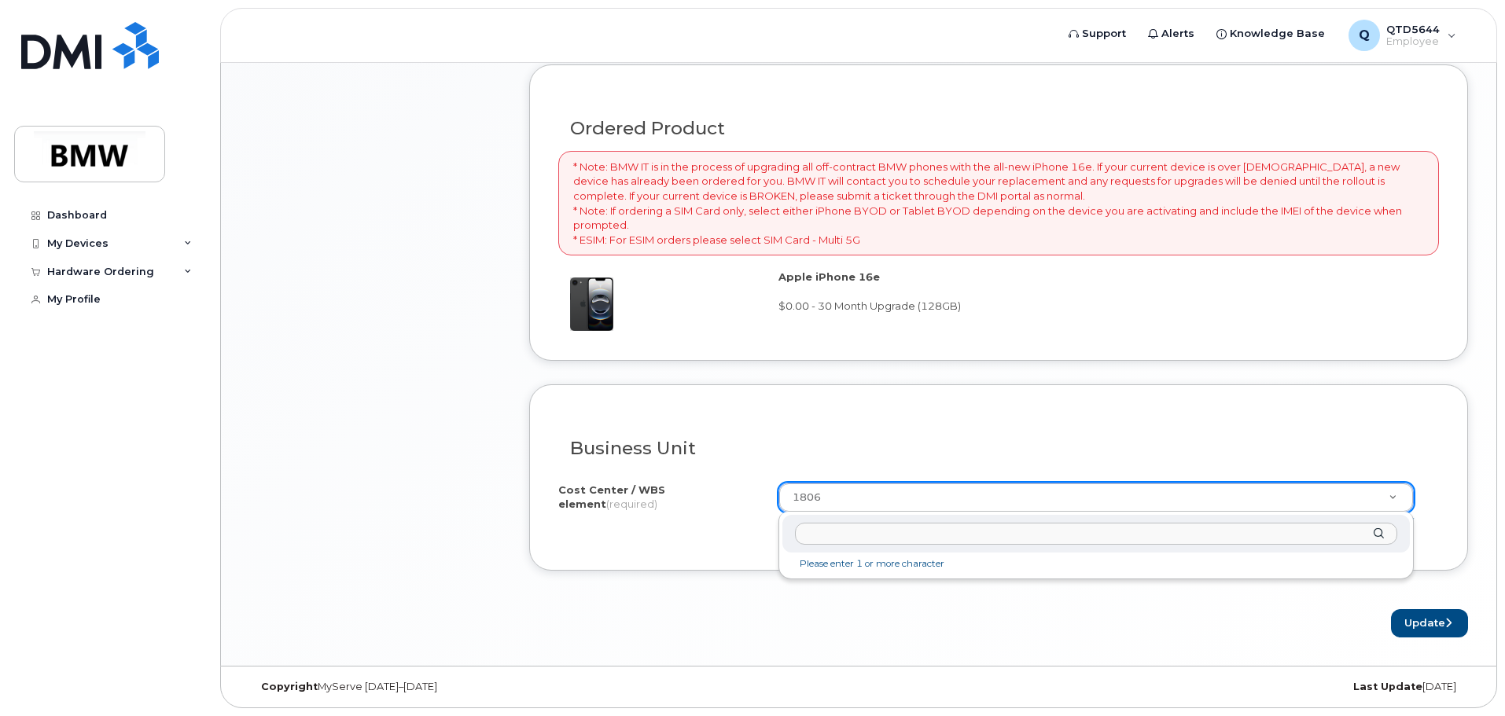
click at [828, 531] on input "text" at bounding box center [1096, 534] width 602 height 23
type input "1805"
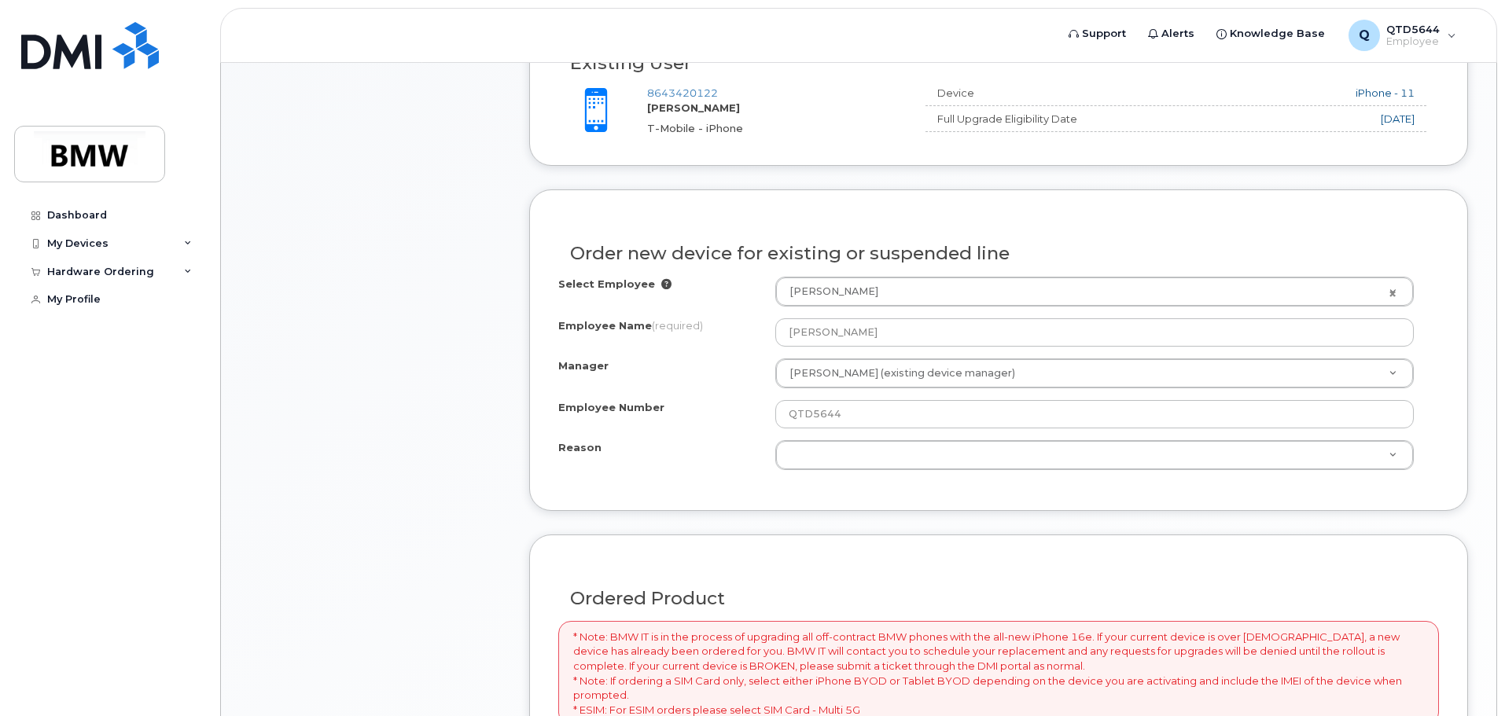
scroll to position [596, 0]
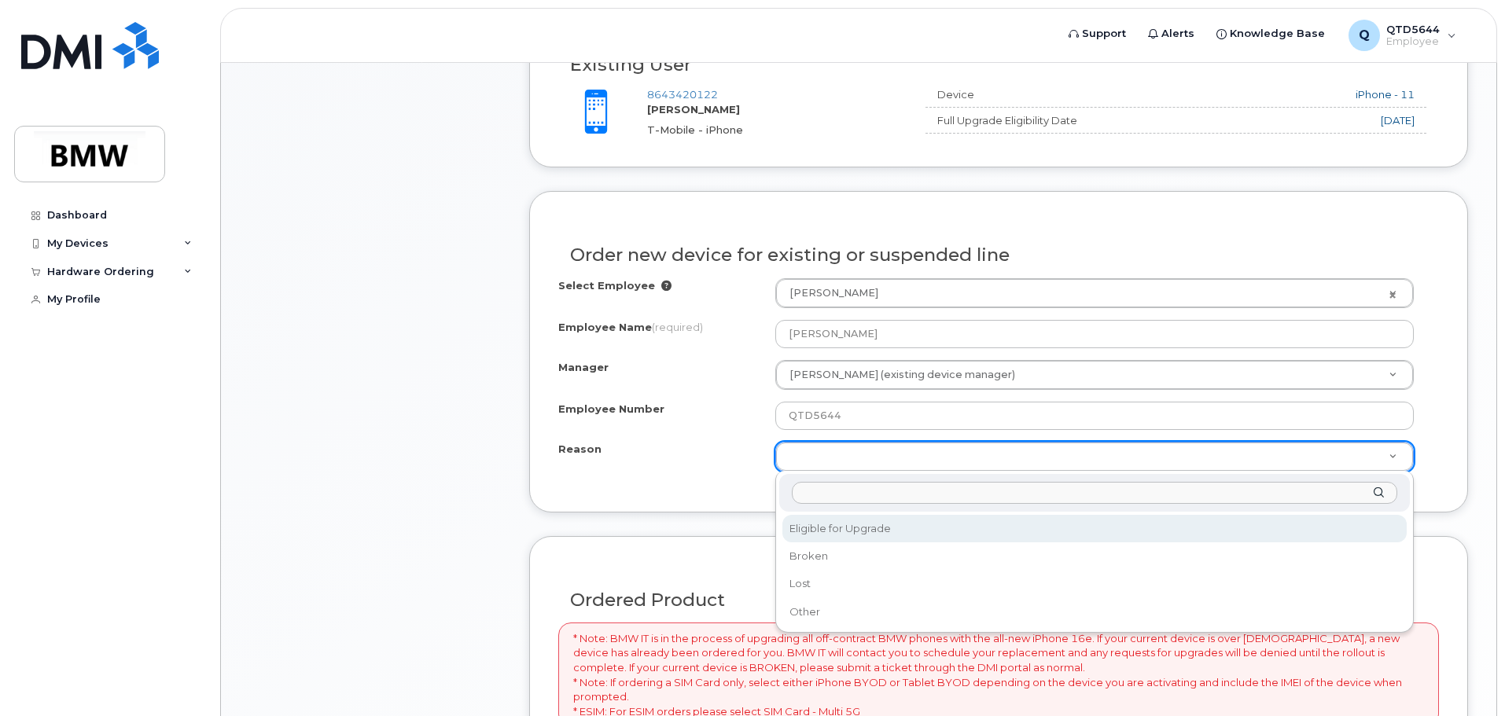
drag, startPoint x: 1273, startPoint y: 451, endPoint x: 1059, endPoint y: 480, distance: 215.7
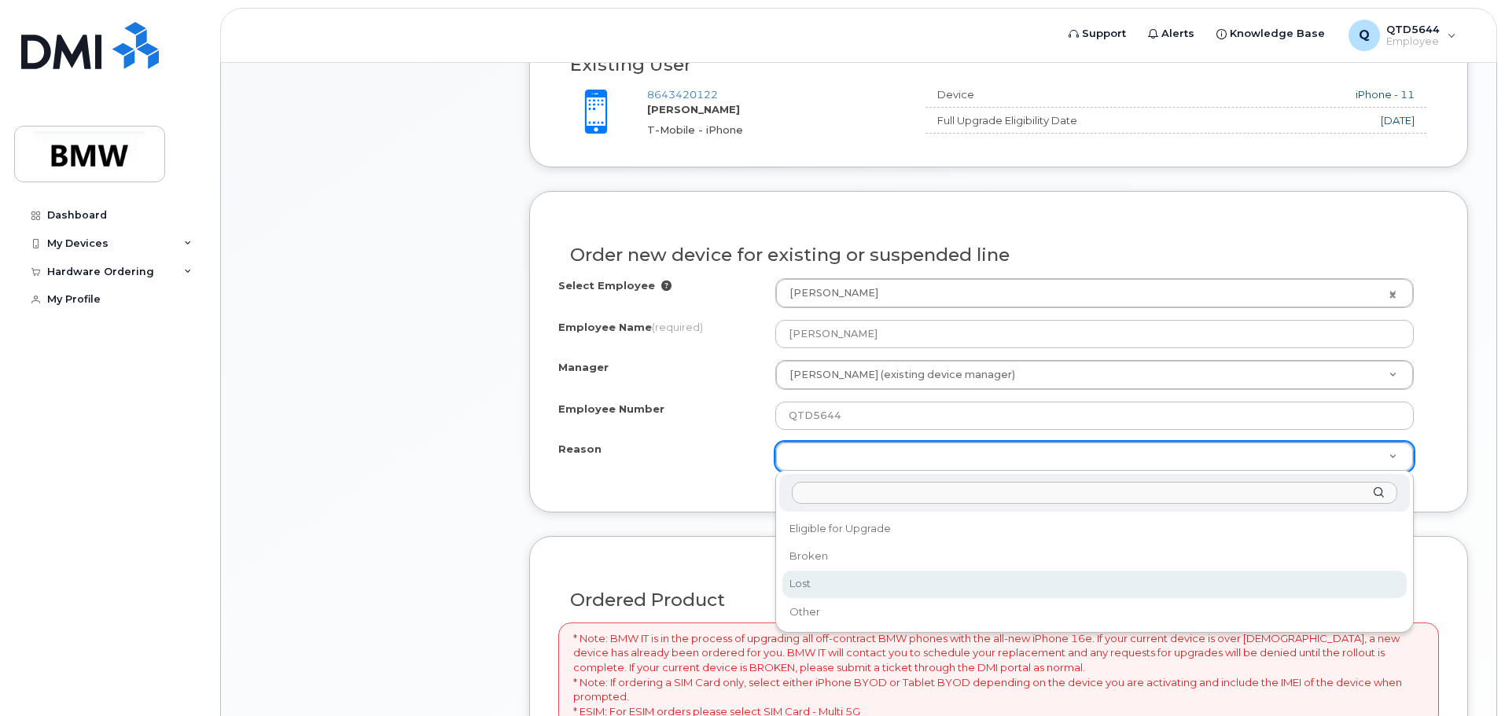
select select "lost"
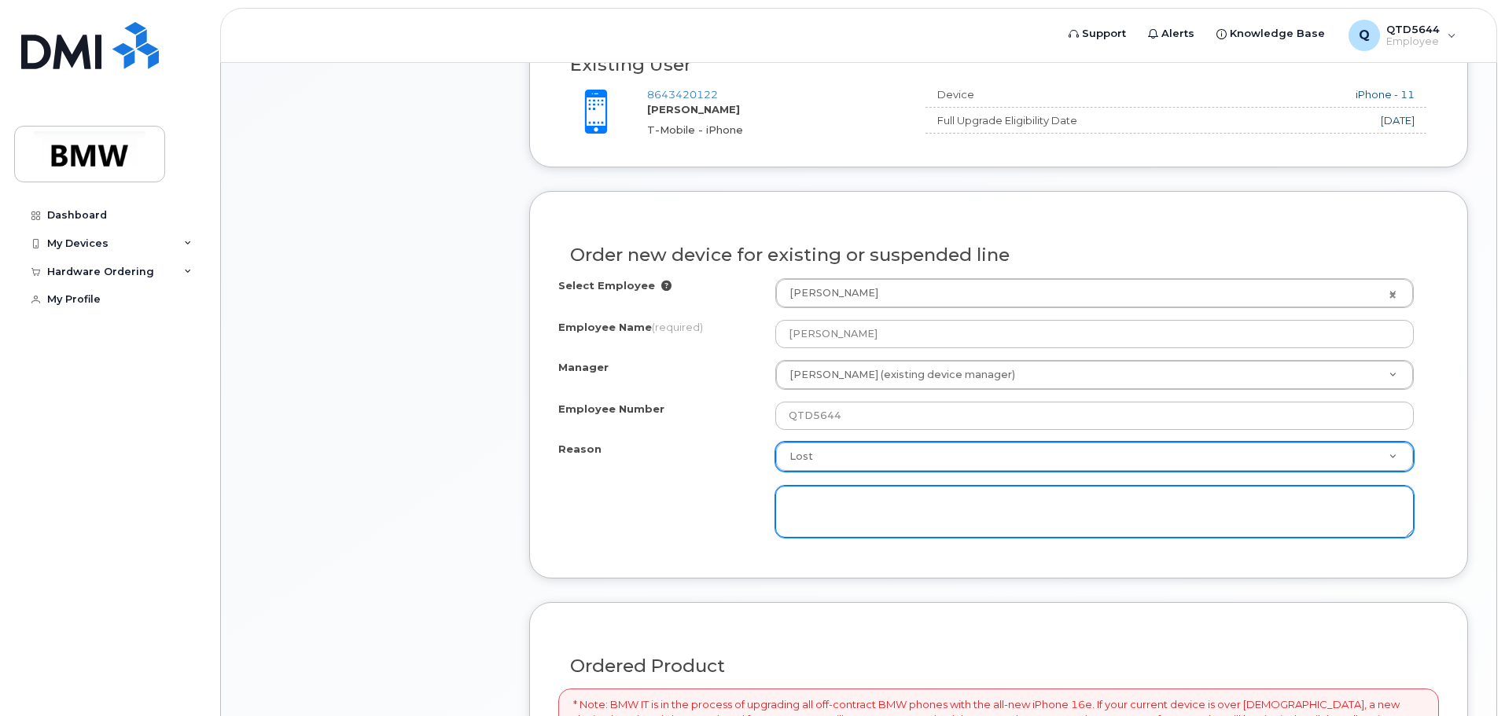
click at [809, 505] on textarea at bounding box center [1094, 512] width 638 height 52
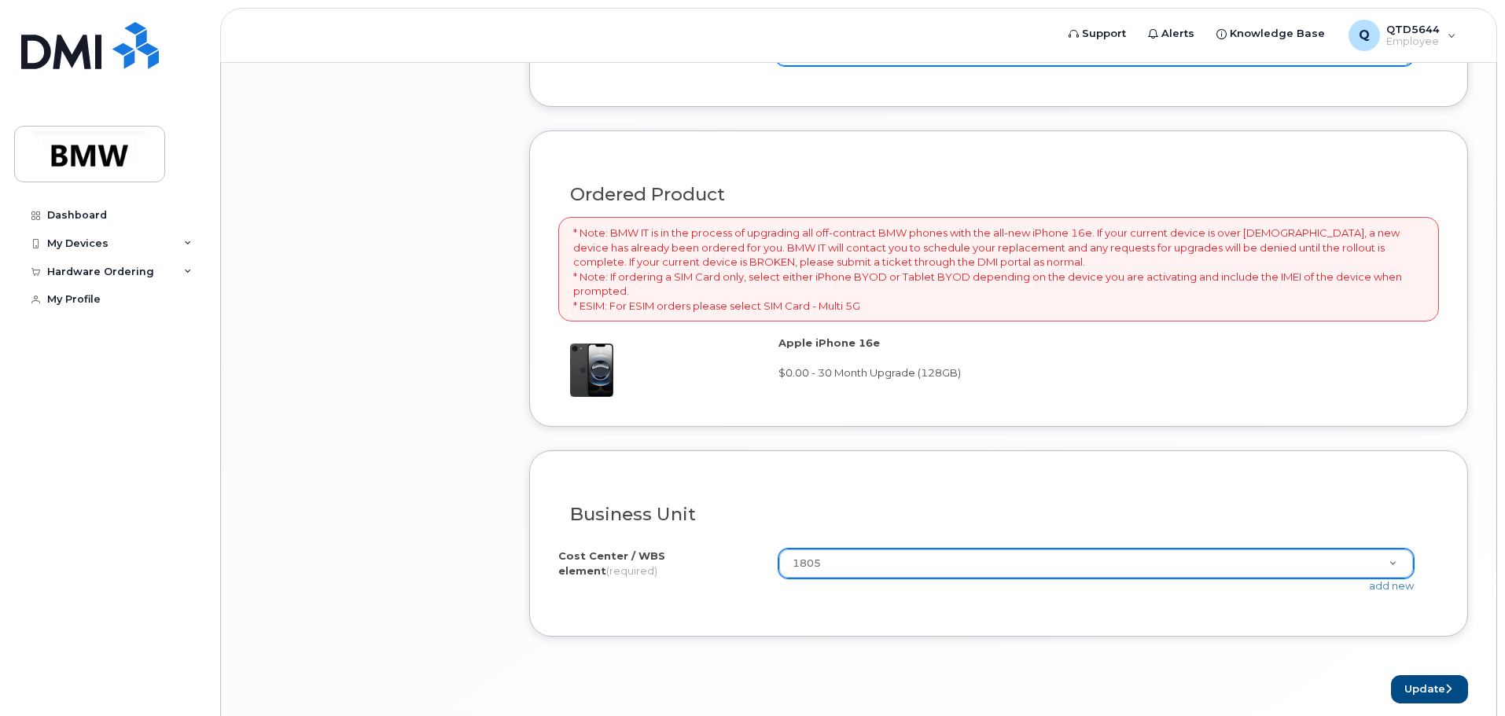
scroll to position [1134, 0]
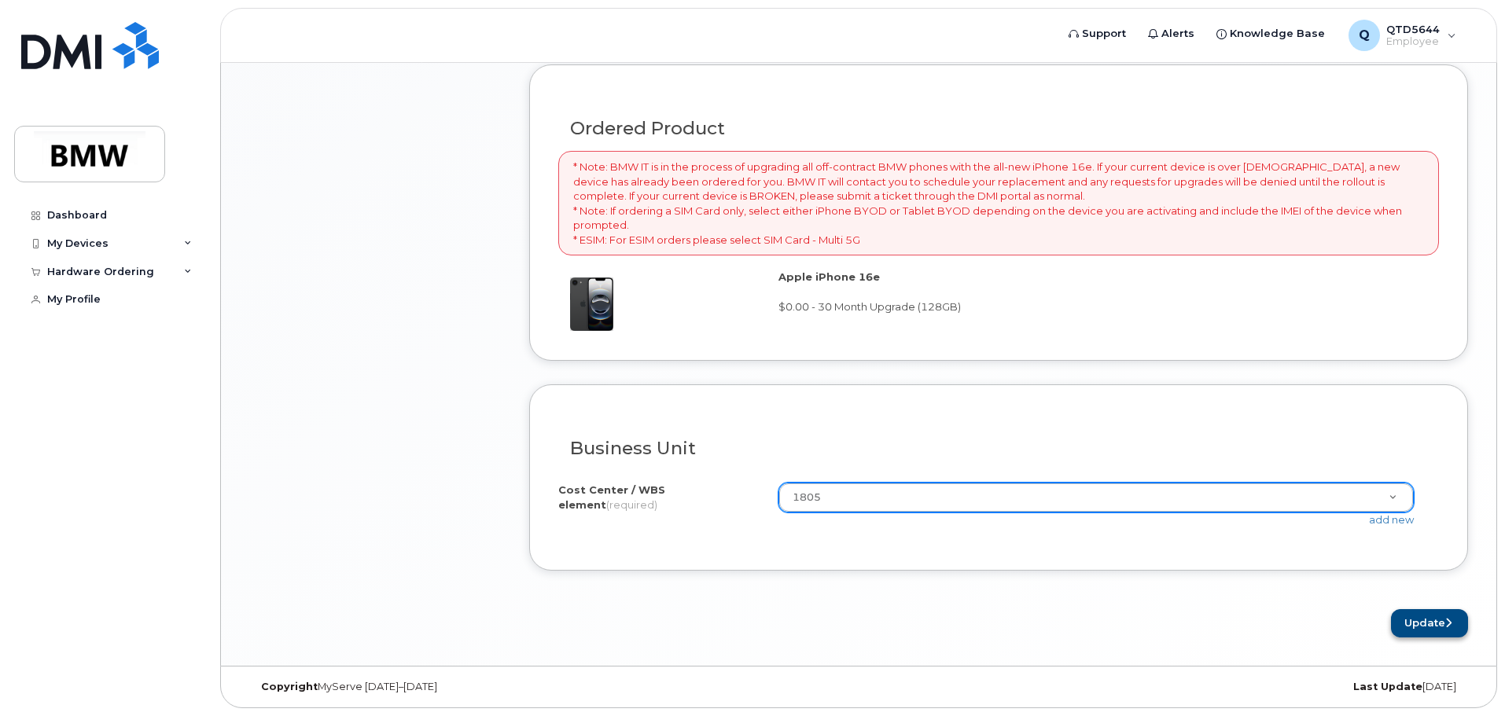
type textarea "Phone lost talked to [PERSON_NAME] in I.T and was told to order new phone"
drag, startPoint x: 1416, startPoint y: 623, endPoint x: 1389, endPoint y: 624, distance: 26.7
click at [1416, 623] on button "Update" at bounding box center [1429, 623] width 77 height 29
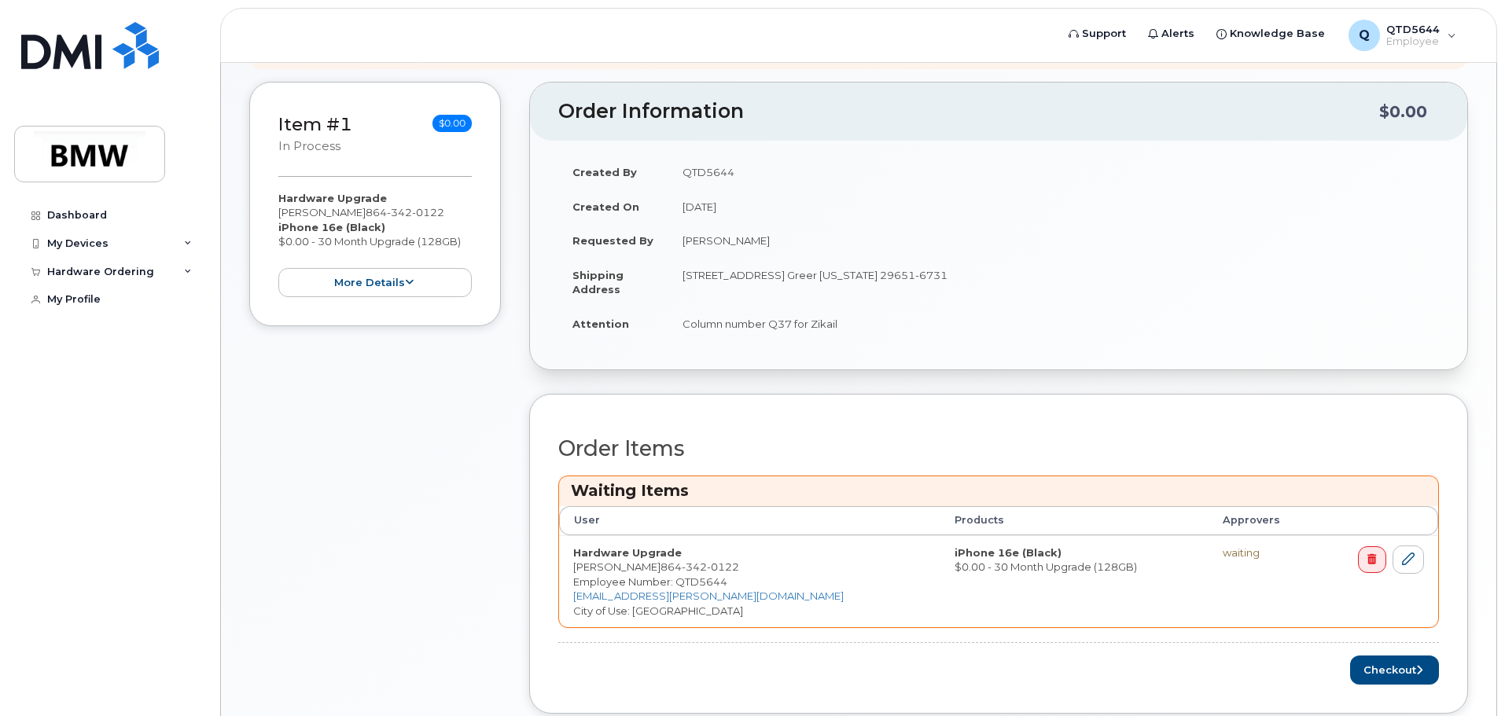
scroll to position [314, 0]
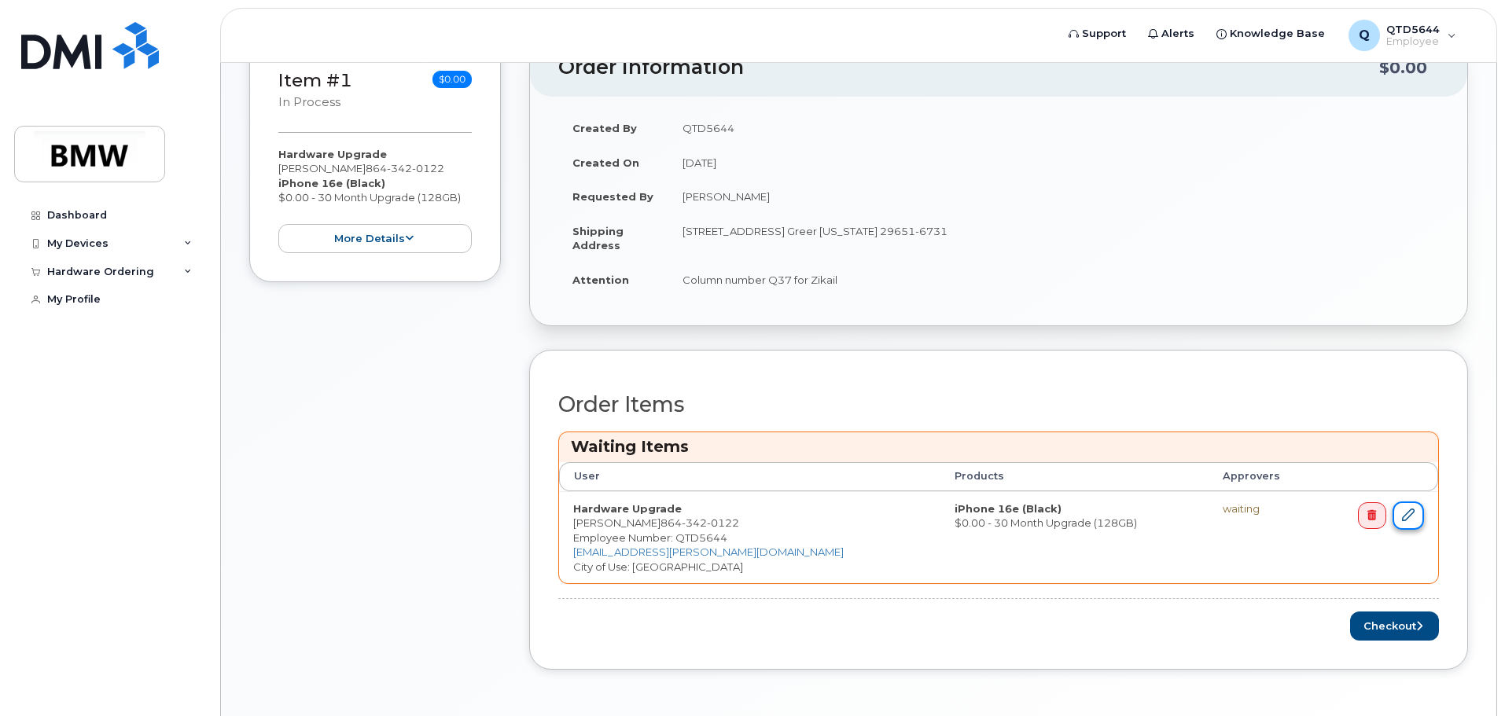
click at [1417, 522] on link at bounding box center [1407, 516] width 31 height 29
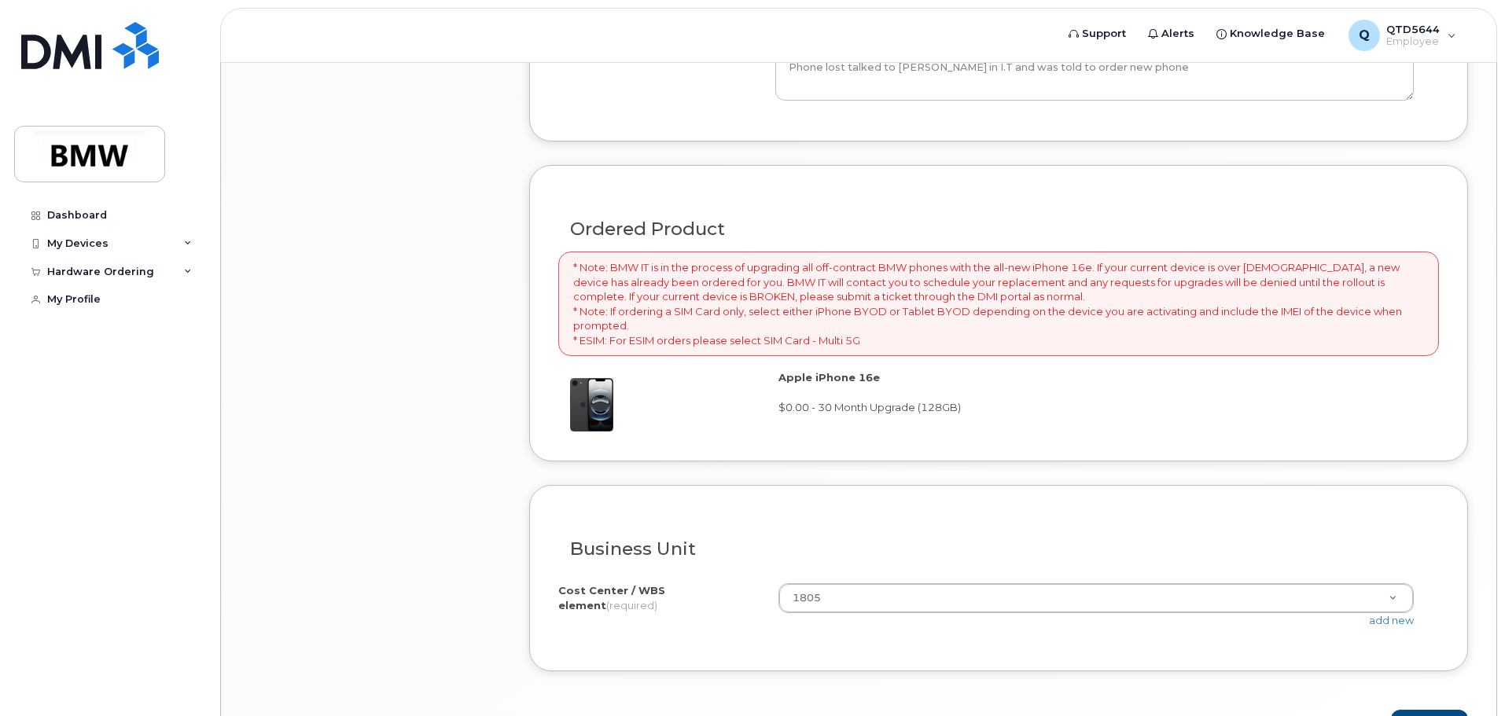
scroll to position [1134, 0]
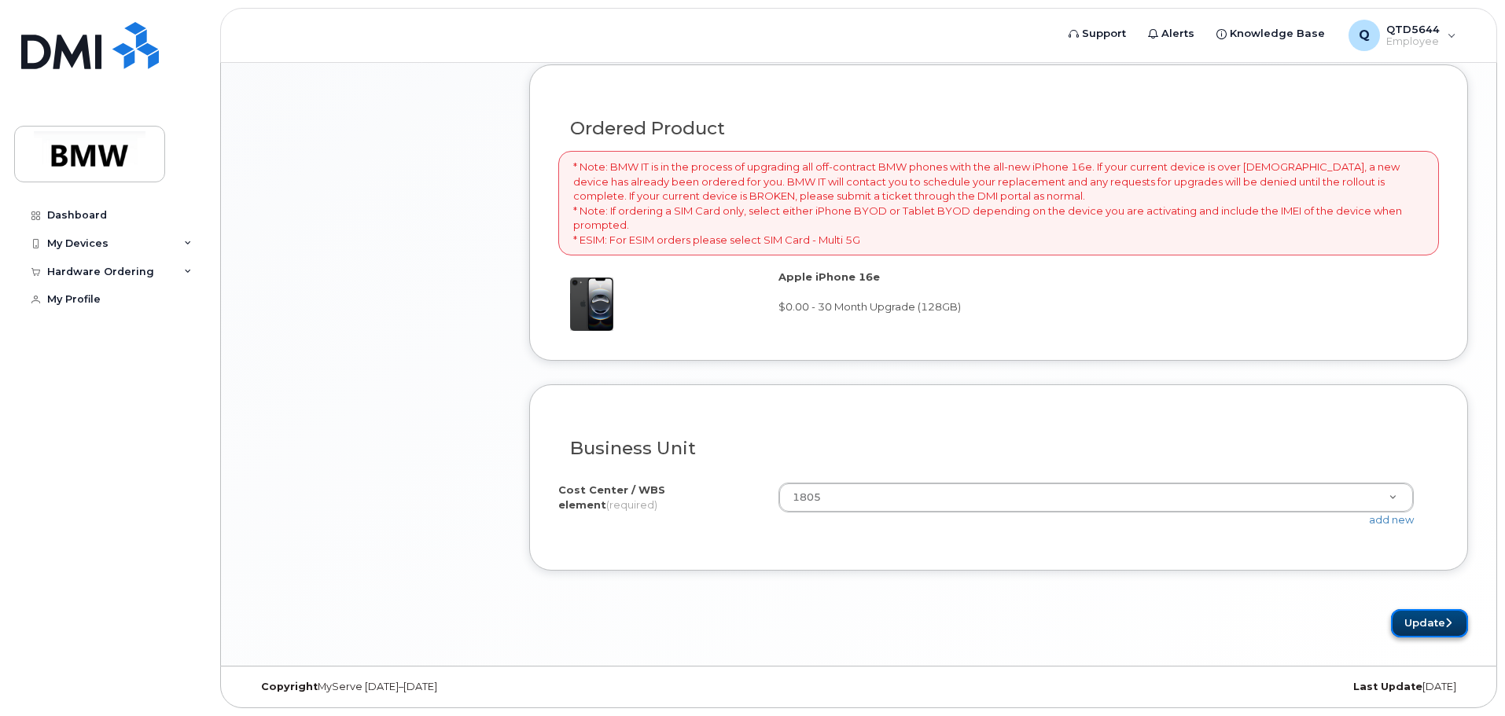
click at [1432, 614] on button "Update" at bounding box center [1429, 623] width 77 height 29
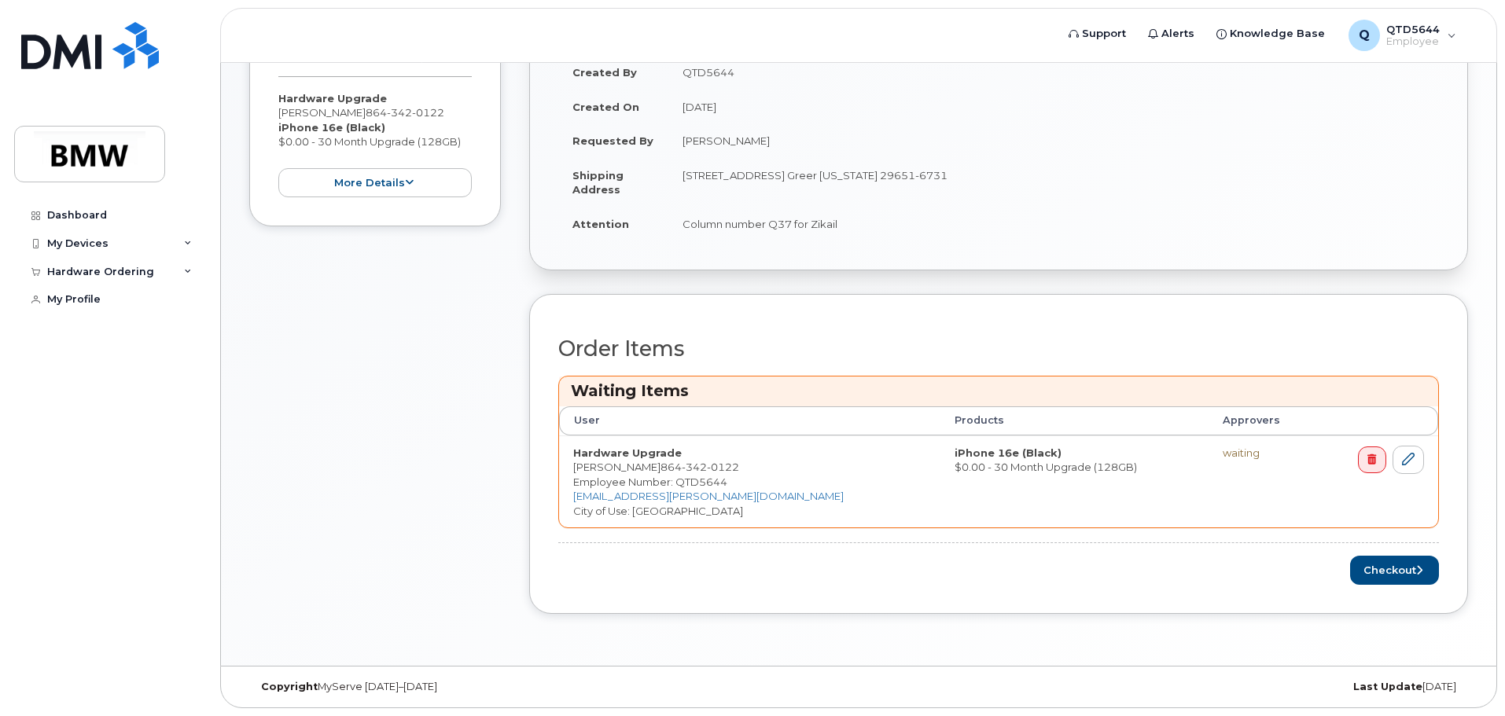
scroll to position [370, 0]
click at [1423, 567] on button "Checkout" at bounding box center [1394, 570] width 89 height 29
